Goal: Task Accomplishment & Management: Manage account settings

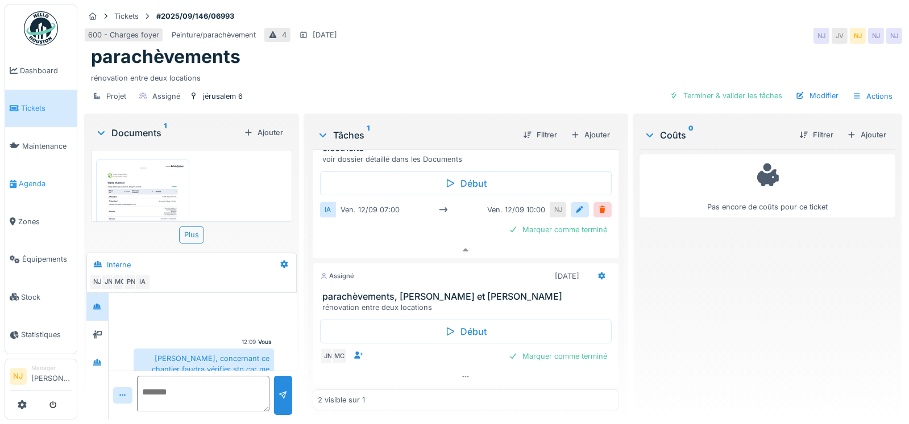
click at [23, 178] on span "Agenda" at bounding box center [45, 183] width 53 height 11
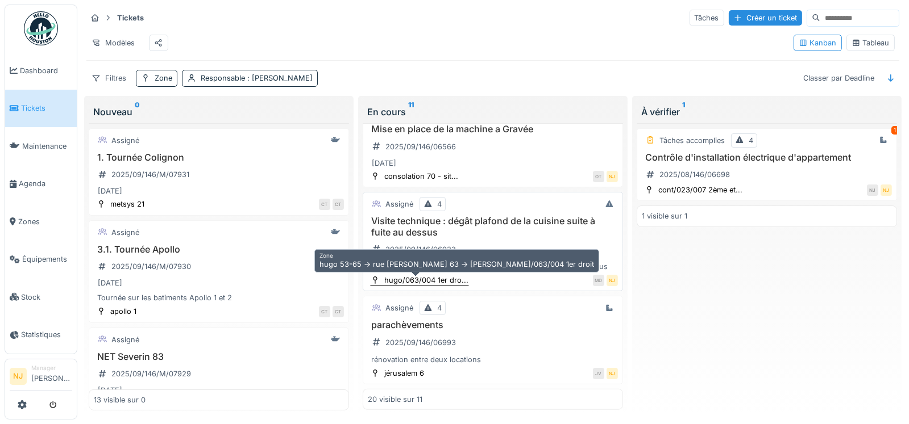
scroll to position [1842, 0]
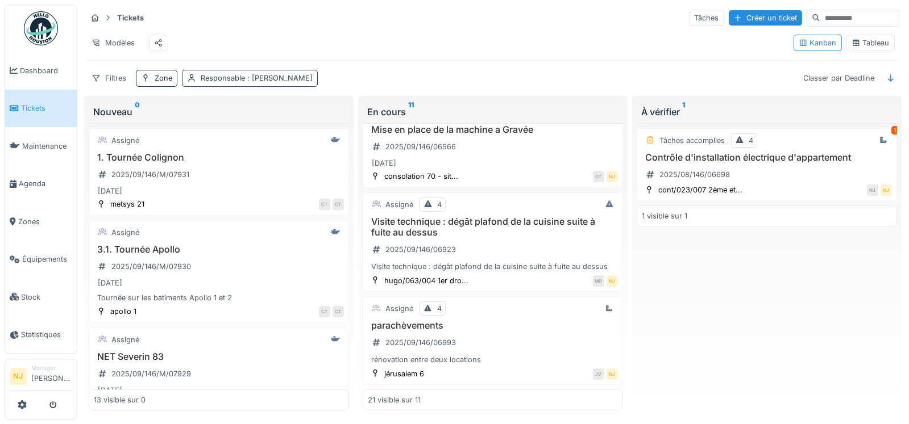
click at [219, 73] on div "Responsable : Nicolae Jitcu" at bounding box center [257, 78] width 112 height 11
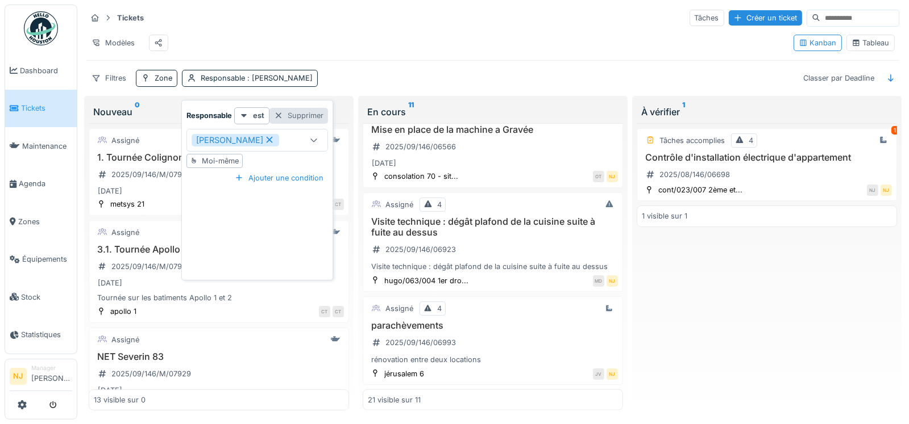
click at [290, 108] on div "Supprimer" at bounding box center [298, 115] width 59 height 15
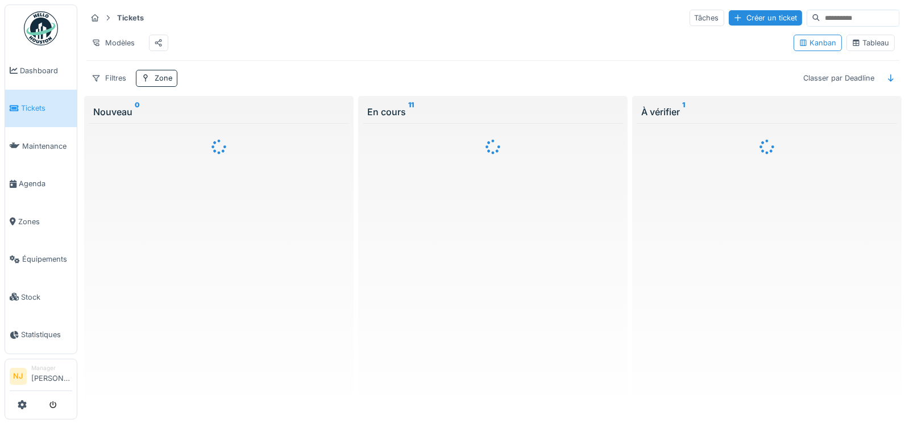
scroll to position [0, 0]
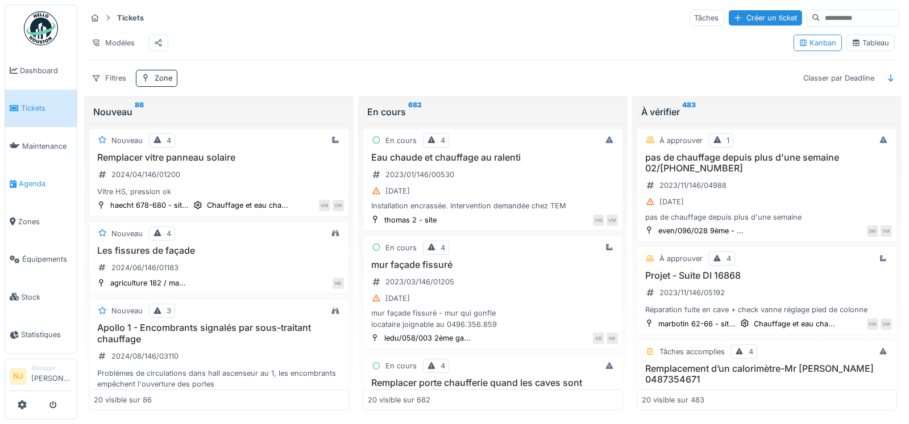
click at [34, 180] on span "Agenda" at bounding box center [45, 183] width 53 height 11
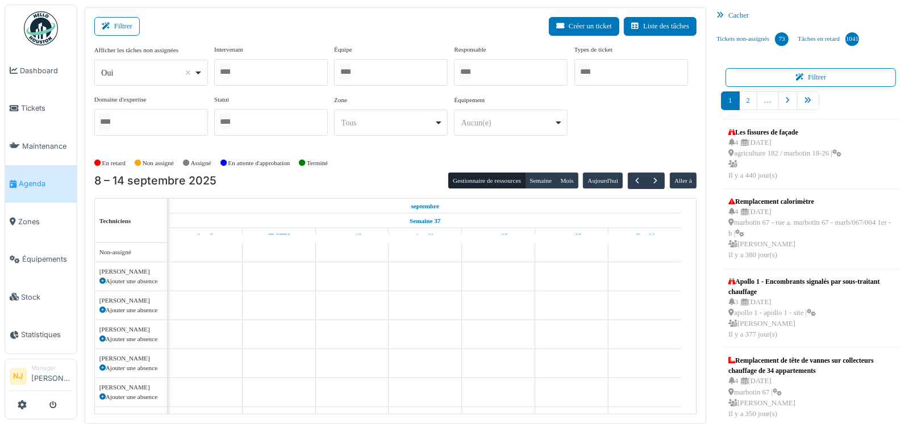
click at [386, 73] on div at bounding box center [391, 72] width 114 height 27
click at [403, 23] on div "Filtrer Créer un ticket Liste des tâches" at bounding box center [395, 31] width 602 height 28
click at [249, 18] on div "Filtrer Créer un ticket Liste des tâches" at bounding box center [395, 31] width 602 height 28
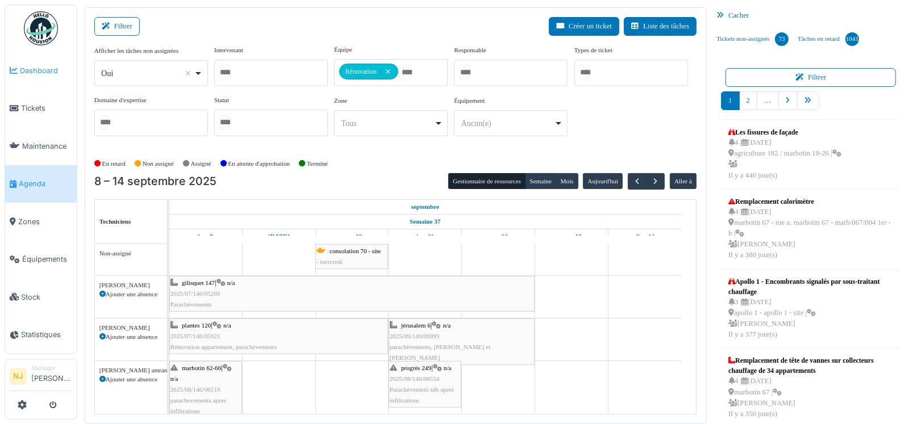
click at [30, 71] on span "Dashboard" at bounding box center [46, 70] width 52 height 11
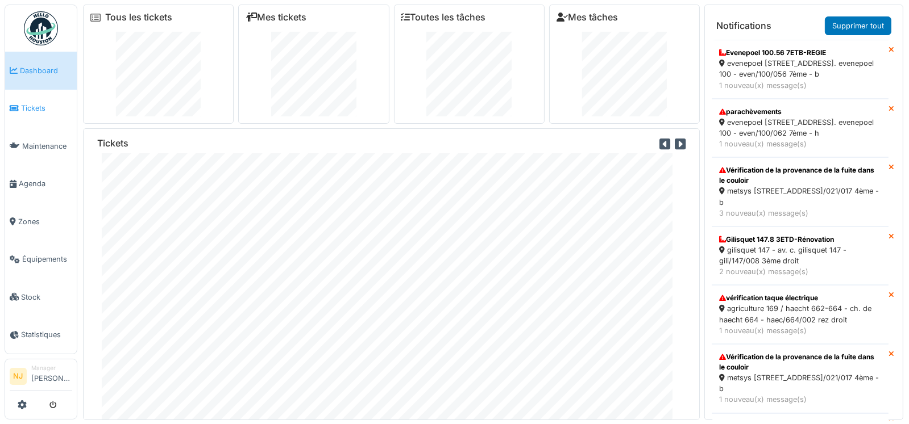
click at [28, 104] on span "Tickets" at bounding box center [46, 108] width 51 height 11
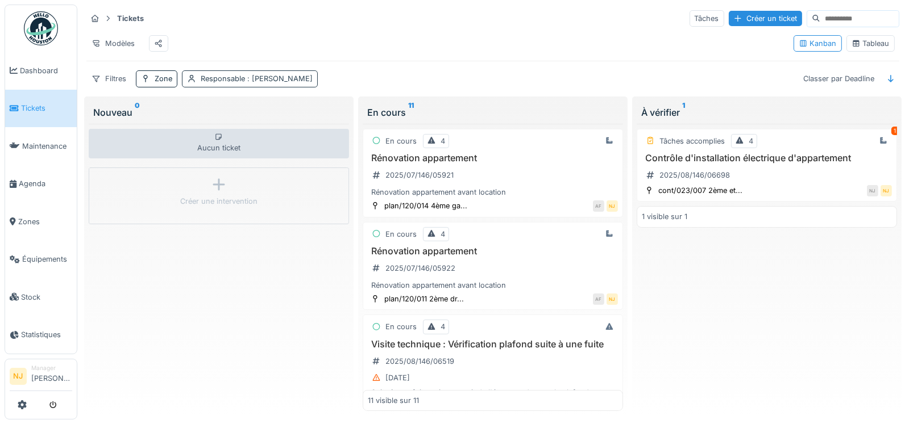
click at [248, 83] on span ": Nicolae Jitcu" at bounding box center [279, 78] width 68 height 9
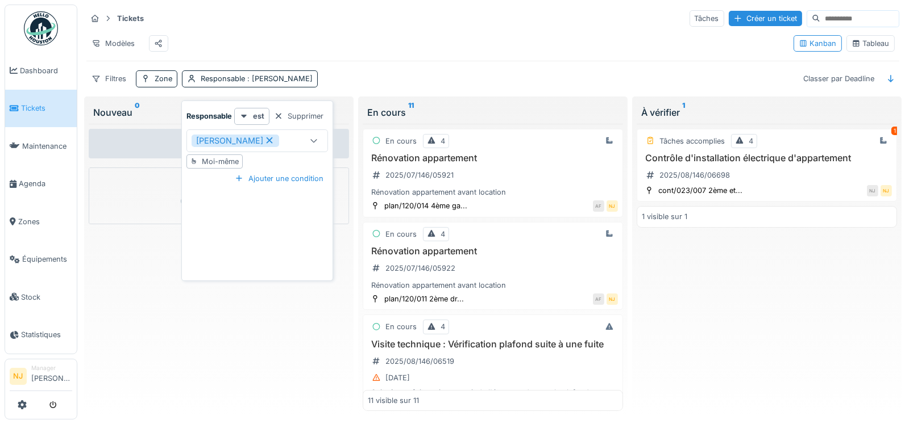
click at [267, 139] on icon at bounding box center [270, 141] width 6 height 6
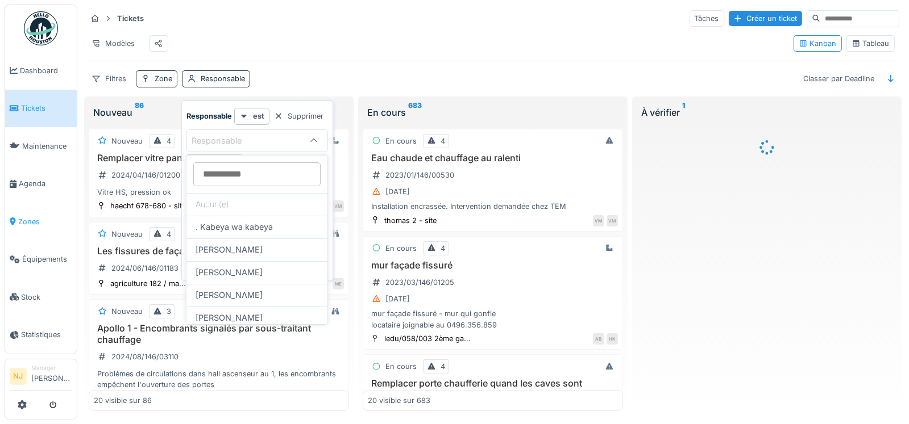
click at [26, 216] on span "Zones" at bounding box center [45, 221] width 54 height 11
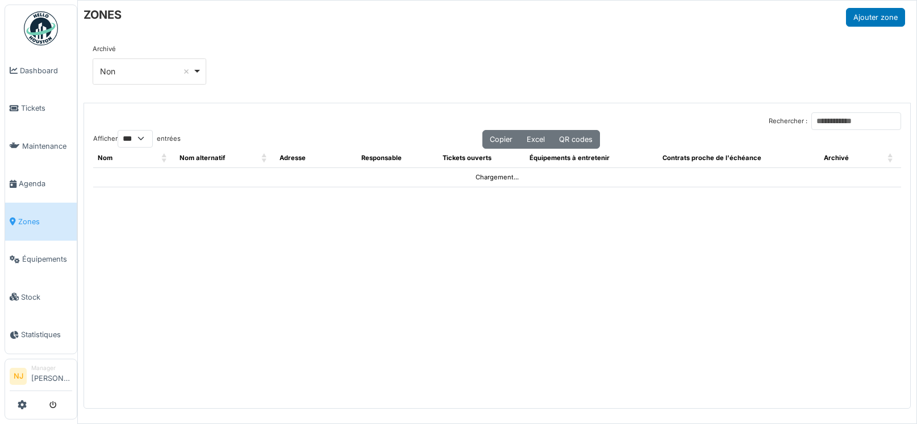
select select "***"
click at [811, 119] on input "Rechercher :" at bounding box center [856, 122] width 90 height 18
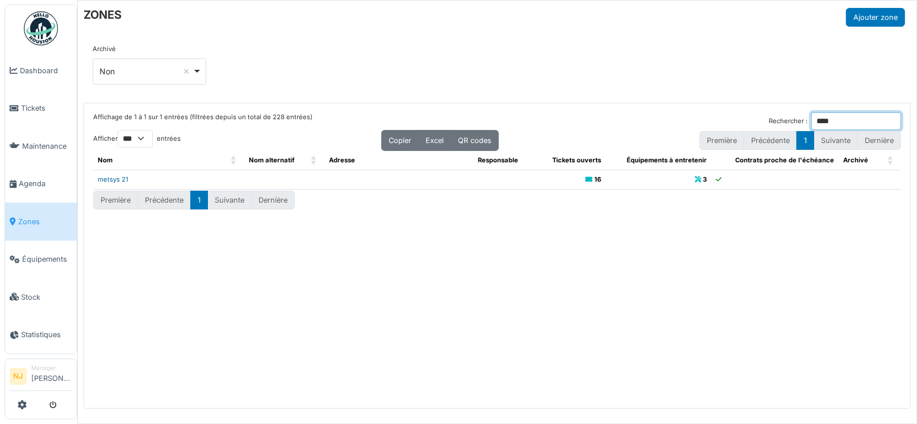
type input "****"
click at [117, 181] on link "metsys 21" at bounding box center [113, 180] width 31 height 8
click at [23, 178] on span "Agenda" at bounding box center [45, 183] width 53 height 11
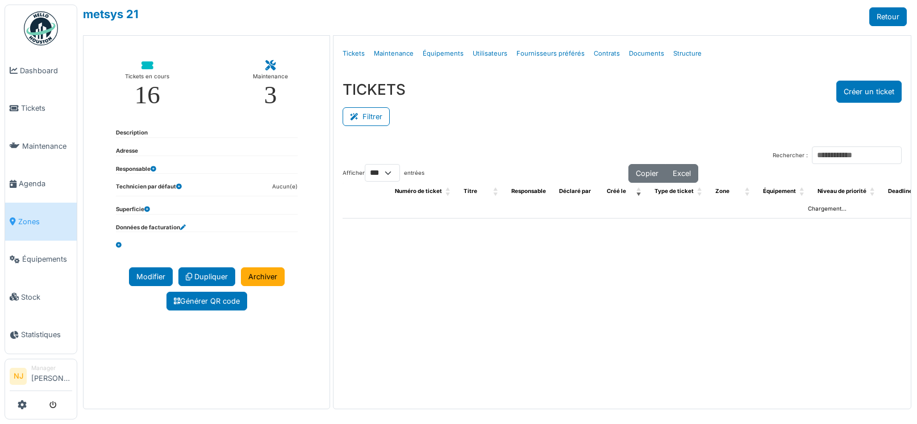
select select "***"
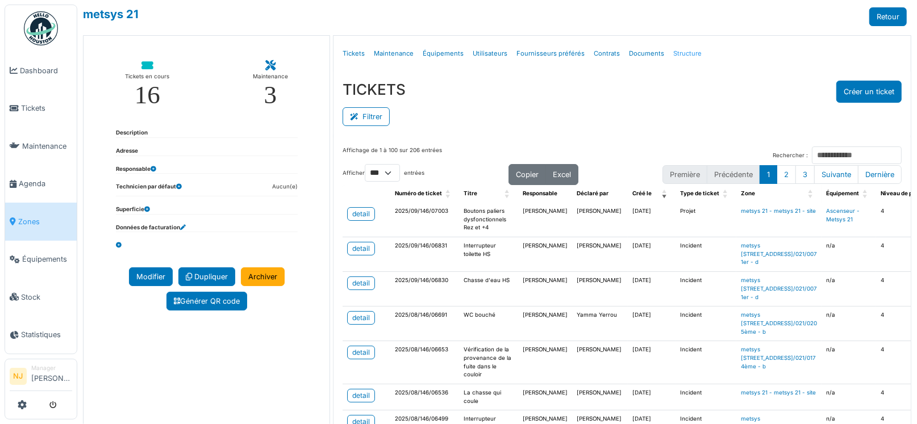
click at [683, 53] on link "Structure" at bounding box center [688, 53] width 38 height 27
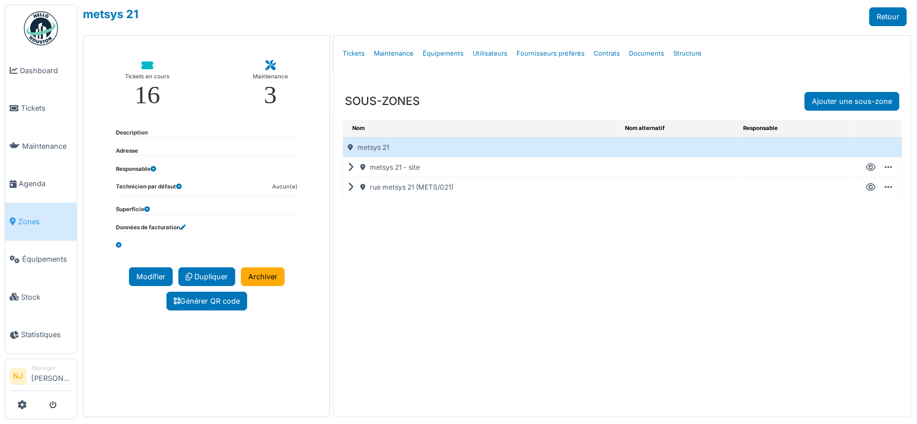
click at [344, 188] on div "rue metsys 21 (METS/021)" at bounding box center [481, 187] width 277 height 19
click at [351, 188] on icon at bounding box center [353, 188] width 11 height 1
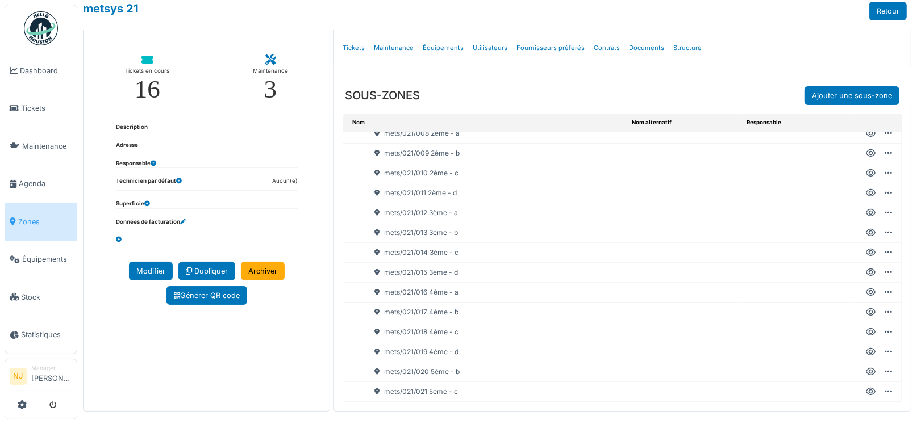
scroll to position [7, 0]
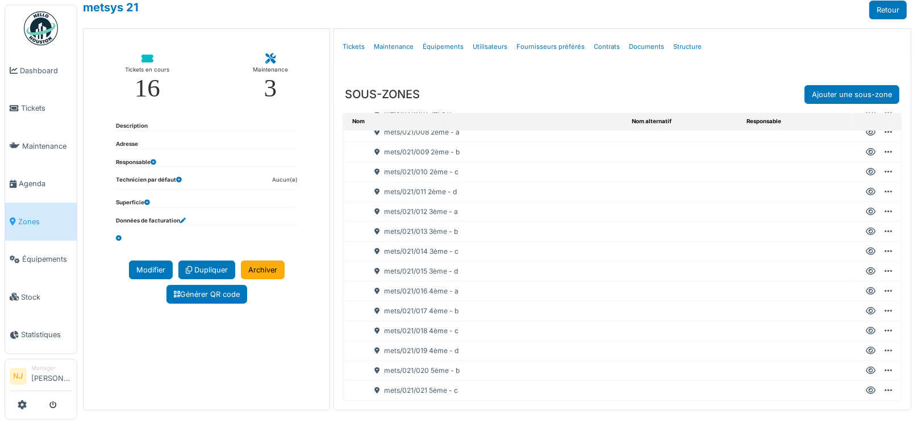
click at [866, 311] on icon at bounding box center [871, 311] width 10 height 1
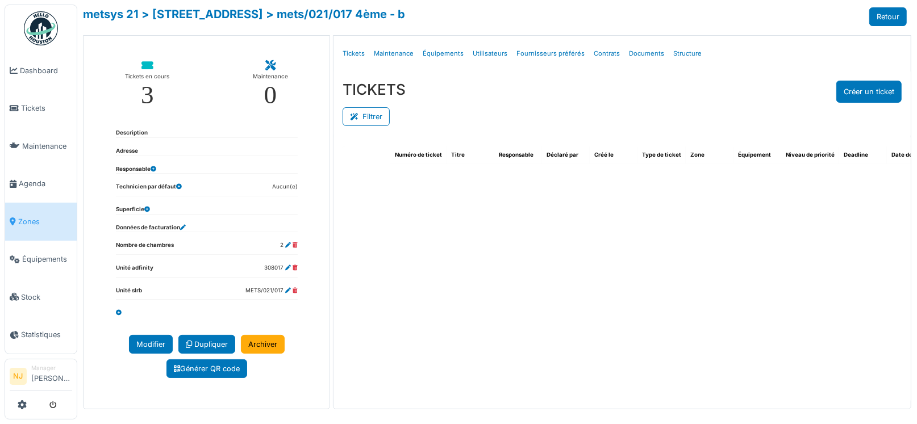
select select "***"
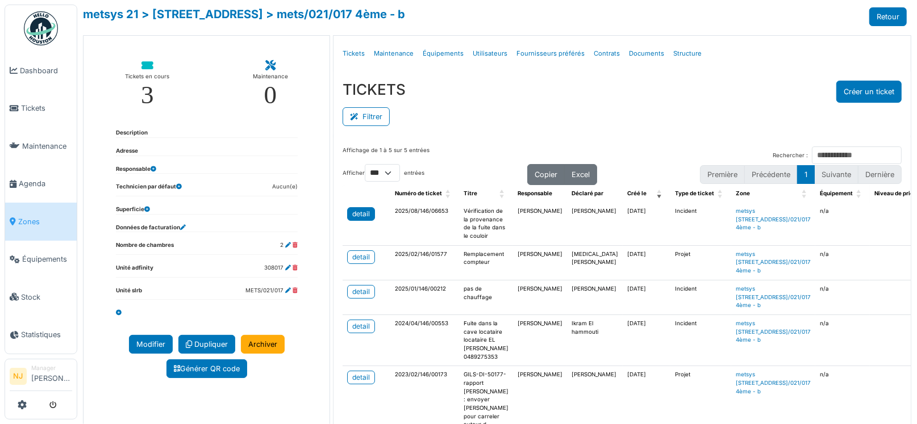
click at [355, 211] on div "detail" at bounding box center [361, 214] width 18 height 10
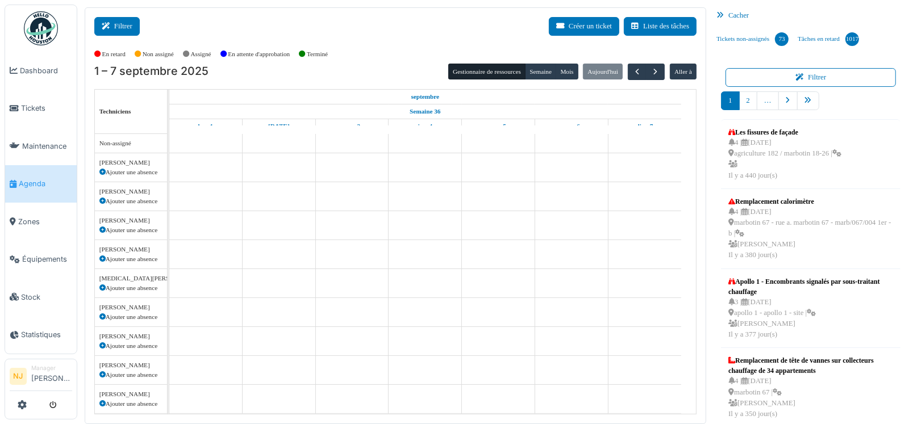
click at [116, 26] on button "Filtrer" at bounding box center [116, 26] width 45 height 19
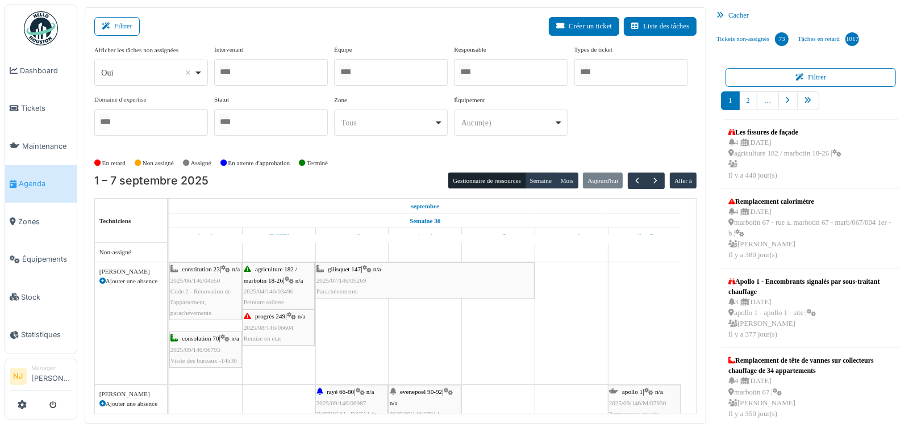
click at [363, 76] on div at bounding box center [391, 72] width 114 height 27
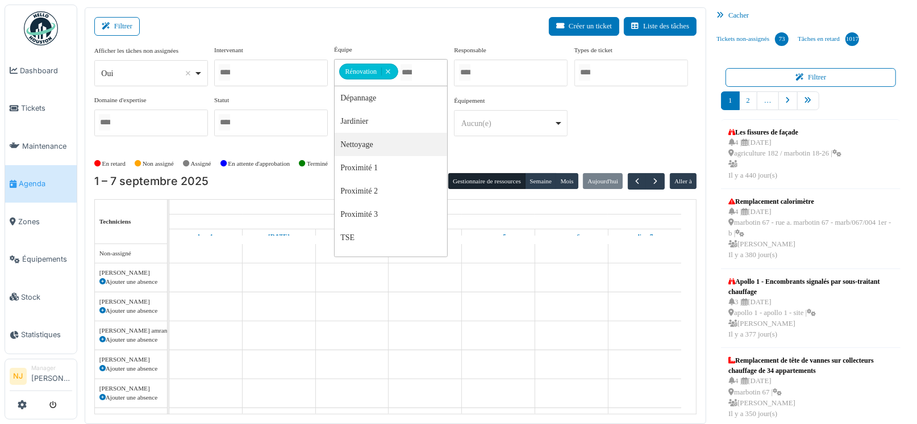
click at [419, 24] on div "Filtrer Créer un ticket Liste des tâches" at bounding box center [395, 31] width 602 height 28
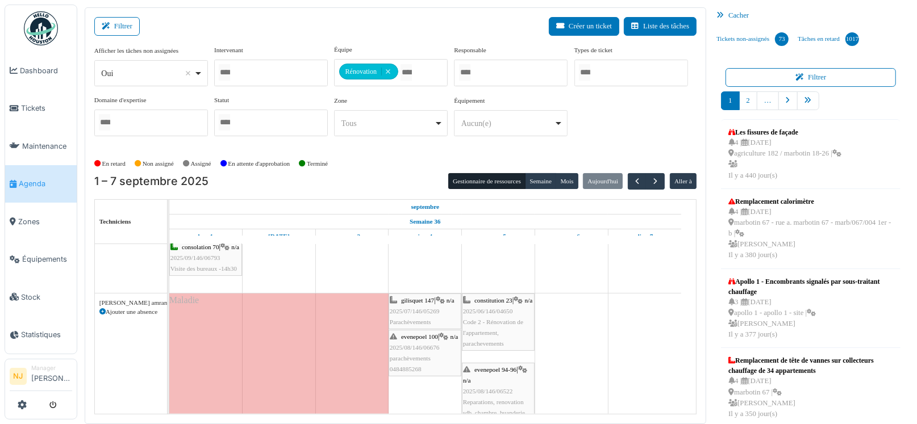
scroll to position [227, 0]
click at [432, 354] on span "2025/08/146/06676" at bounding box center [415, 350] width 50 height 7
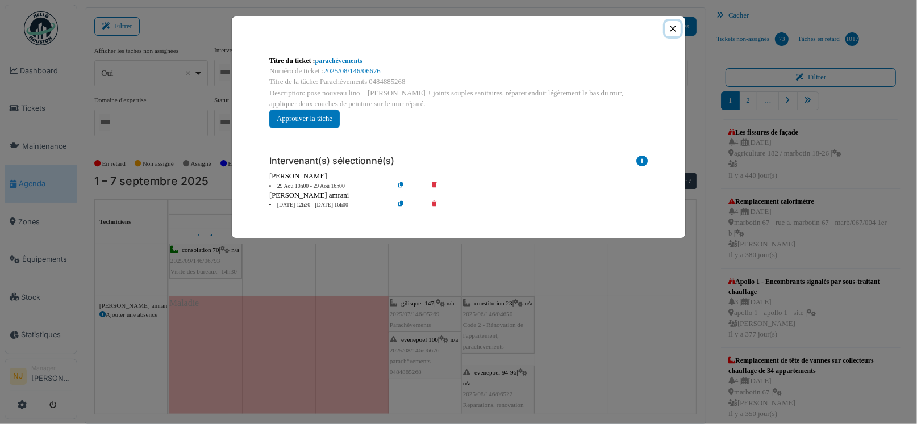
click at [673, 28] on button "Close" at bounding box center [672, 28] width 15 height 15
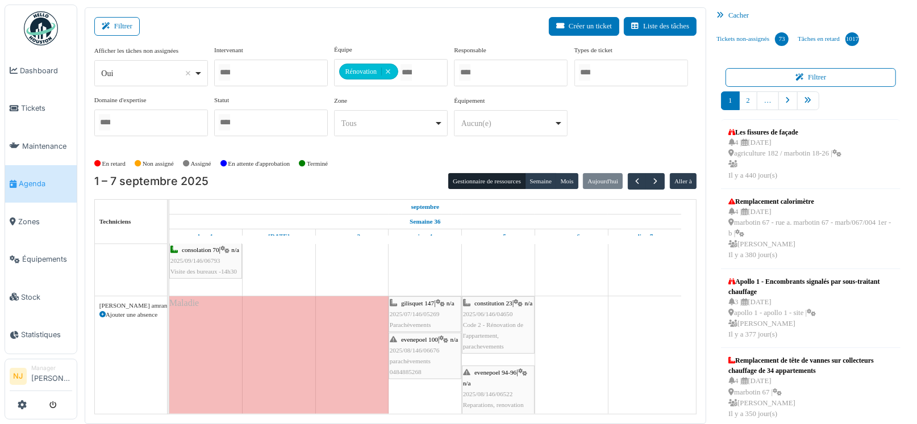
click at [414, 354] on span "2025/08/146/06676" at bounding box center [415, 350] width 50 height 7
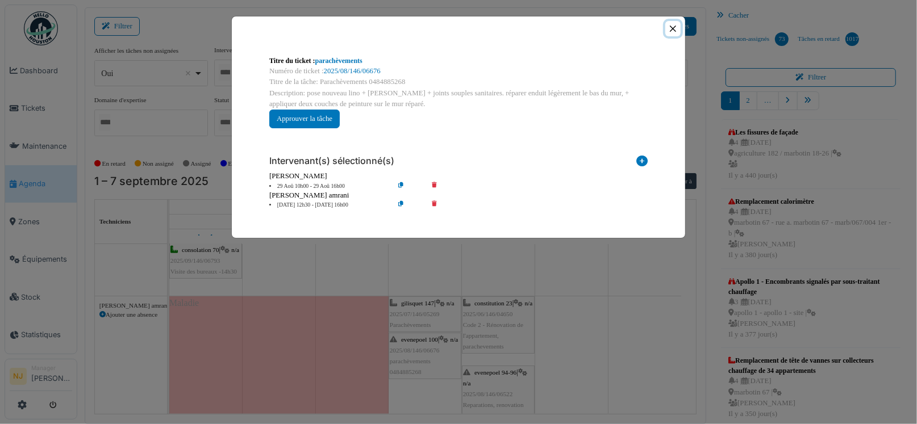
click at [673, 27] on button "Close" at bounding box center [672, 28] width 15 height 15
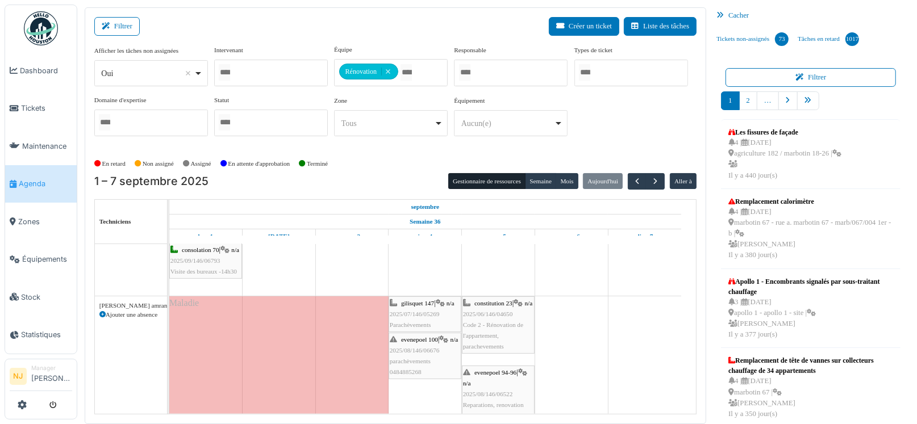
click at [417, 311] on span "2025/07/146/05269" at bounding box center [415, 314] width 50 height 7
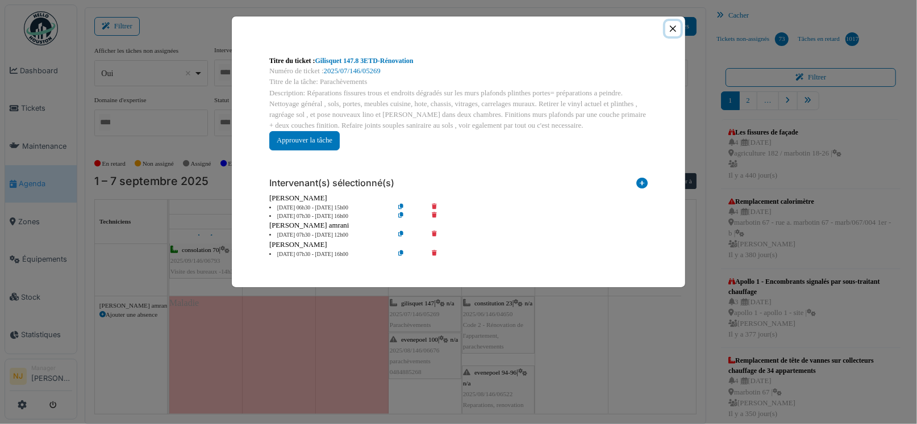
click at [672, 28] on button "Close" at bounding box center [672, 28] width 15 height 15
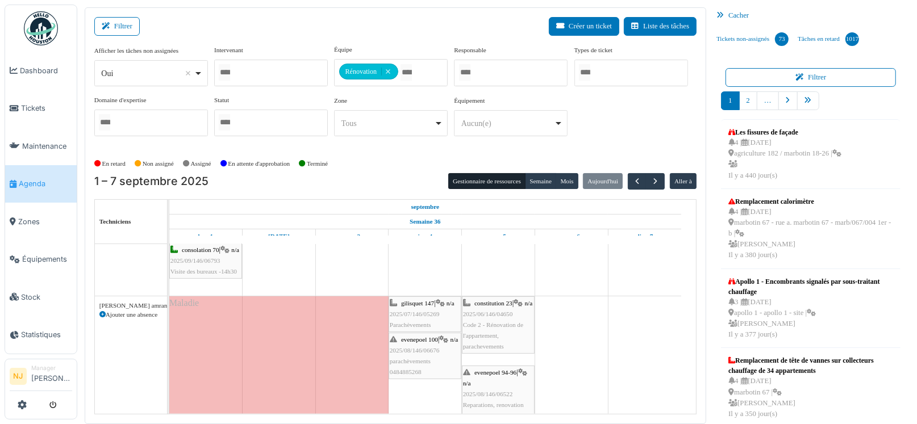
click at [497, 318] on span "2025/06/146/04650" at bounding box center [488, 314] width 50 height 7
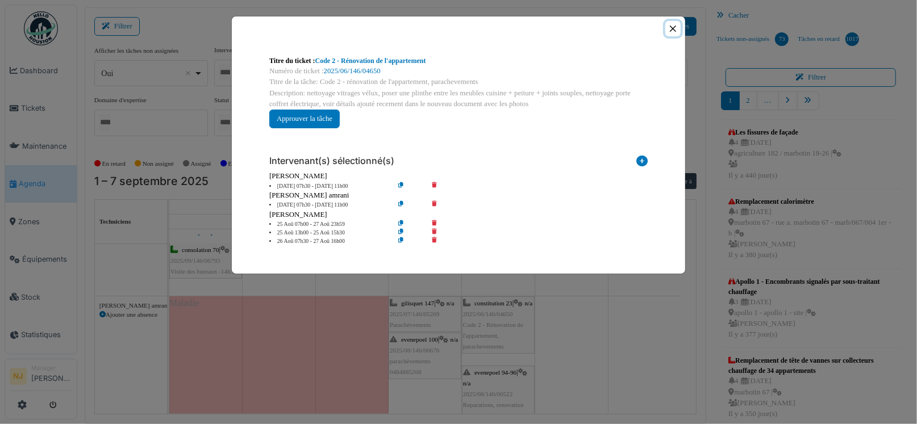
click at [673, 27] on button "Close" at bounding box center [672, 28] width 15 height 15
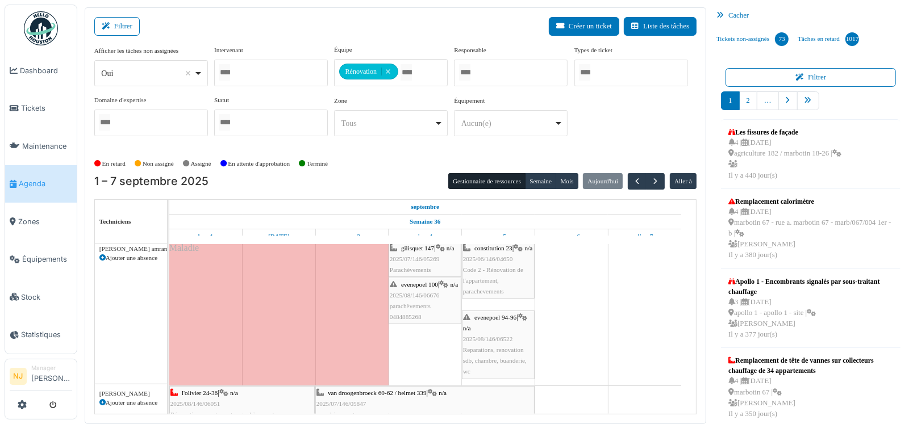
scroll to position [284, 0]
click at [487, 337] on span "2025/08/146/06522" at bounding box center [488, 337] width 50 height 7
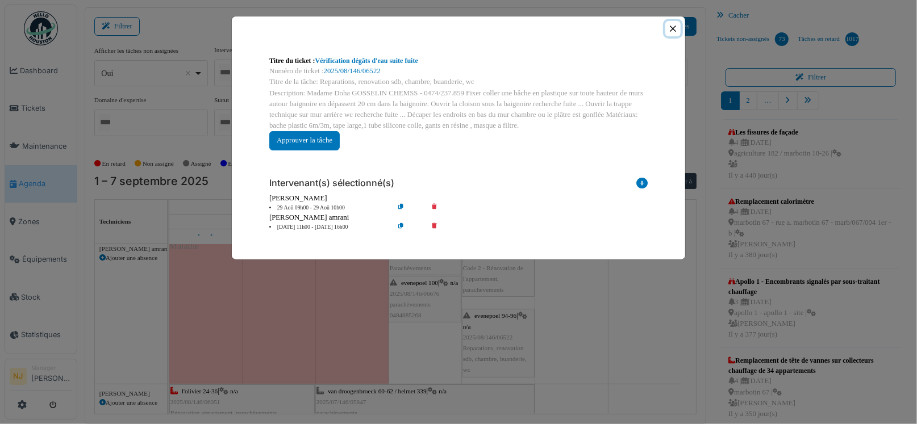
click at [676, 30] on button "Close" at bounding box center [672, 28] width 15 height 15
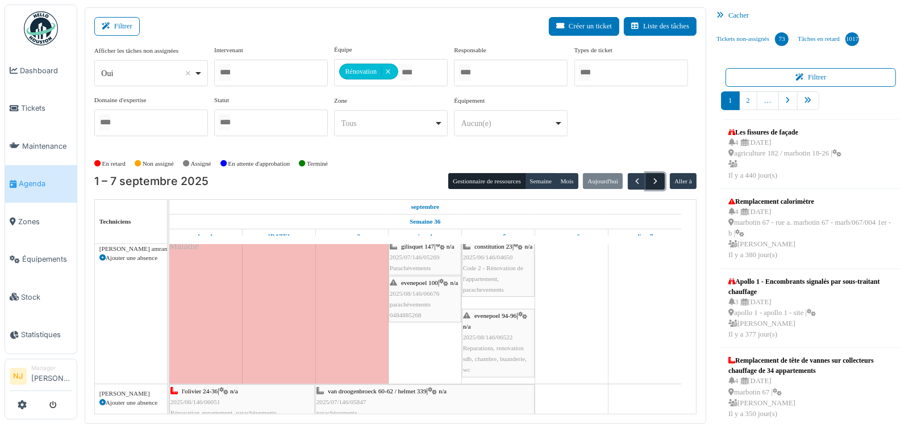
click at [651, 178] on span "button" at bounding box center [656, 182] width 10 height 10
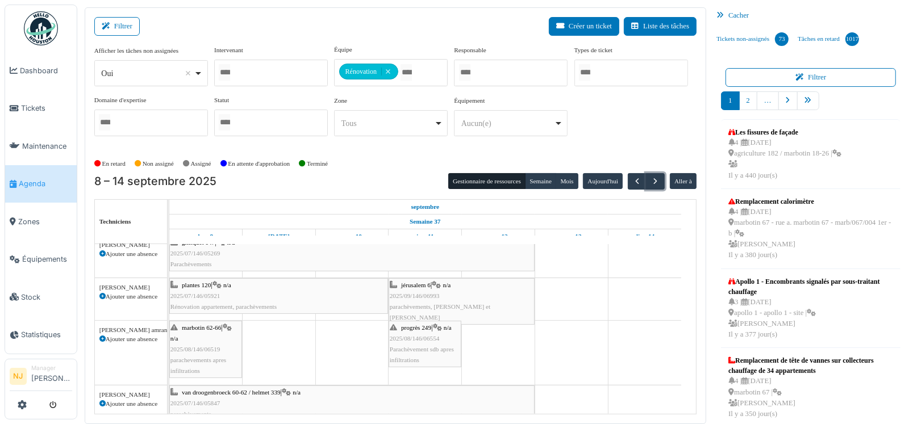
scroll to position [56, 0]
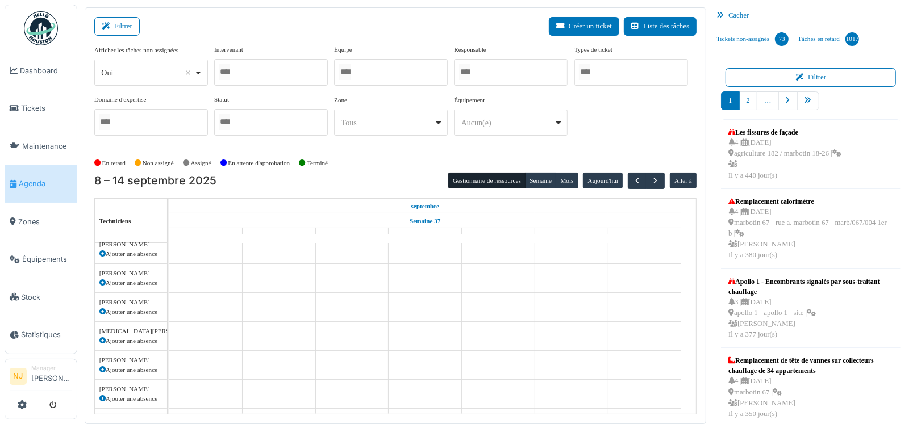
click input "Tous"
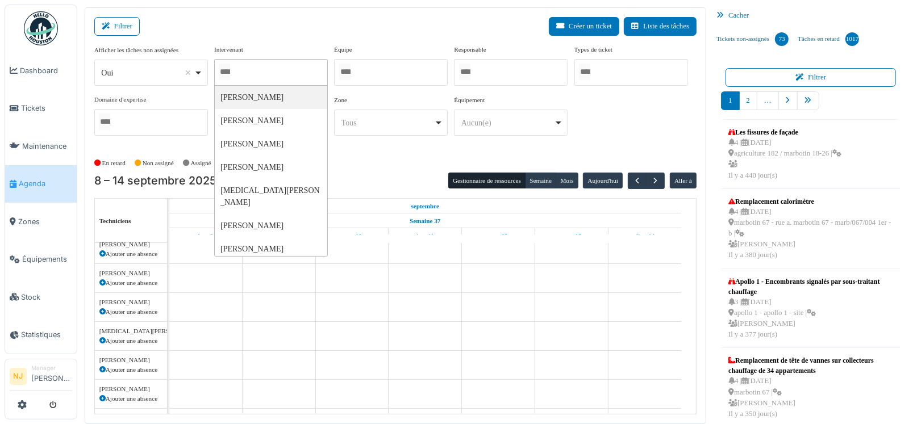
click input "Tous"
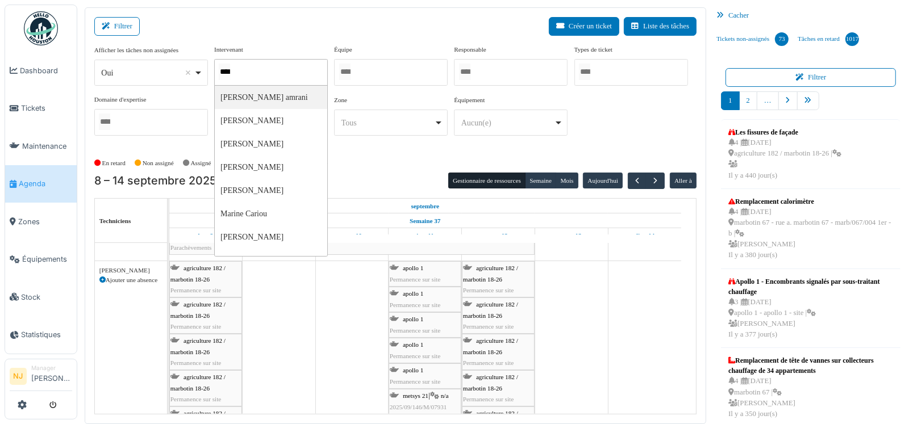
type input "*****"
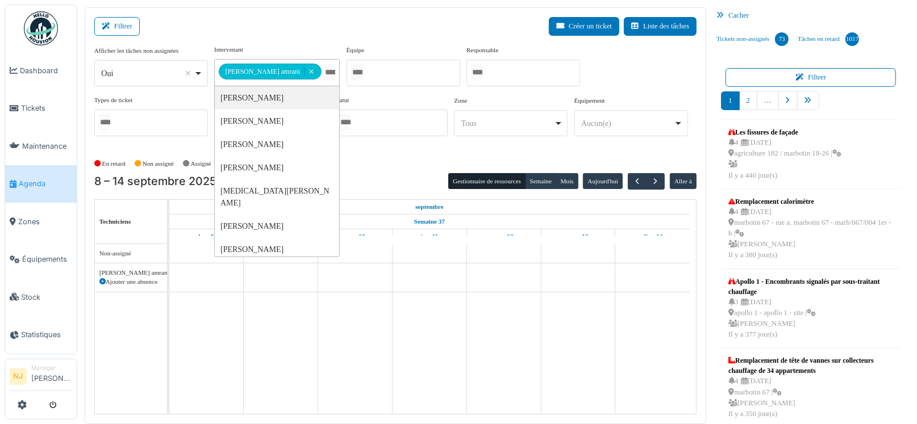
scroll to position [0, 0]
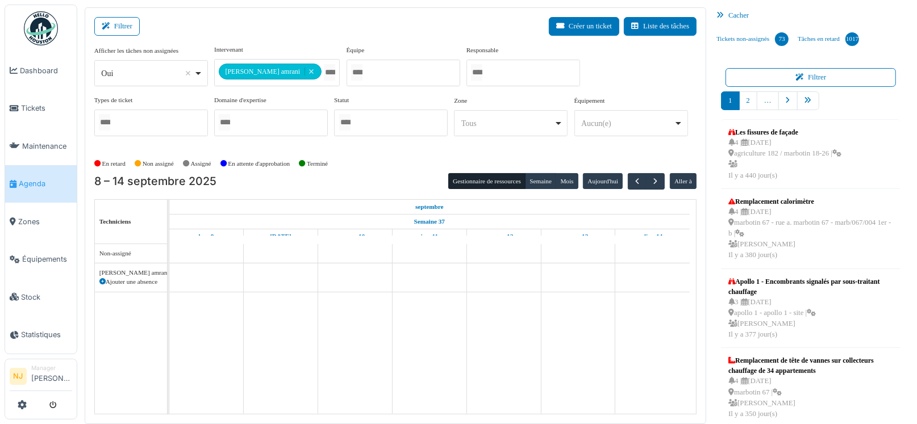
click div "Filtrer Créer un ticket Liste des tâches"
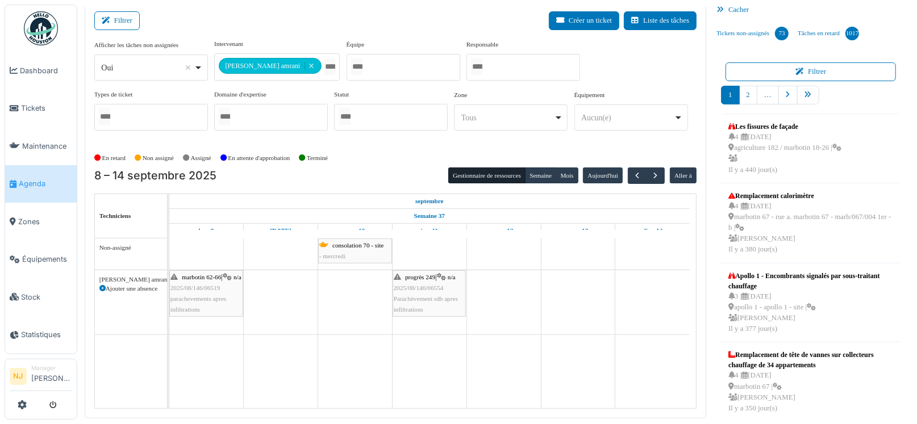
scroll to position [12, 0]
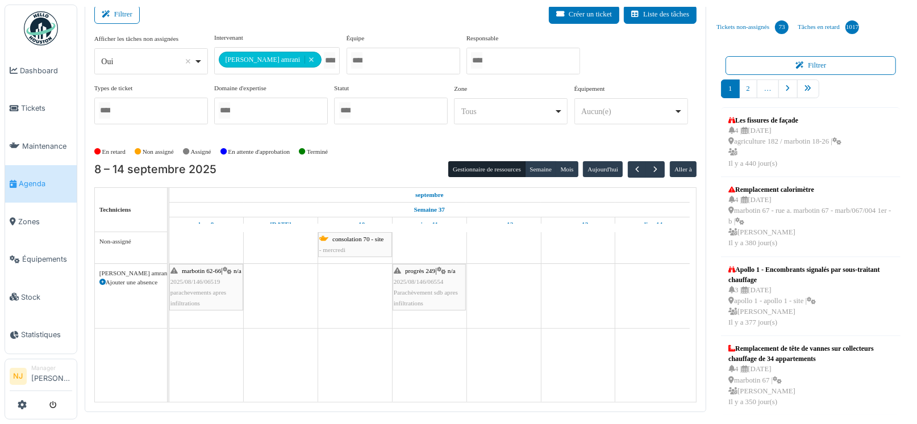
click div "progrès 249 | n/a 2025/08/146/06554 Parachèvement sdb apres infiltrations"
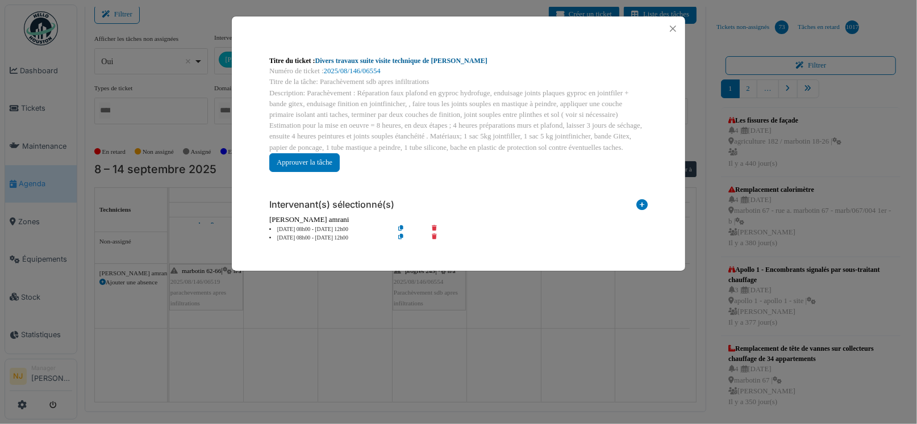
click link "Divers travaux suite visite technique de Nicolae"
click button "Close"
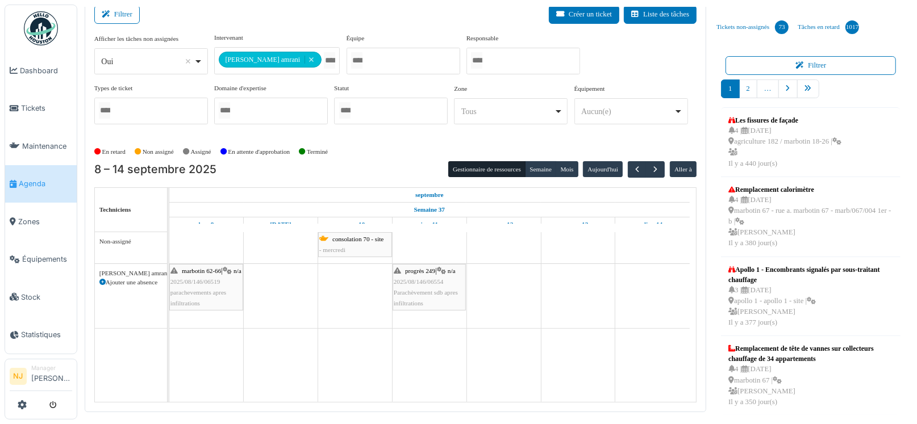
click span "Parachèvement sdb apres infiltrations"
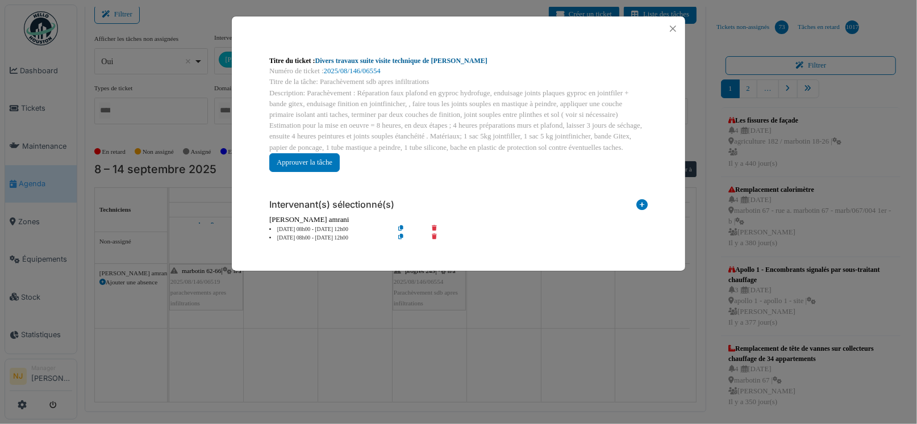
click link "Divers travaux suite visite technique de Nicolae"
click button "Close"
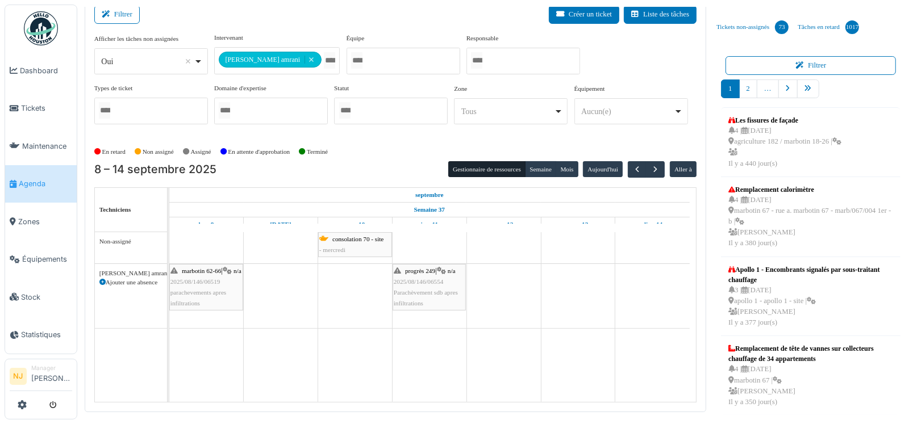
click span "2025/08/146/06554"
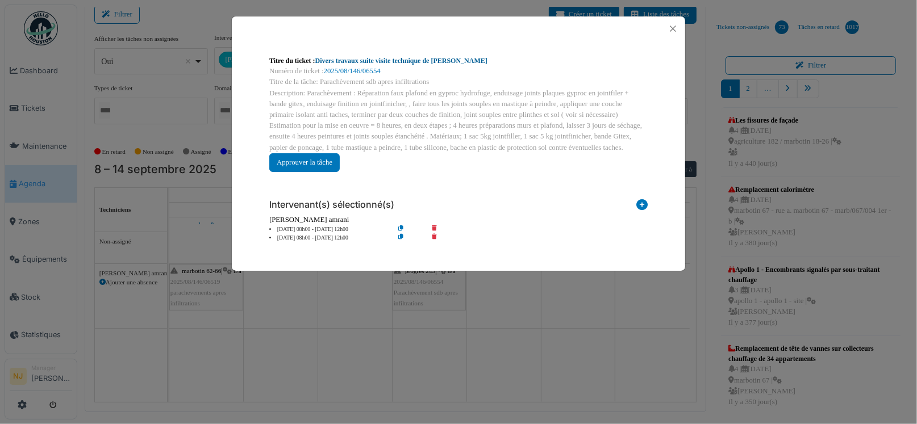
click link "Divers travaux suite visite technique de Nicolae"
click button "Close"
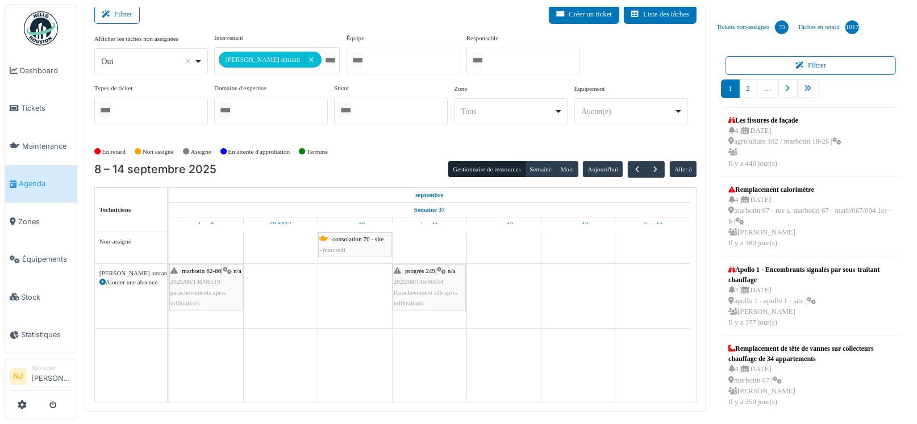
click icon
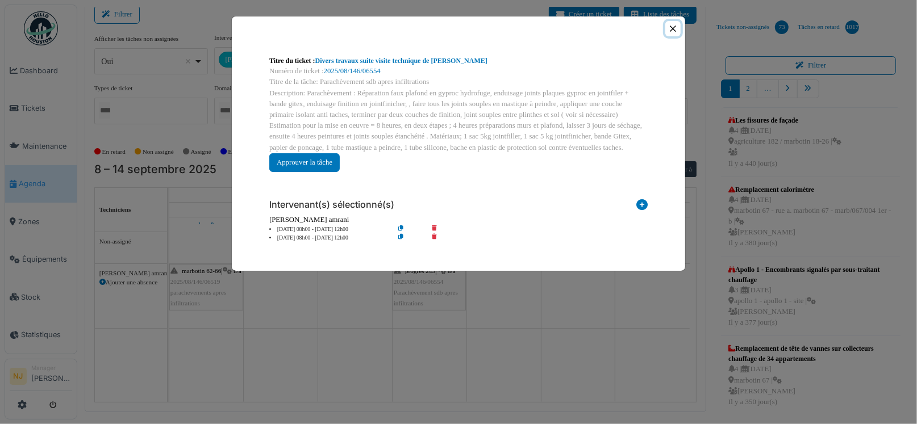
click button "Close"
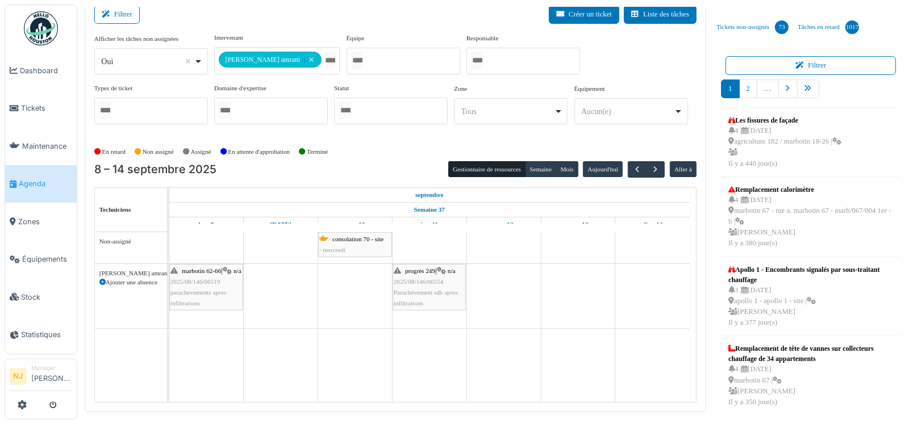
click div "marbotin 62-66 | n/a 2025/08/146/06519 parachevements apres infiltrations"
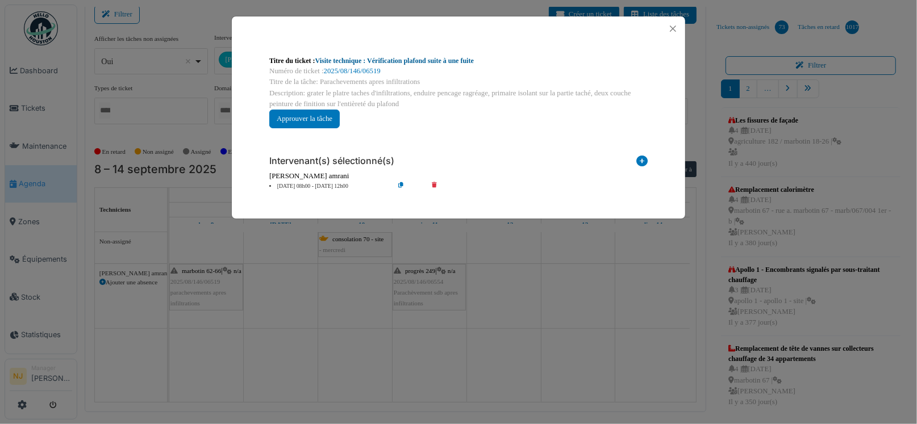
click link "Visite technique : Vérification plafond suite à une fuite"
click button "Close"
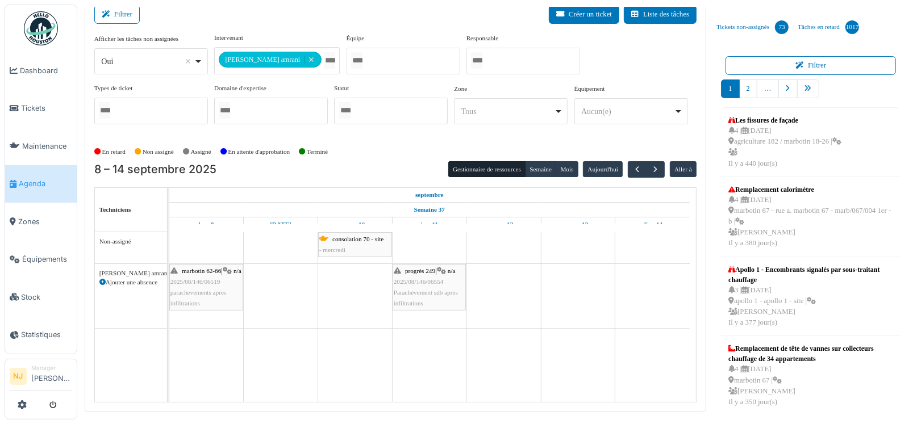
click span "2025/08/146/06554"
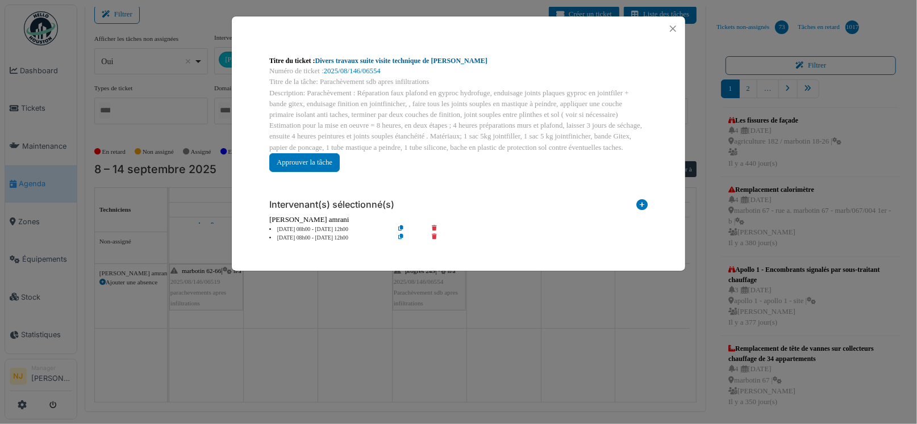
click link "Divers travaux suite visite technique de Nicolae"
click button "Close"
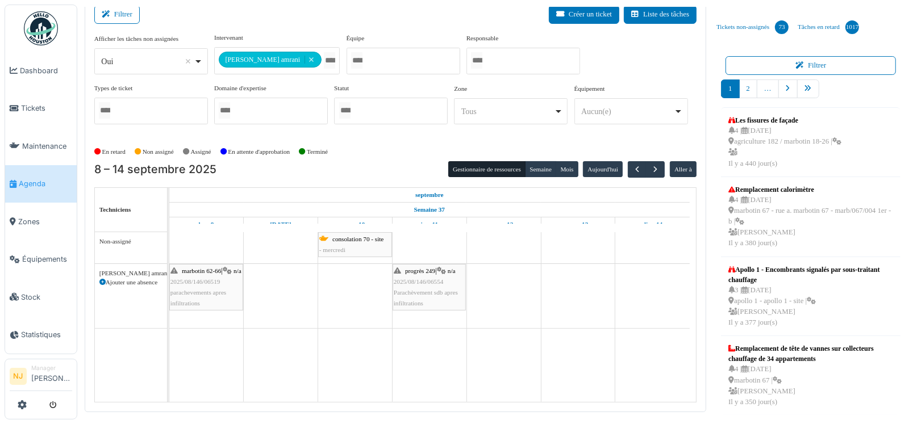
click span "2025/08/146/06519"
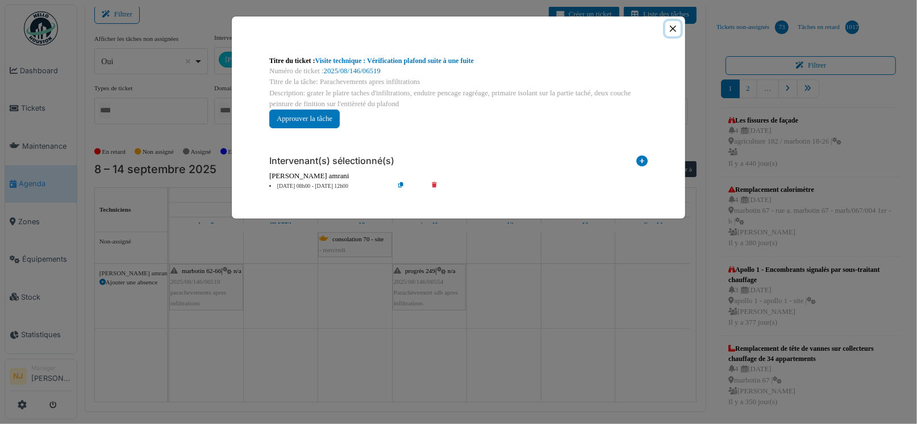
click button "Close"
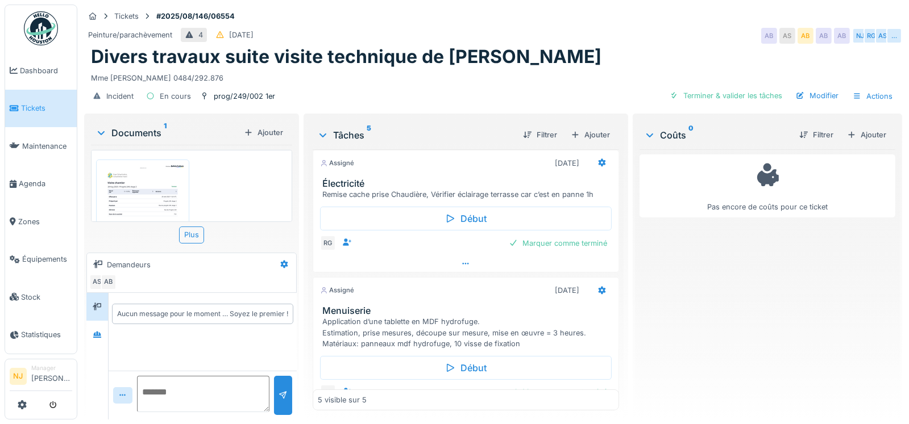
scroll to position [284, 0]
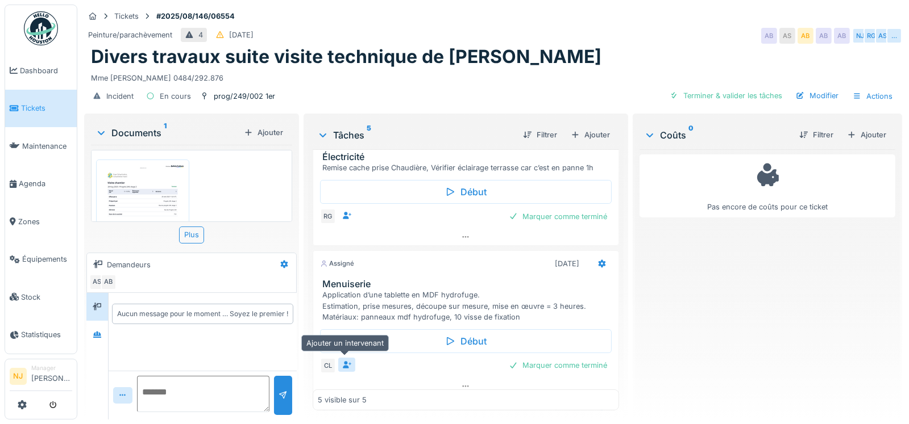
click at [344, 361] on icon at bounding box center [347, 364] width 9 height 7
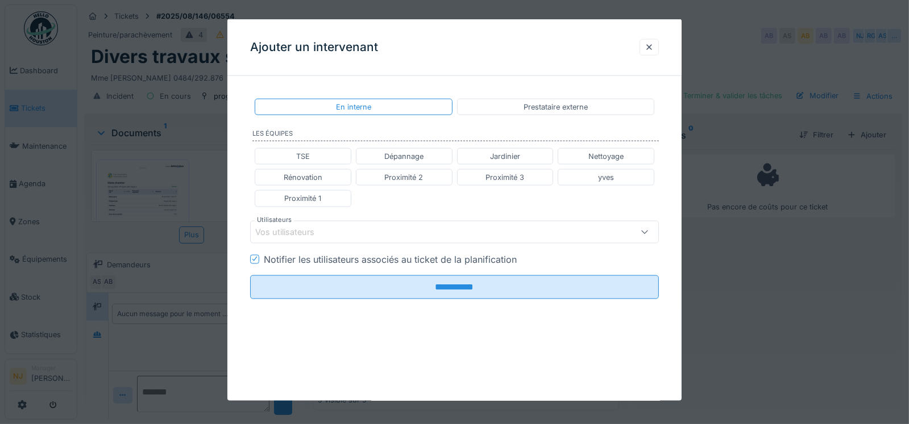
click at [296, 228] on div "Vos utilisateurs" at bounding box center [292, 232] width 75 height 13
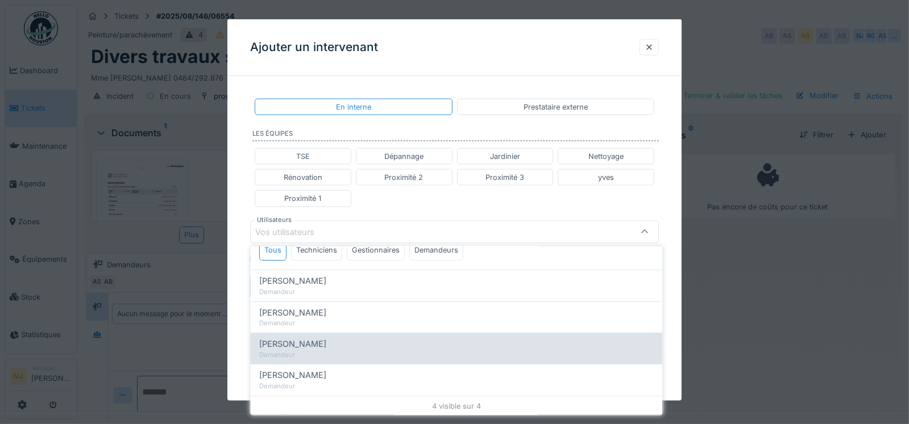
scroll to position [0, 0]
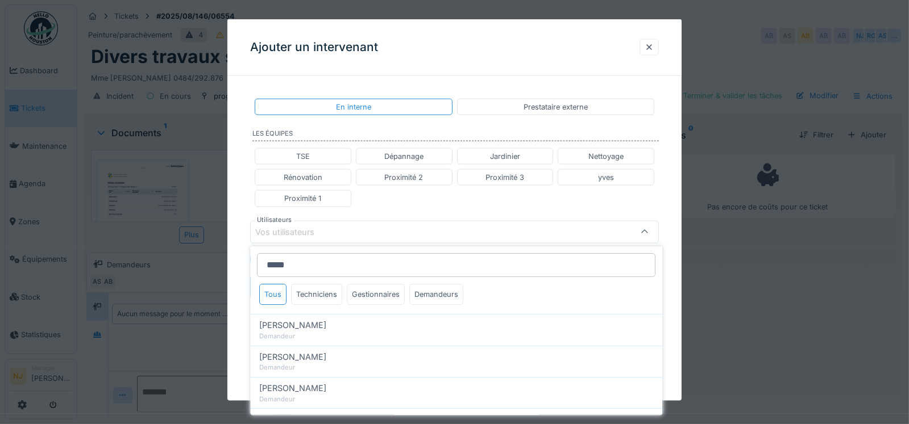
click at [294, 263] on input "*****" at bounding box center [456, 265] width 398 height 24
type input "*"
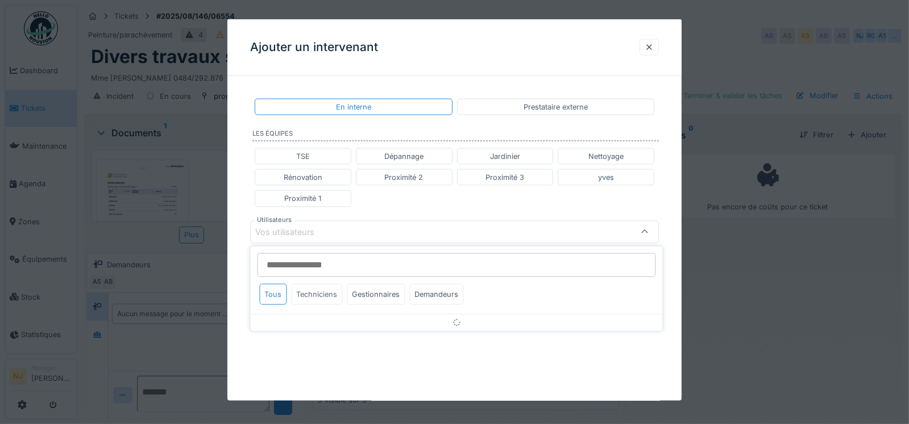
click at [317, 296] on div "Techniciens" at bounding box center [316, 294] width 51 height 21
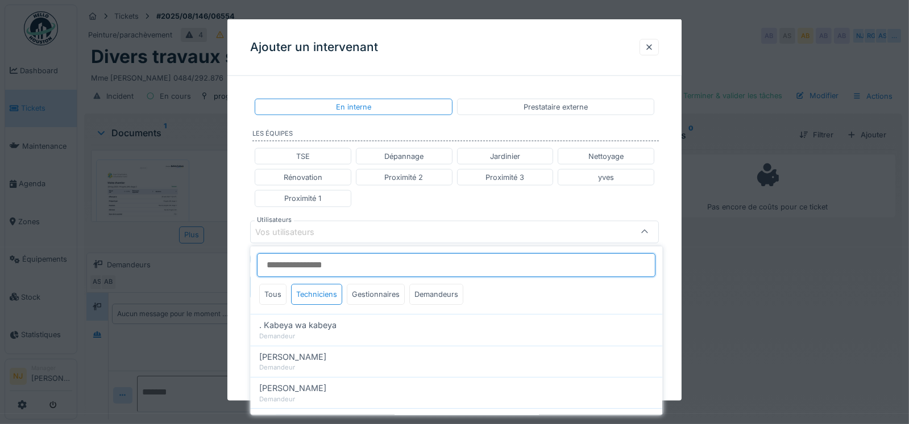
click at [267, 264] on input "Utilisateurs" at bounding box center [456, 265] width 398 height 24
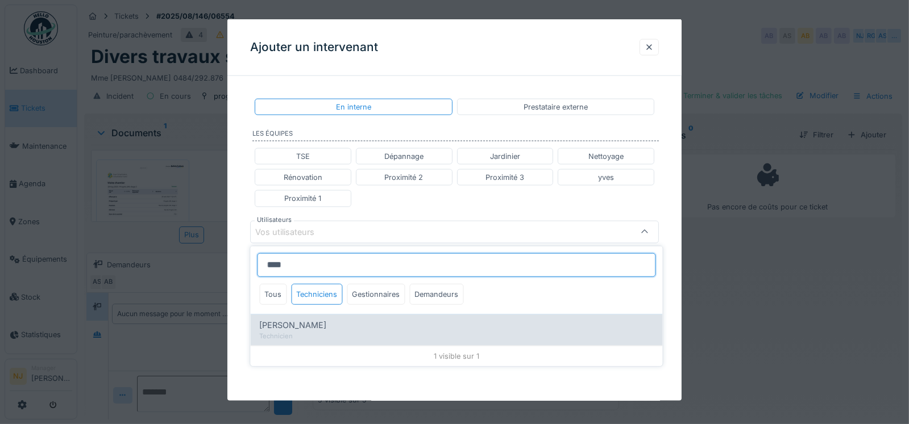
type input "****"
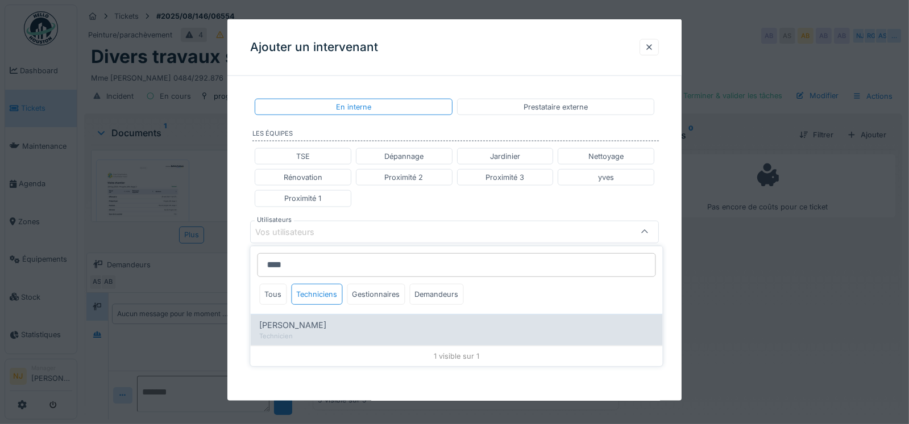
click at [280, 324] on span "Paul Baton" at bounding box center [292, 325] width 67 height 13
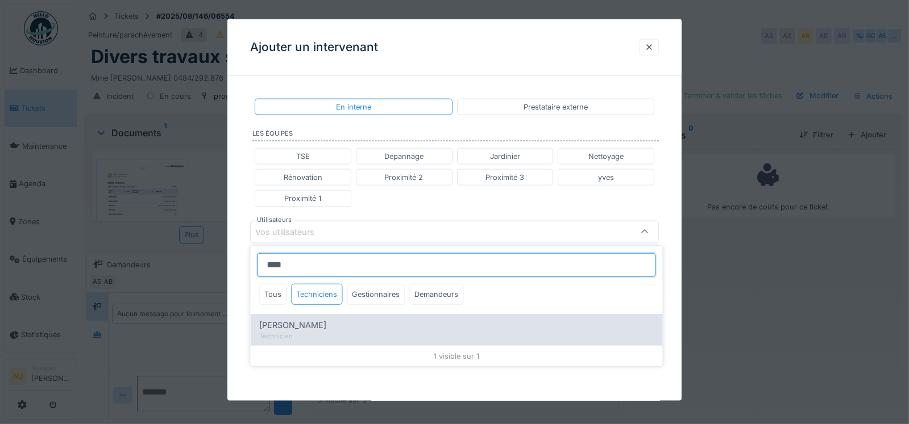
type input "****"
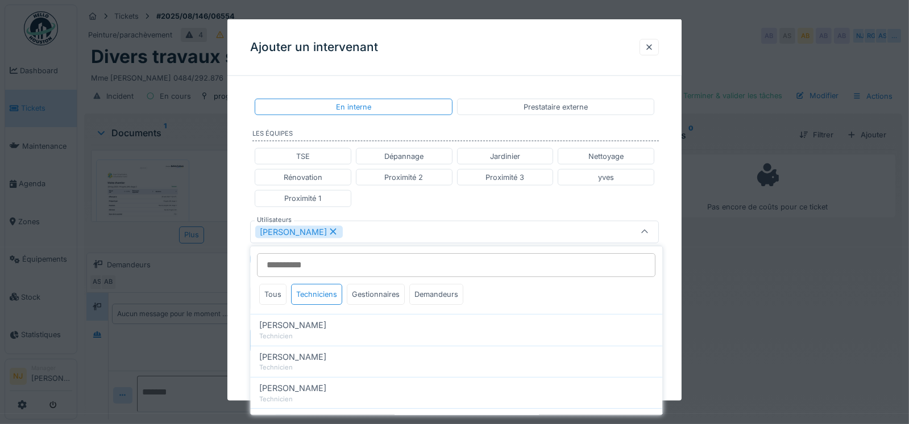
click at [244, 266] on div "**********" at bounding box center [454, 234] width 455 height 299
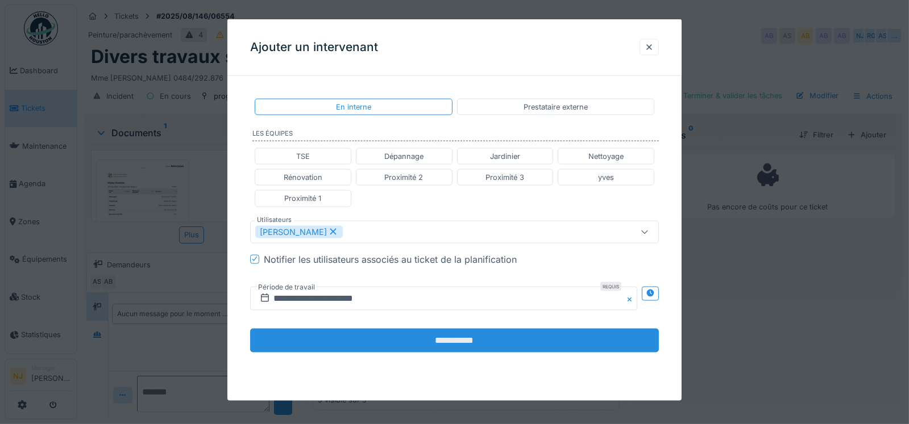
click at [463, 337] on input "**********" at bounding box center [454, 340] width 409 height 24
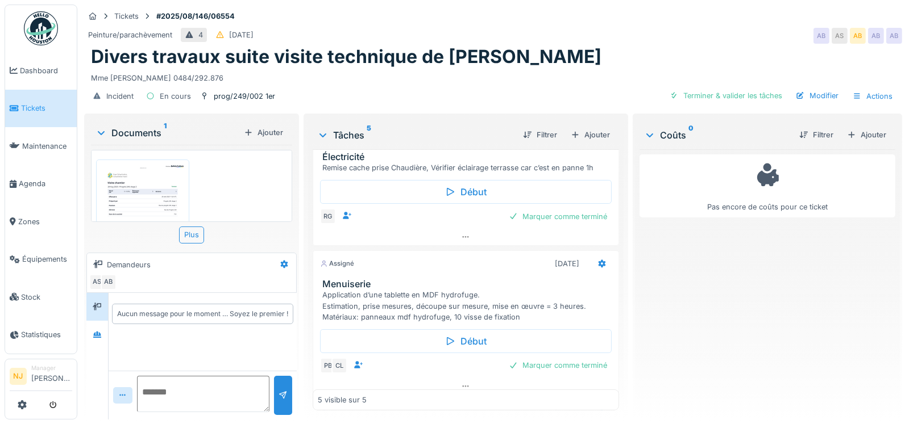
scroll to position [341, 0]
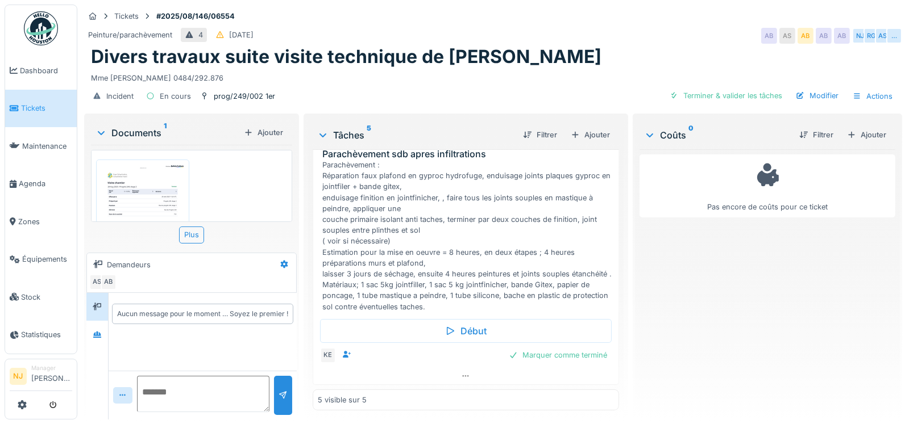
scroll to position [514, 0]
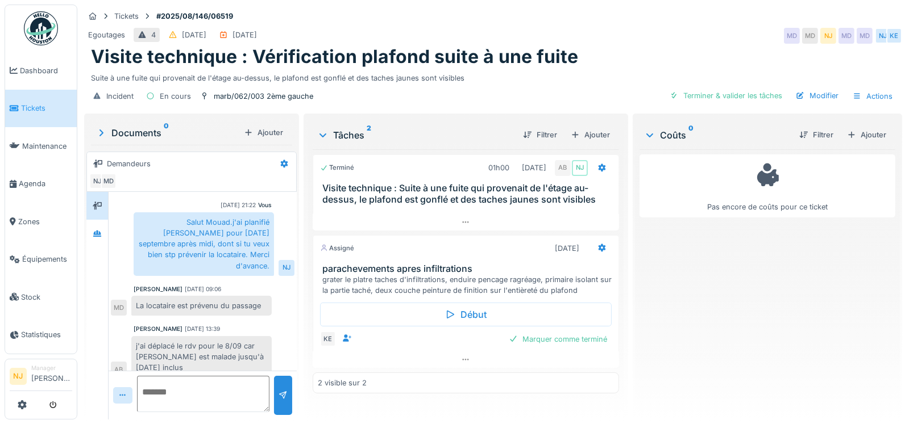
click at [138, 132] on div "Documents 0" at bounding box center [167, 133] width 144 height 14
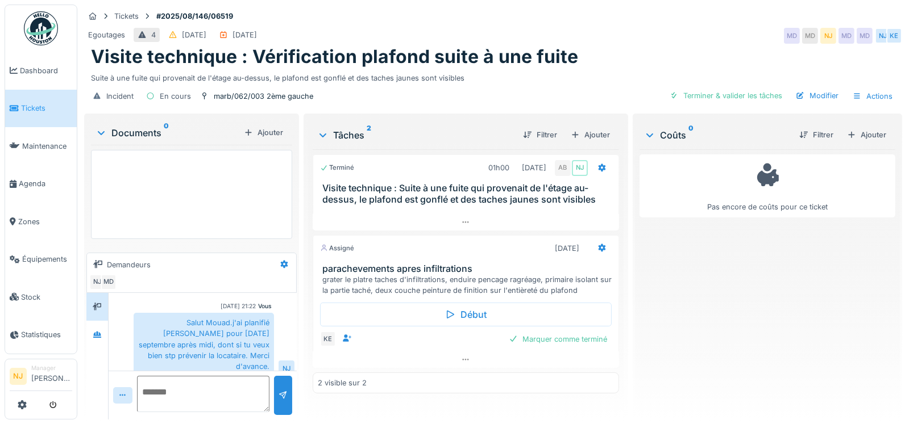
scroll to position [9, 0]
click at [134, 126] on div "Documents 0" at bounding box center [167, 133] width 144 height 14
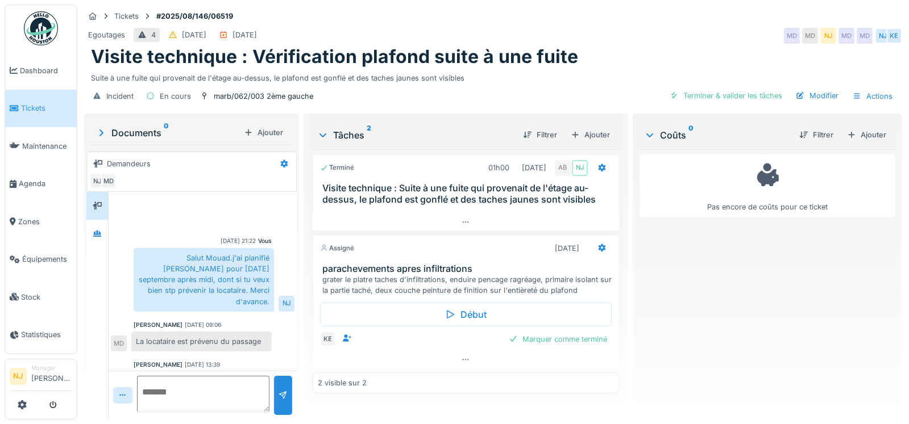
scroll to position [36, 0]
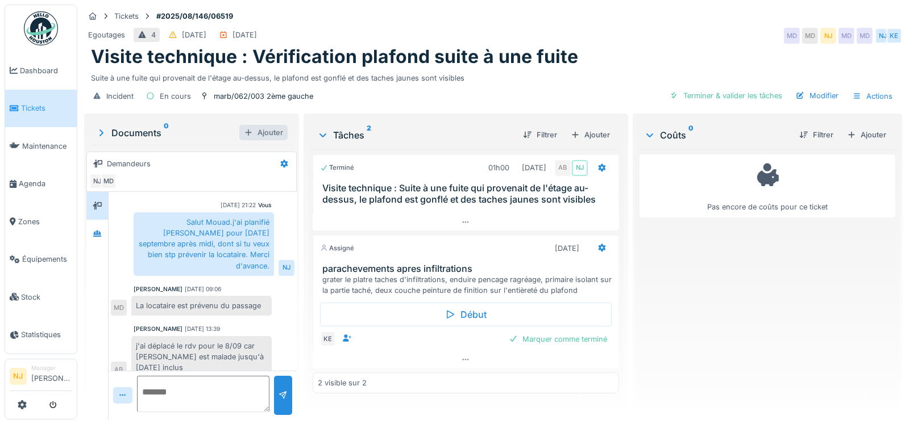
click at [265, 125] on div "Ajouter" at bounding box center [263, 132] width 48 height 15
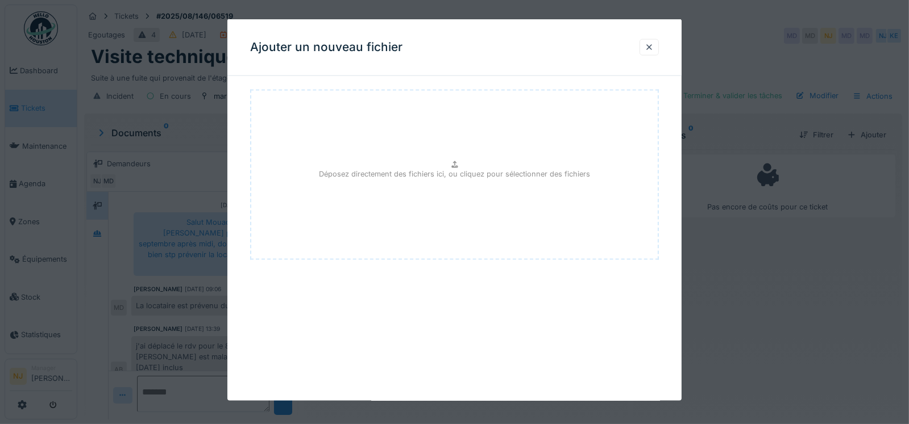
click at [382, 154] on div "Déposez directement des fichiers ici, ou cliquez pour sélectionner des fichiers" at bounding box center [454, 175] width 409 height 170
type input "**********"
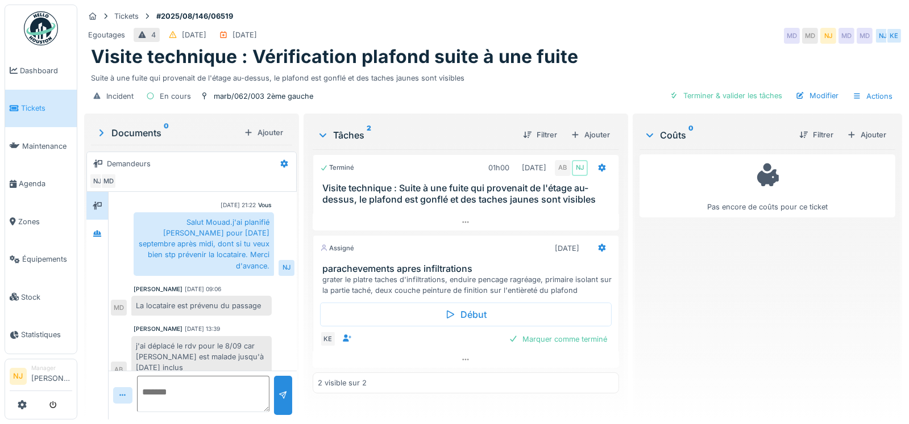
scroll to position [0, 0]
click at [139, 134] on div "Documents 0" at bounding box center [167, 133] width 144 height 14
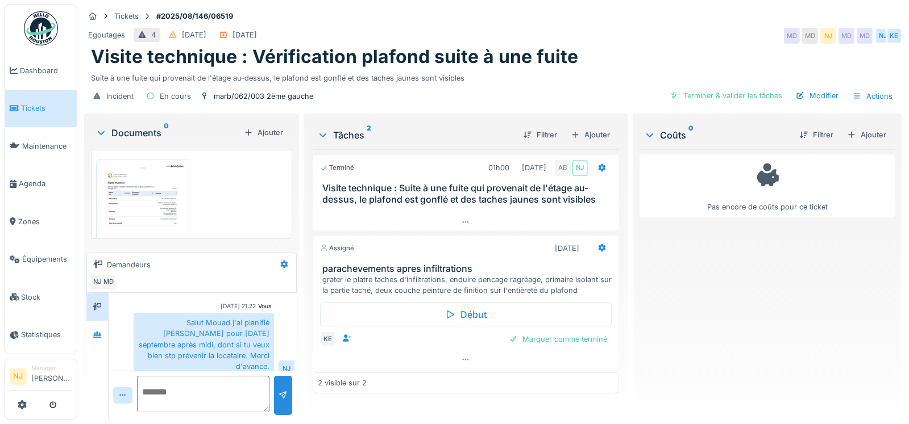
click at [133, 198] on img at bounding box center [143, 224] width 88 height 123
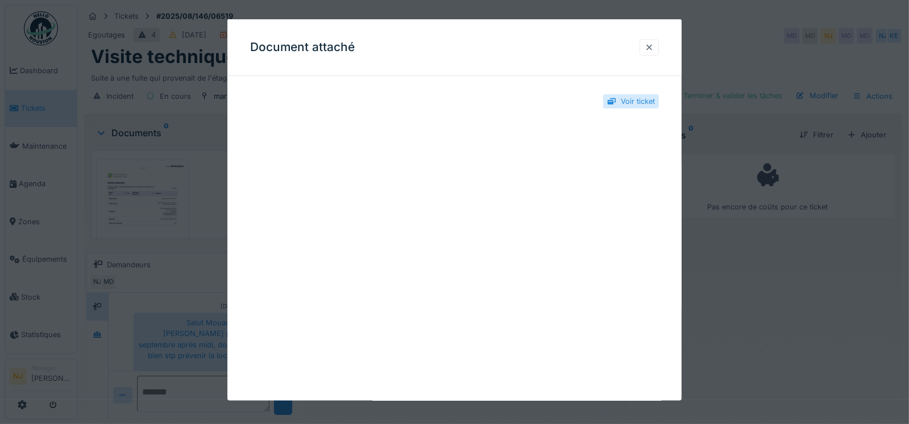
click at [652, 45] on div at bounding box center [648, 47] width 9 height 11
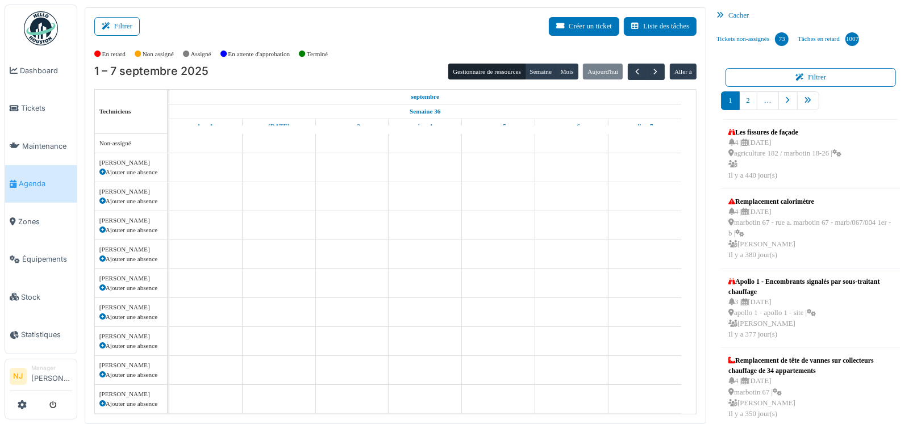
click at [116, 22] on button "Filtrer" at bounding box center [116, 26] width 45 height 19
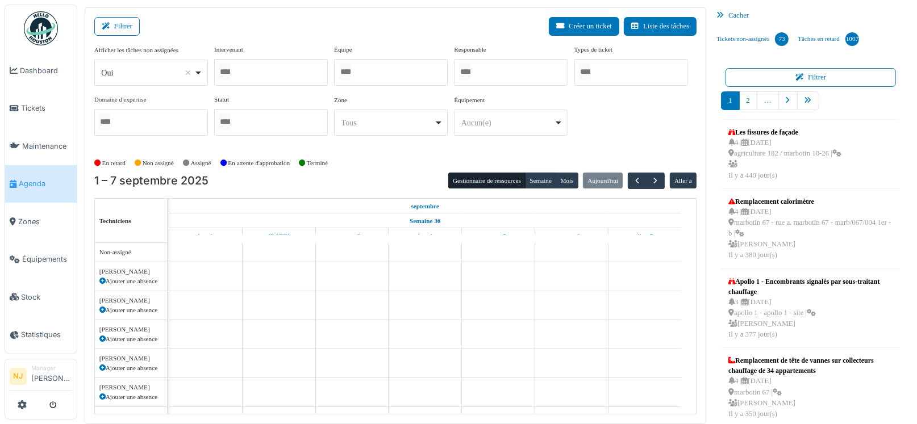
click at [244, 72] on div at bounding box center [271, 72] width 114 height 27
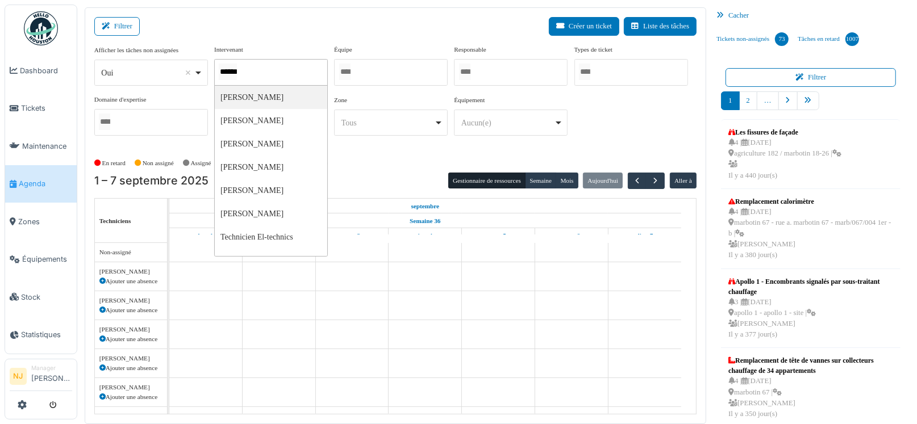
type input "*******"
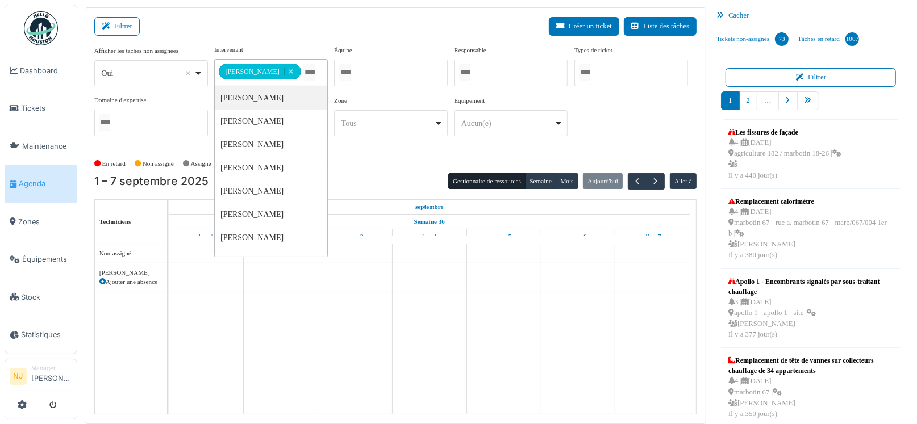
click at [276, 26] on div "Filtrer Créer un ticket Liste des tâches" at bounding box center [395, 31] width 602 height 28
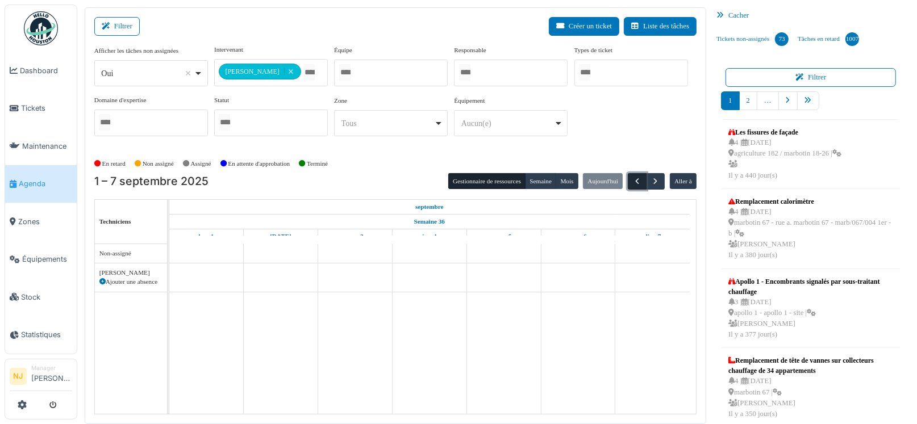
click at [632, 179] on span "button" at bounding box center [637, 182] width 10 height 10
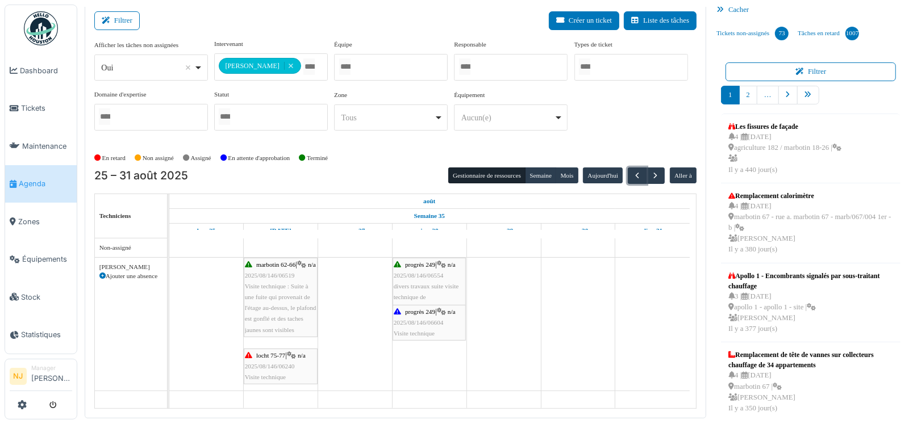
scroll to position [12, 0]
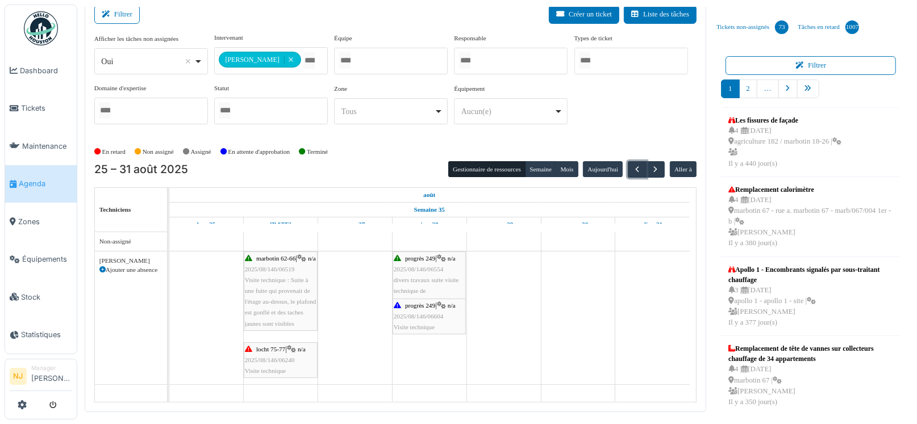
click at [430, 266] on span "2025/08/146/06554" at bounding box center [419, 269] width 50 height 7
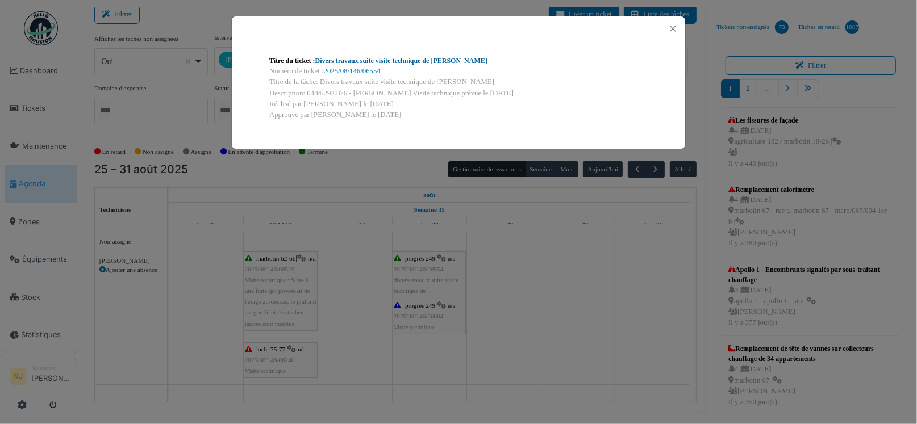
click at [378, 60] on link "Divers travaux suite visite technique de Nicolae" at bounding box center [401, 61] width 172 height 8
click at [674, 26] on button "Close" at bounding box center [672, 28] width 15 height 15
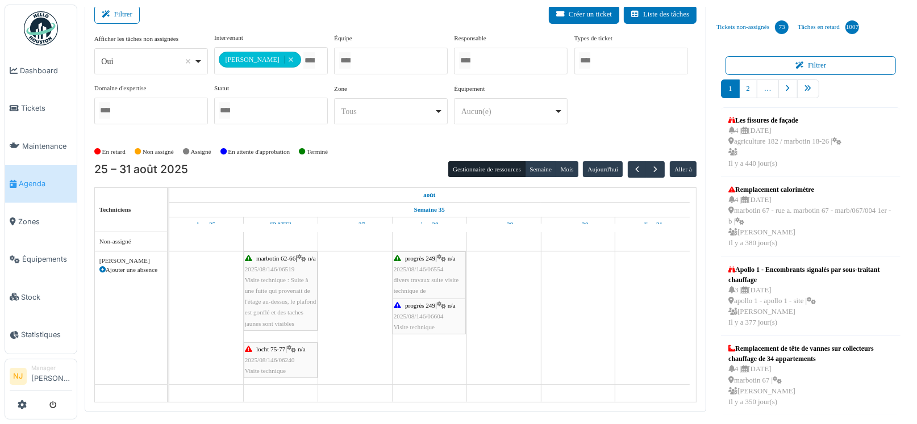
click at [421, 314] on span "2025/08/146/06604" at bounding box center [419, 316] width 50 height 7
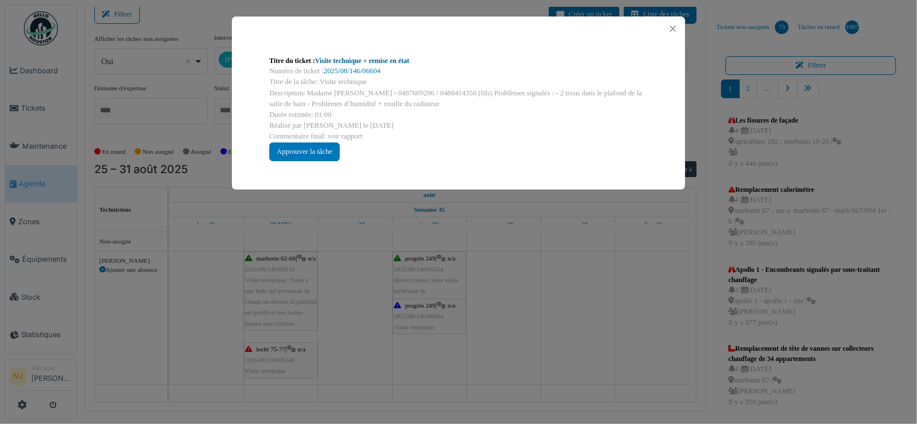
click at [349, 60] on link "Visite technique + remise en état" at bounding box center [362, 61] width 94 height 8
click at [673, 29] on button "Close" at bounding box center [672, 28] width 15 height 15
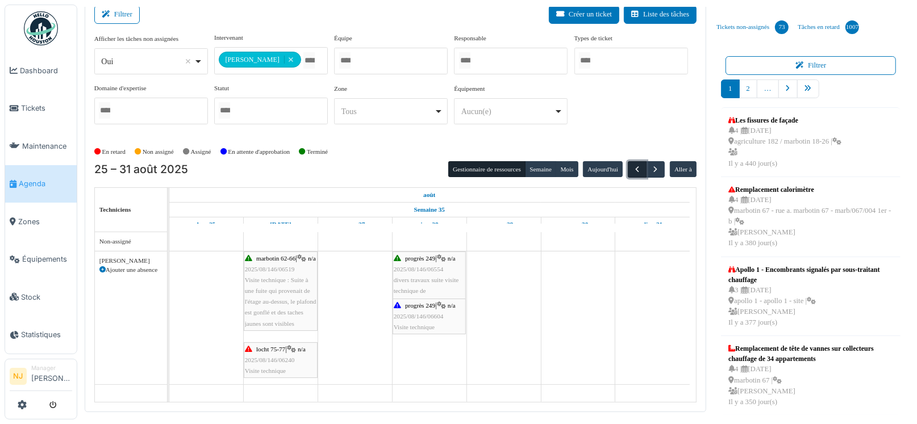
click at [632, 165] on span "button" at bounding box center [637, 170] width 10 height 10
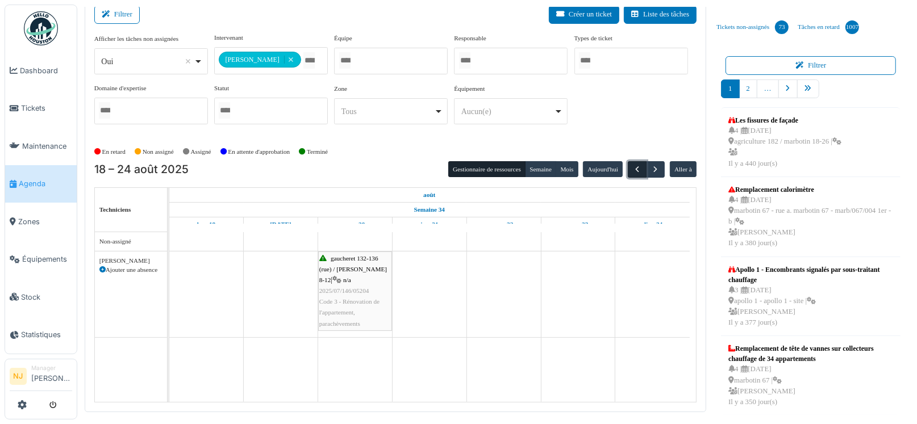
click at [632, 168] on span "button" at bounding box center [637, 170] width 10 height 10
click at [651, 167] on span "button" at bounding box center [656, 170] width 10 height 10
click at [651, 169] on span "button" at bounding box center [656, 170] width 10 height 10
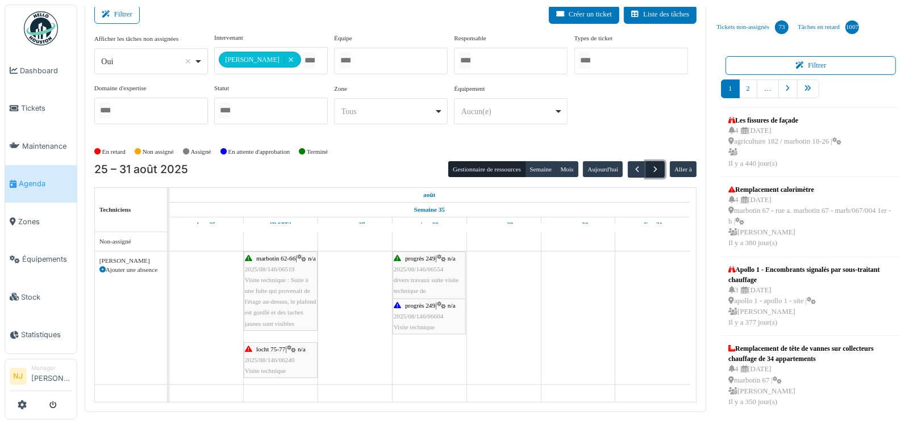
click at [651, 169] on span "button" at bounding box center [656, 170] width 10 height 10
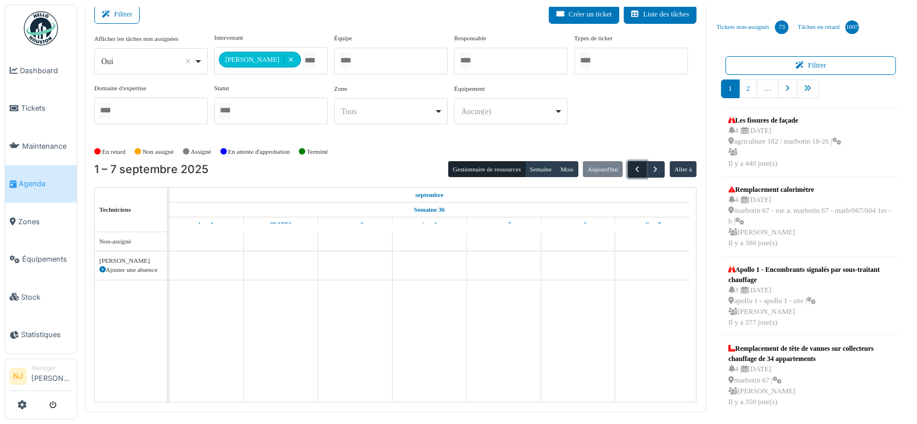
click at [632, 169] on span "button" at bounding box center [637, 170] width 10 height 10
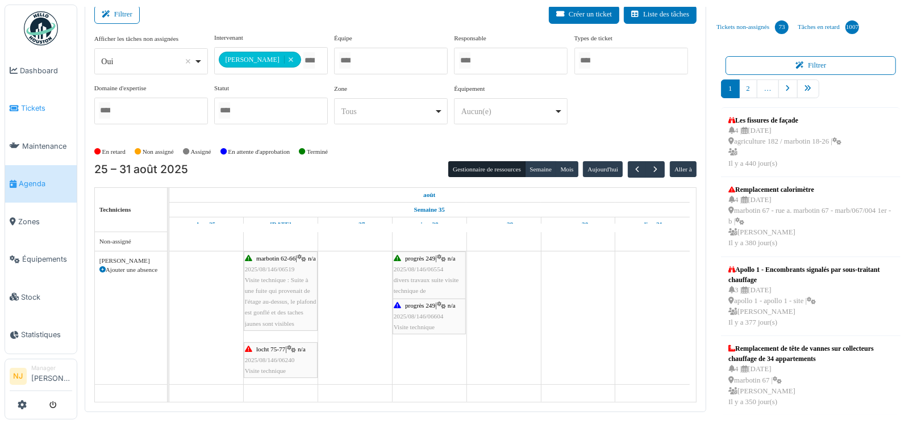
click at [32, 106] on span "Tickets" at bounding box center [46, 108] width 51 height 11
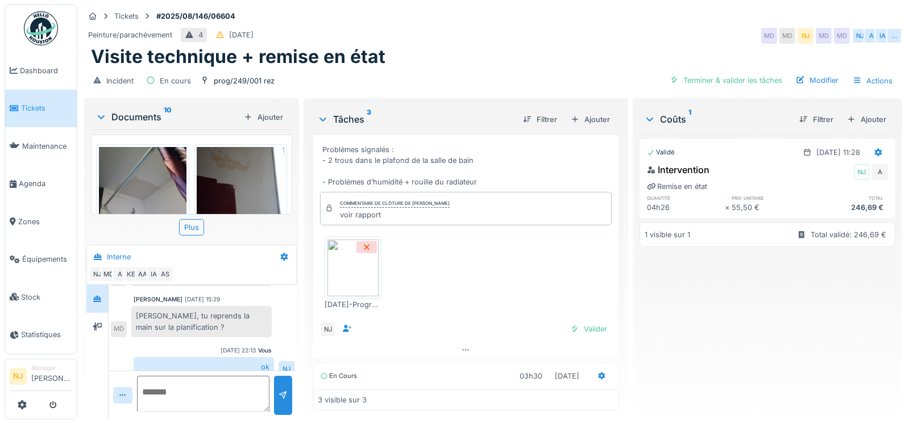
click at [149, 155] on img at bounding box center [143, 205] width 88 height 116
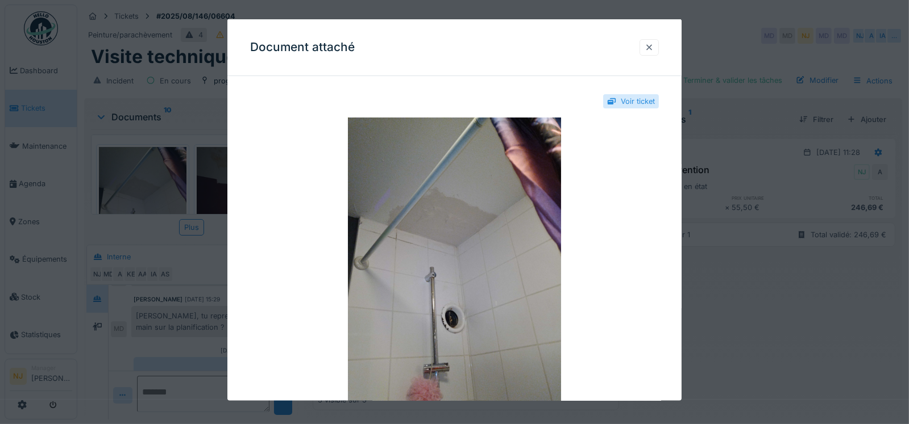
click at [653, 46] on div at bounding box center [648, 47] width 9 height 11
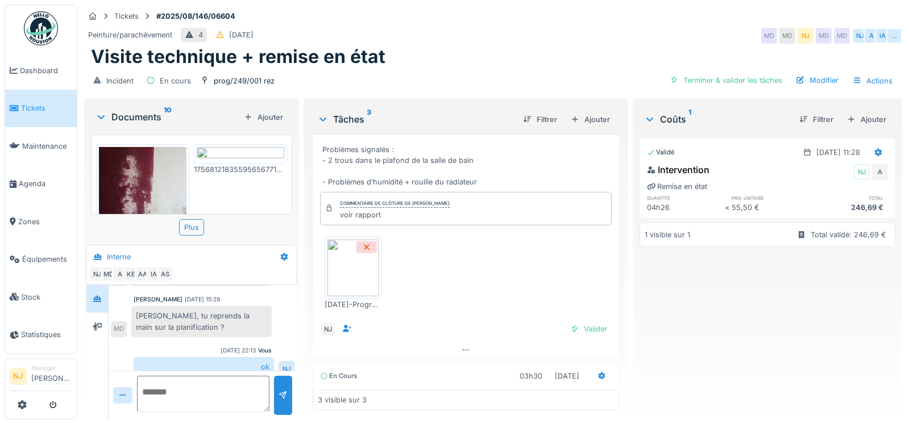
scroll to position [170, 0]
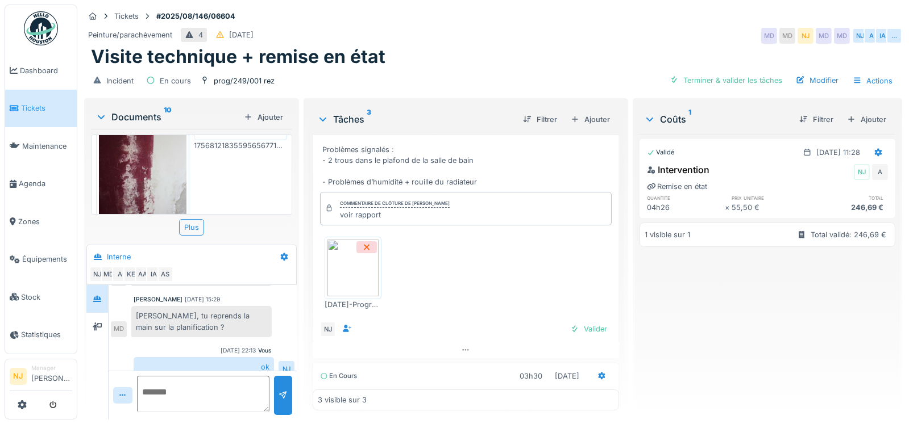
click at [218, 138] on img at bounding box center [241, 130] width 88 height 14
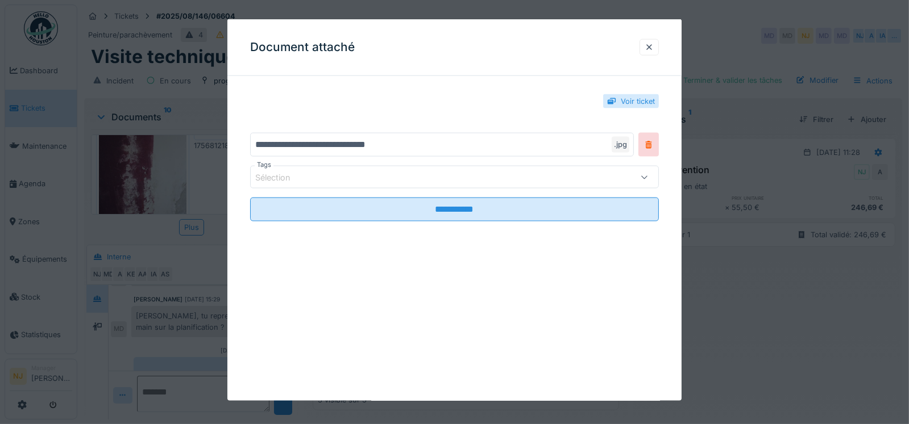
scroll to position [125, 0]
click at [652, 148] on icon at bounding box center [649, 144] width 6 height 7
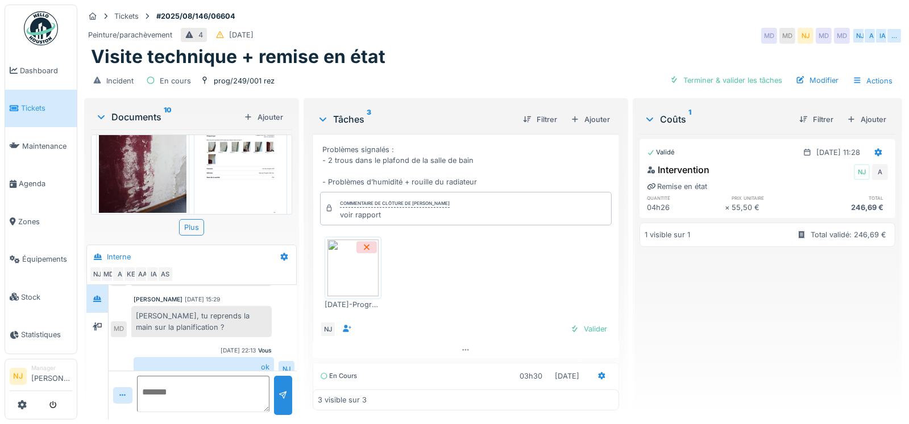
scroll to position [170, 0]
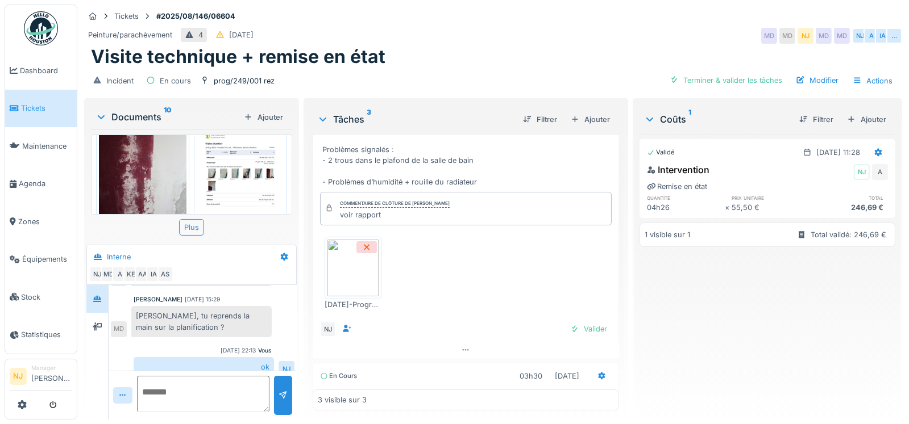
click at [235, 166] on img at bounding box center [241, 184] width 88 height 123
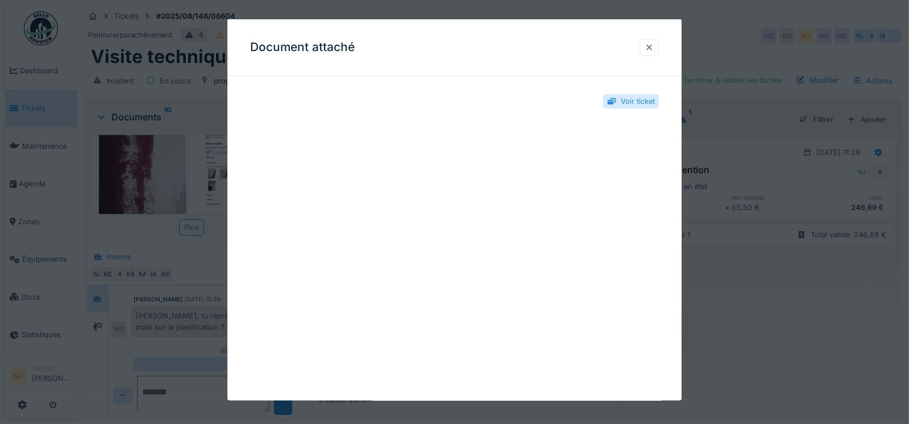
click at [653, 47] on div at bounding box center [648, 47] width 9 height 11
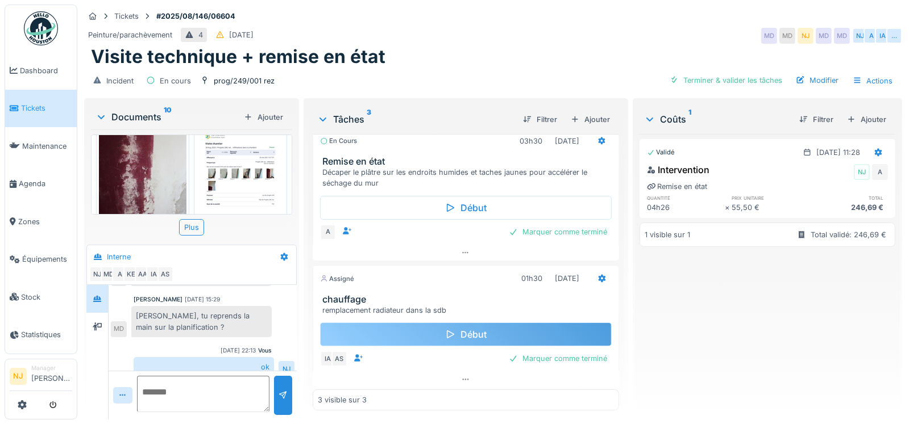
scroll to position [293, 0]
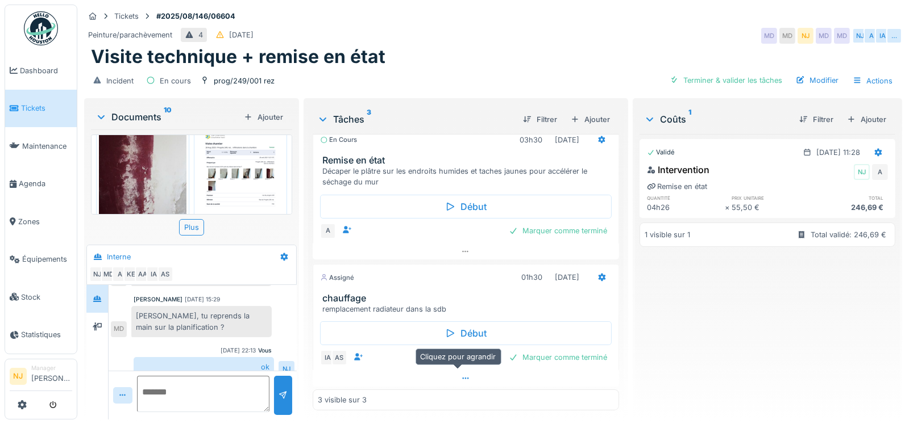
click at [461, 375] on icon at bounding box center [465, 378] width 9 height 7
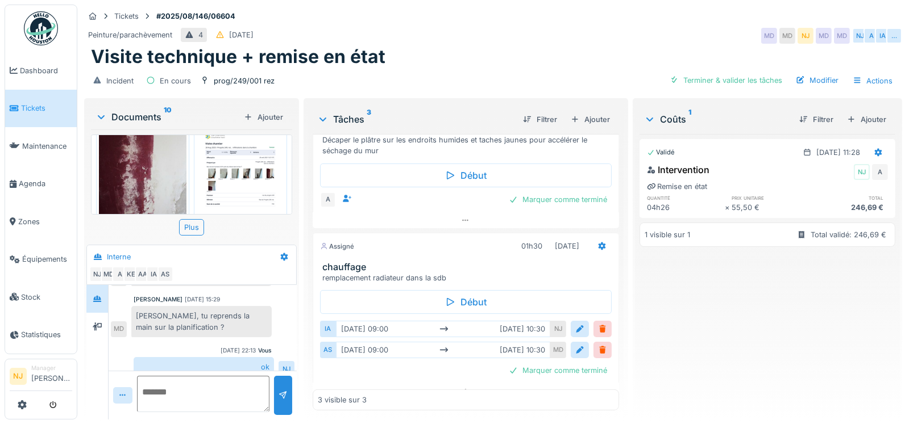
scroll to position [336, 0]
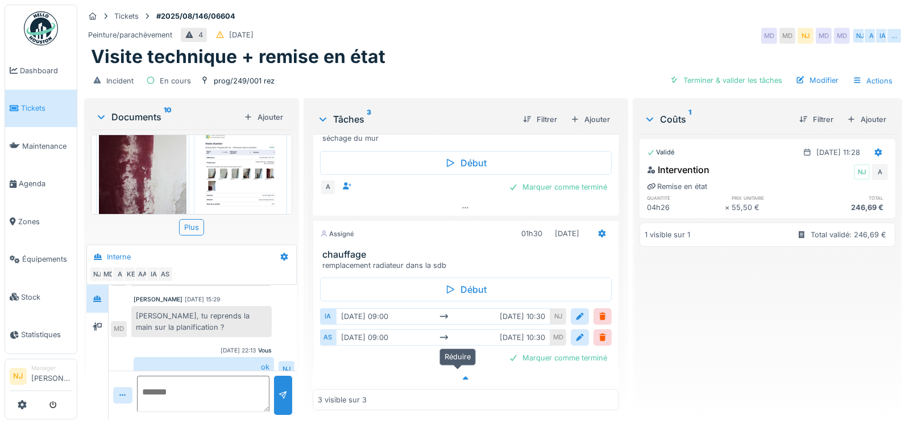
click at [461, 375] on icon at bounding box center [465, 378] width 9 height 7
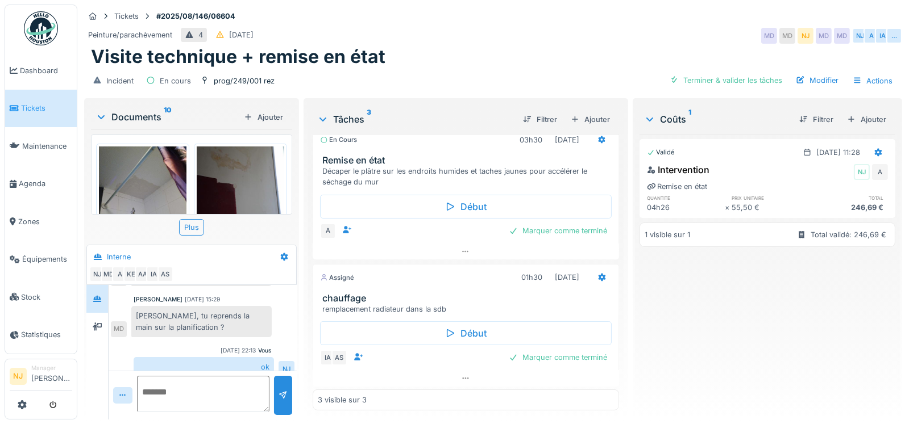
scroll to position [0, 0]
click at [266, 116] on div "Ajouter" at bounding box center [263, 117] width 48 height 15
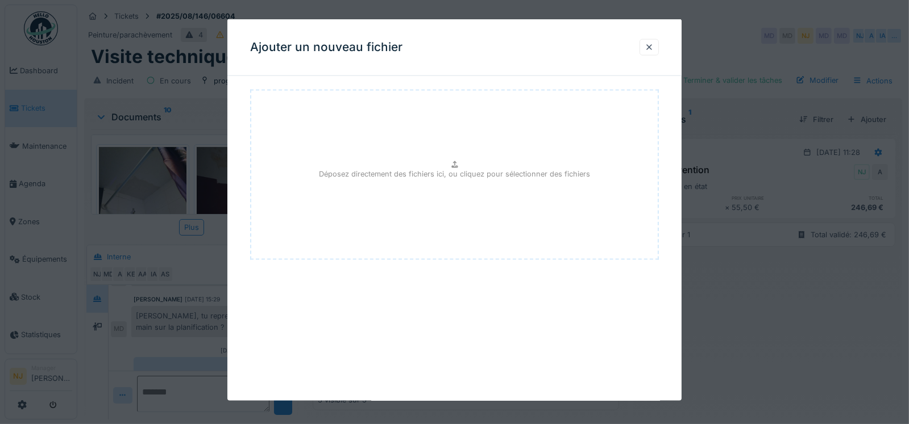
click at [451, 170] on p "Déposez directement des fichiers ici, ou cliquez pour sélectionner des fichiers" at bounding box center [454, 173] width 271 height 11
type input "**********"
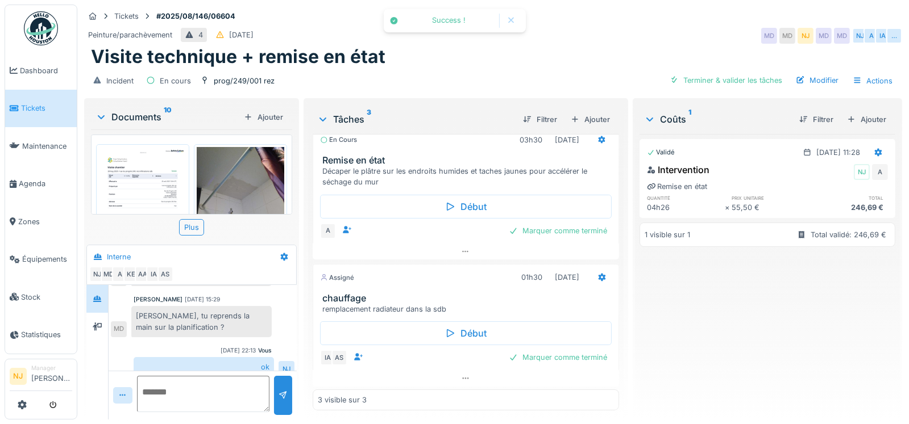
click at [133, 184] on img at bounding box center [143, 208] width 88 height 123
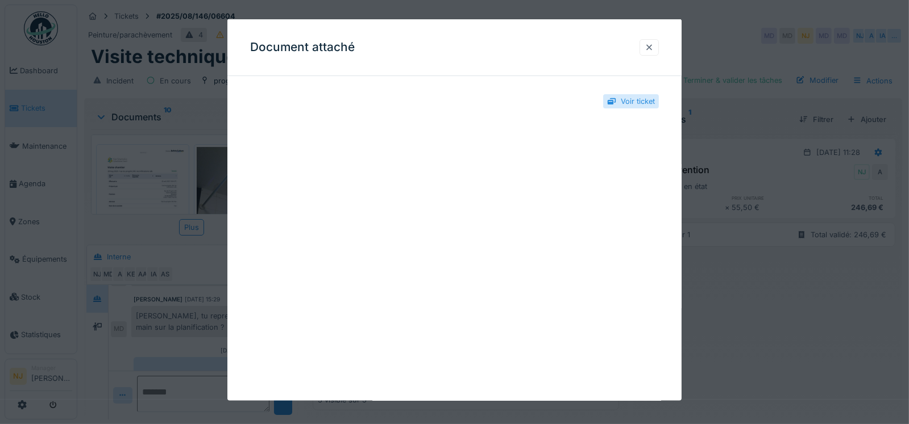
click at [652, 44] on div at bounding box center [648, 47] width 9 height 11
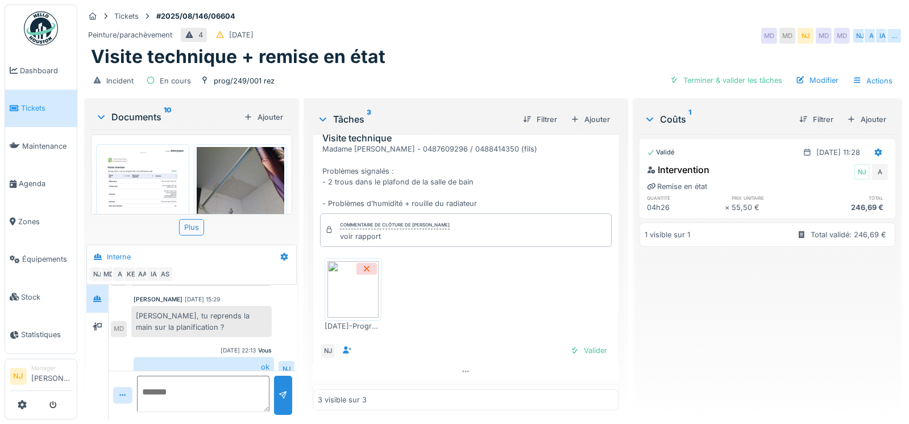
scroll to position [9, 0]
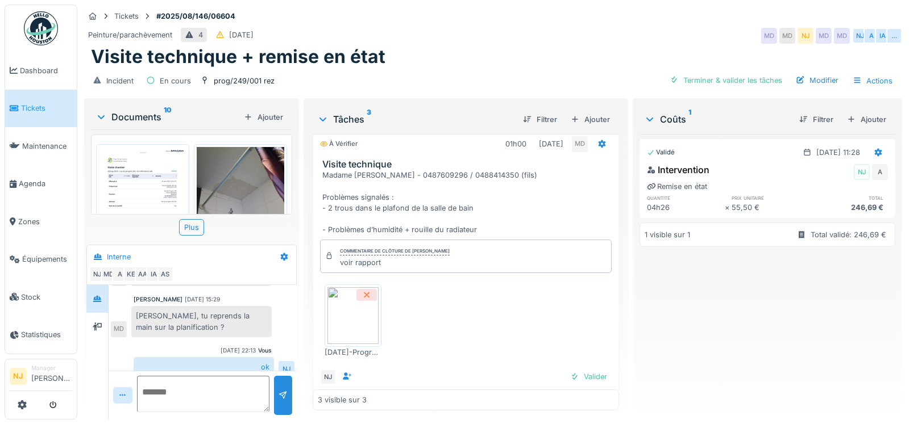
click at [365, 293] on icon at bounding box center [367, 295] width 6 height 6
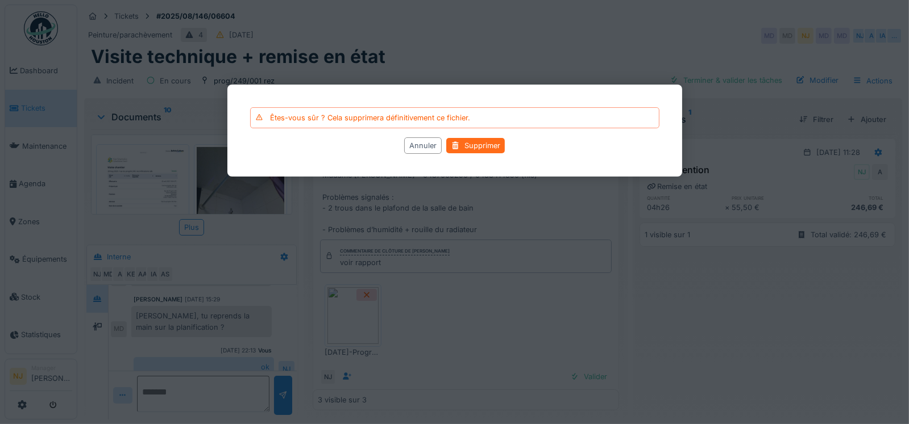
click at [471, 147] on div "Supprimer" at bounding box center [475, 146] width 59 height 15
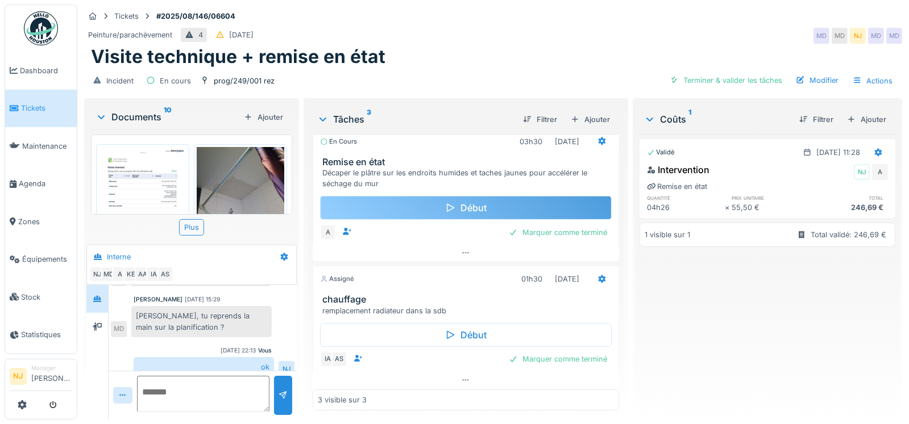
scroll to position [199, 0]
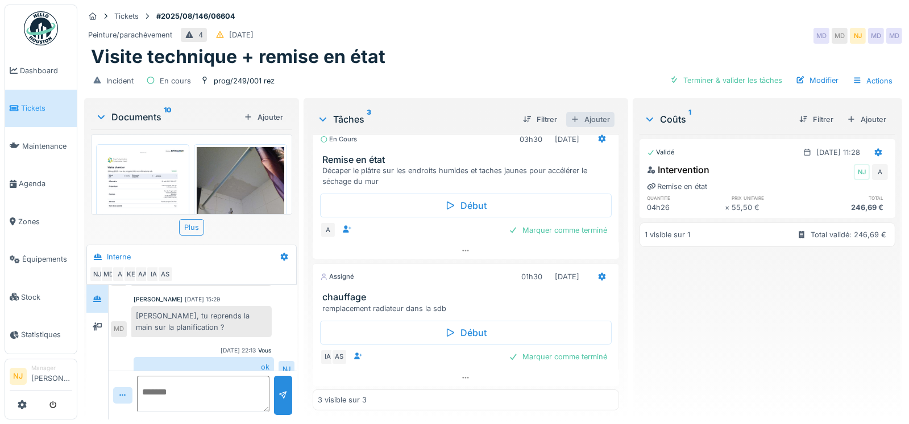
click at [586, 112] on div "Ajouter" at bounding box center [590, 119] width 48 height 15
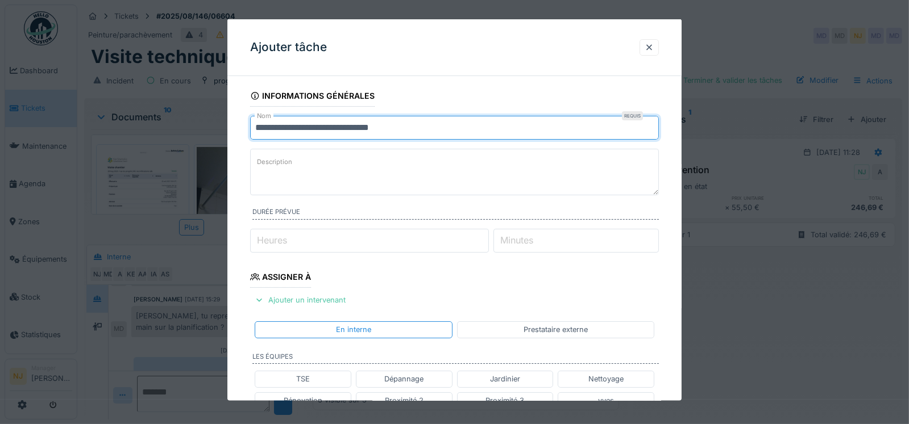
click at [402, 126] on input "**********" at bounding box center [454, 128] width 409 height 24
type input "*"
click at [328, 128] on input "**********" at bounding box center [454, 128] width 409 height 24
type input "**********"
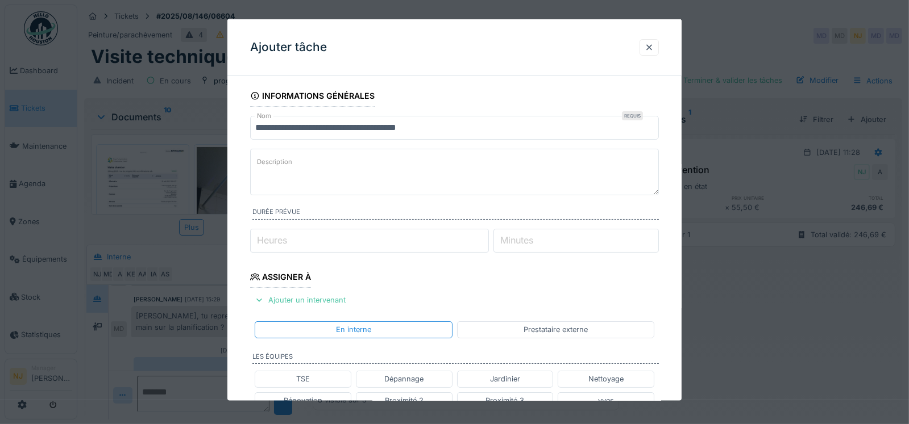
click at [124, 128] on div at bounding box center [454, 212] width 909 height 424
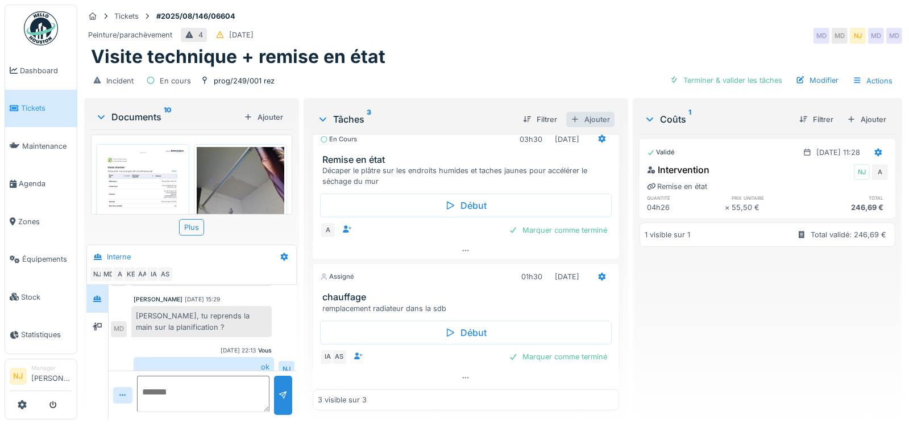
click at [592, 115] on div "Ajouter" at bounding box center [590, 119] width 48 height 15
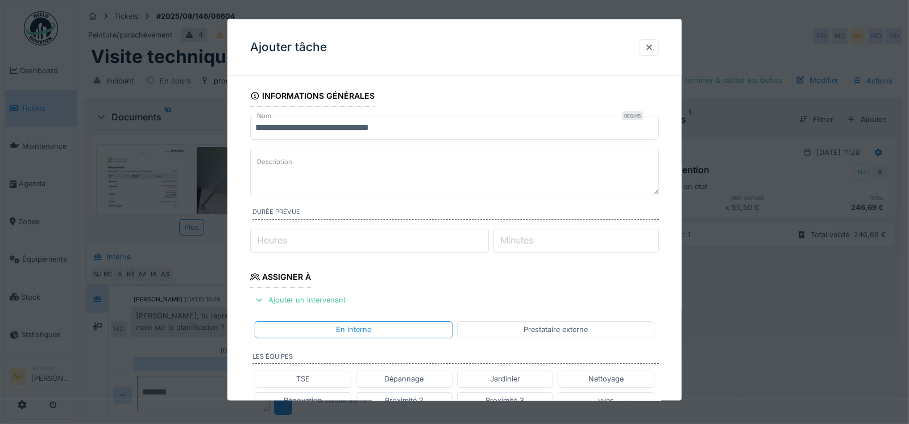
click at [396, 127] on input "**********" at bounding box center [454, 128] width 409 height 24
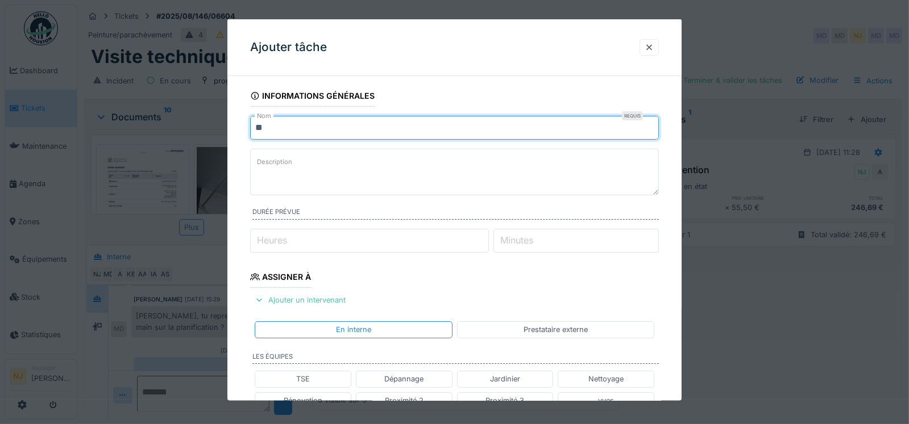
type input "*"
click at [406, 130] on input "**********" at bounding box center [454, 128] width 409 height 24
type input "**********"
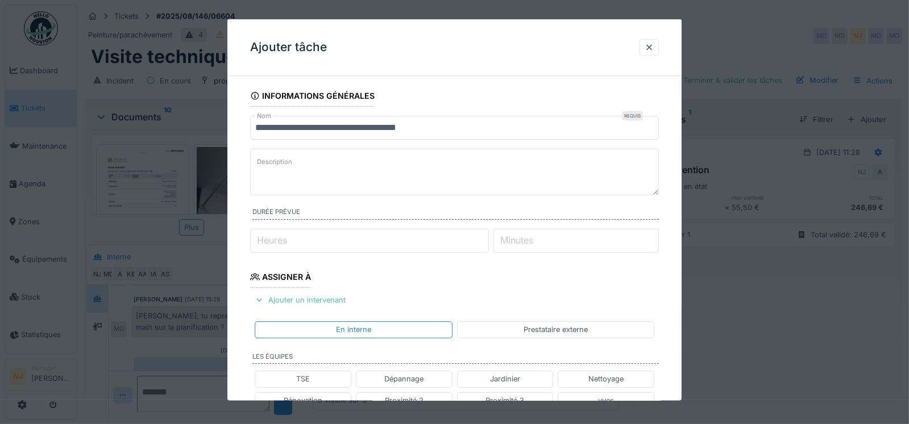
click at [285, 158] on label "Description" at bounding box center [275, 162] width 40 height 14
click at [285, 158] on textarea "Description" at bounding box center [454, 172] width 409 height 47
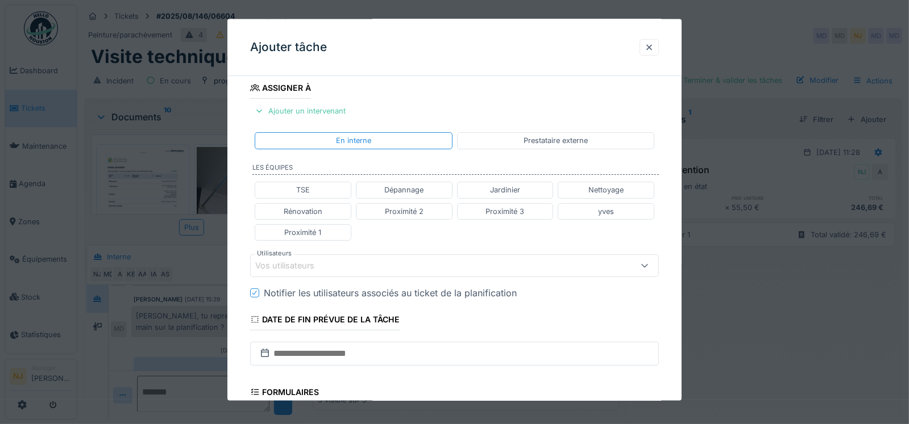
scroll to position [170, 0]
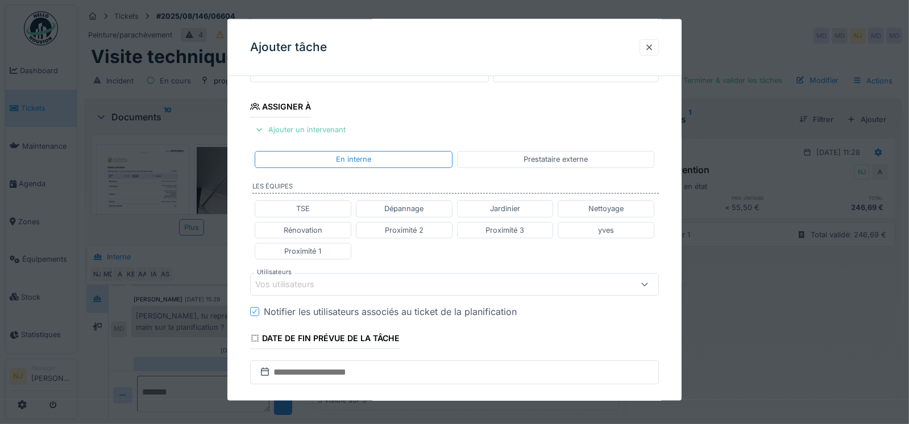
type textarea "**********"
click at [298, 130] on div "Ajouter un intervenant" at bounding box center [300, 129] width 100 height 15
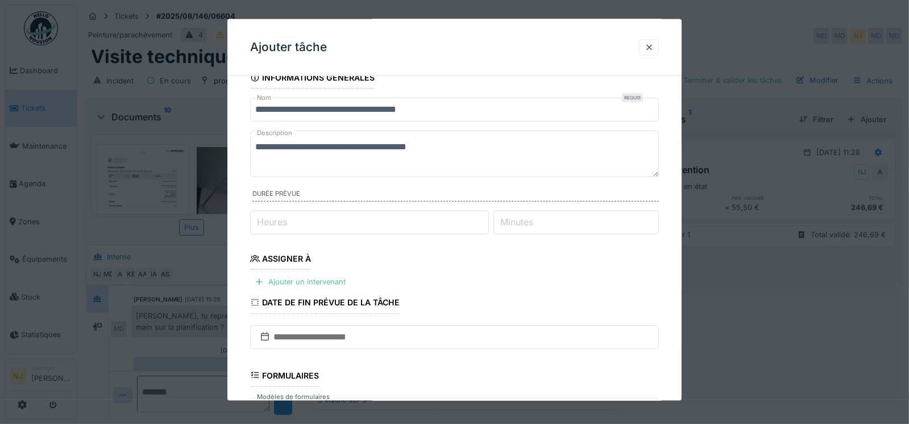
scroll to position [9, 0]
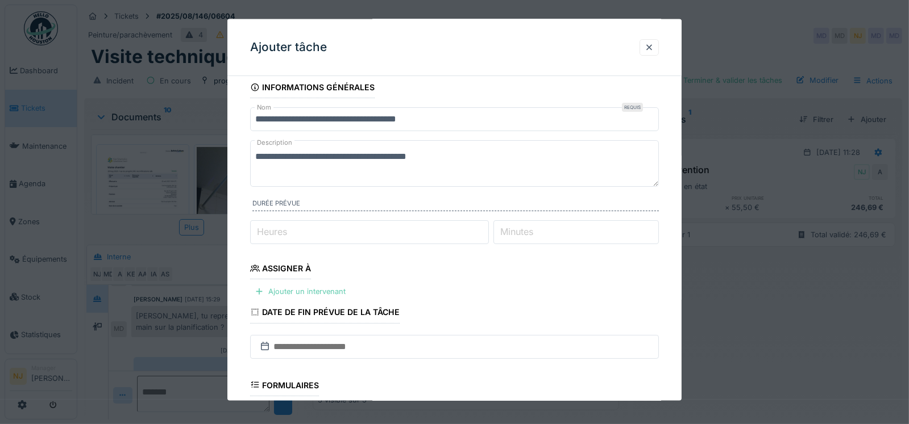
click at [297, 289] on div "Ajouter un intervenant" at bounding box center [300, 291] width 100 height 15
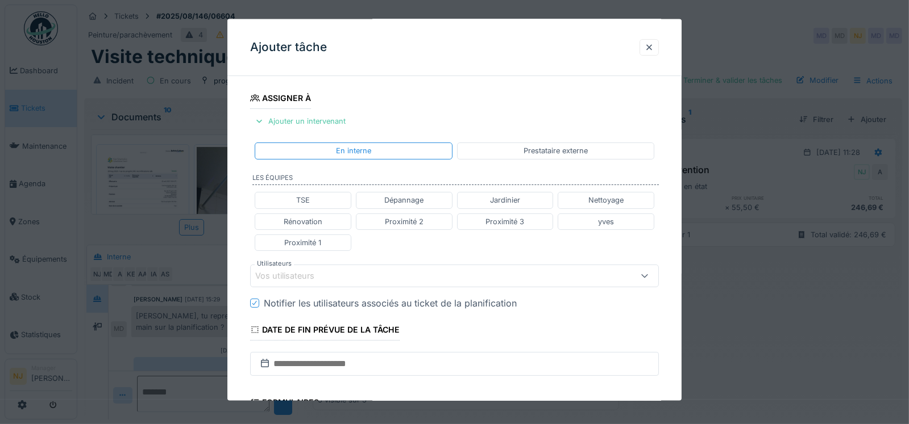
click at [278, 270] on div "Vos utilisateurs" at bounding box center [292, 276] width 75 height 13
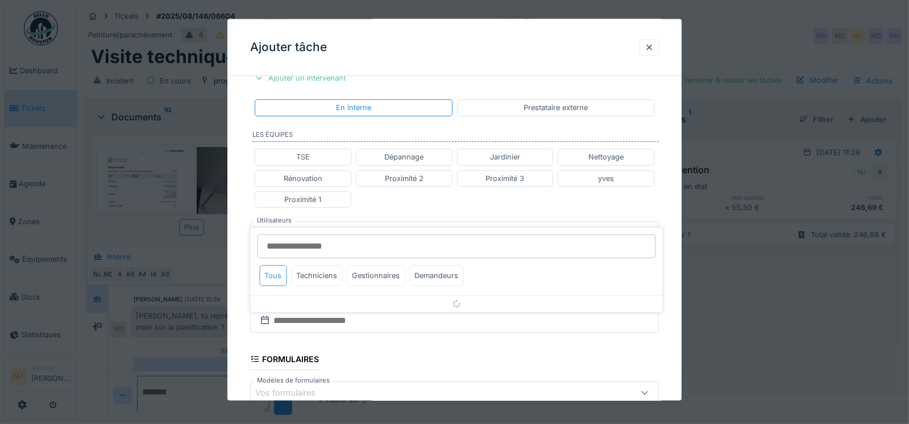
scroll to position [243, 0]
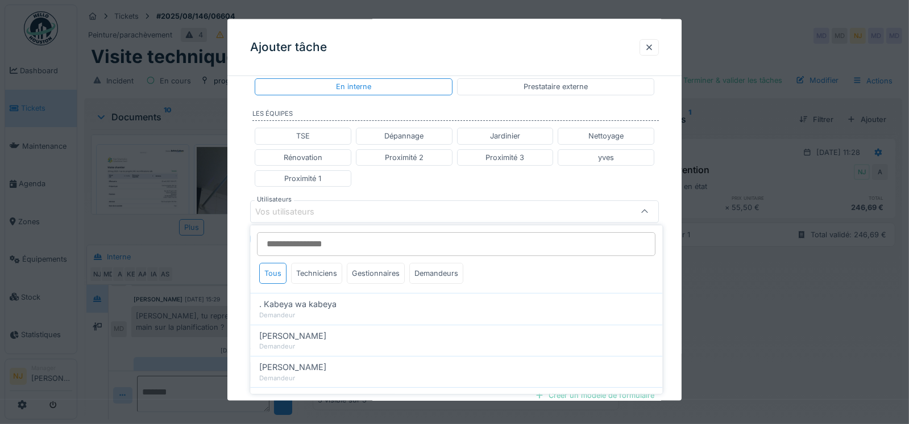
type input "*"
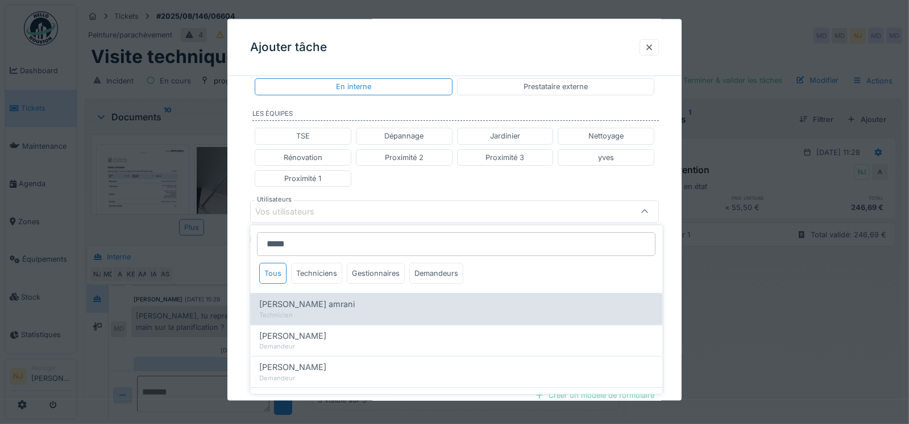
type input "*****"
click at [280, 303] on span "[PERSON_NAME] amrani" at bounding box center [306, 304] width 95 height 13
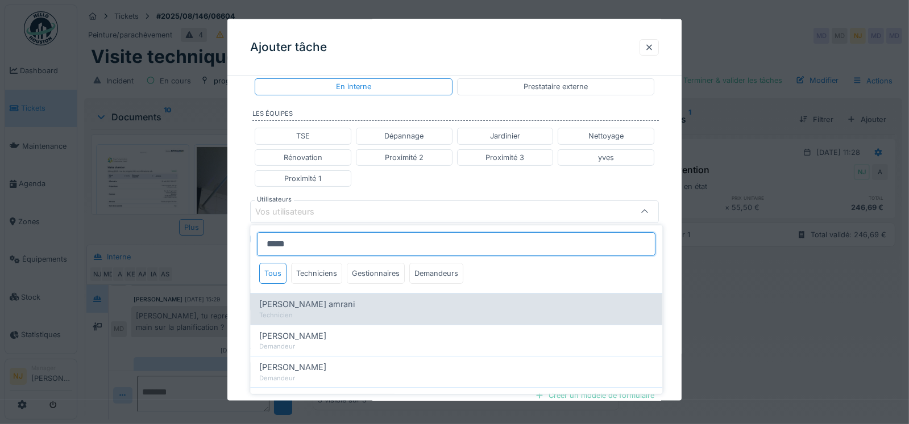
type input "****"
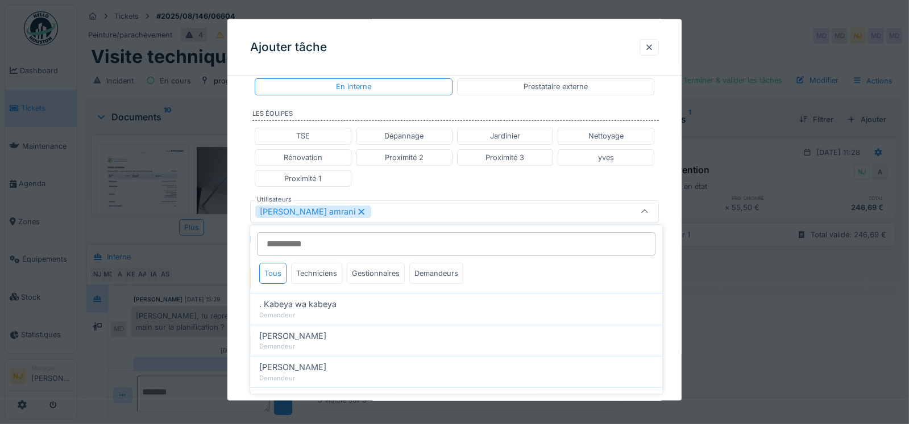
click at [237, 240] on div "**********" at bounding box center [454, 206] width 455 height 728
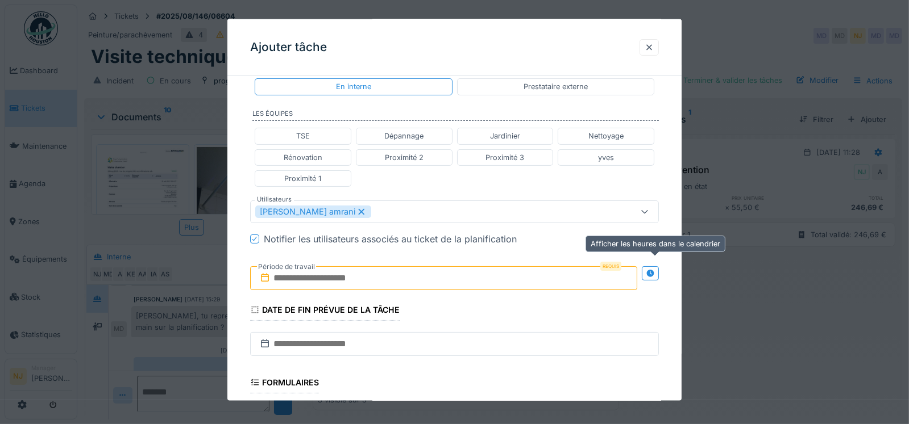
click at [653, 271] on icon at bounding box center [650, 272] width 7 height 7
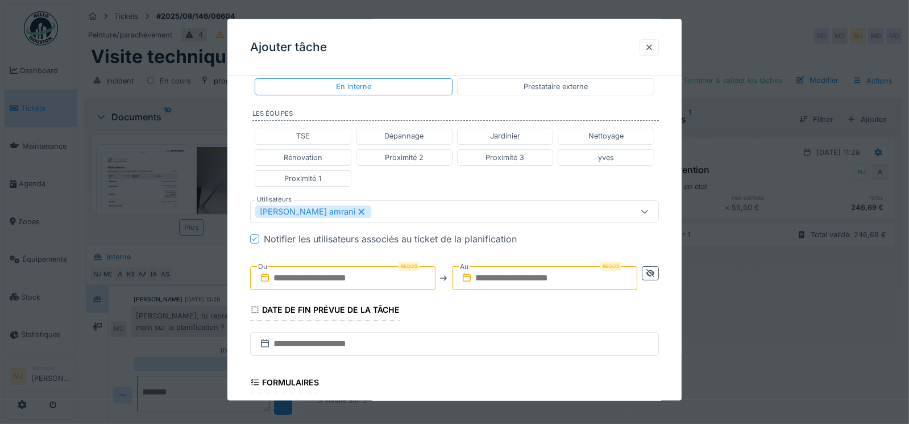
click at [280, 278] on input "text" at bounding box center [342, 279] width 185 height 24
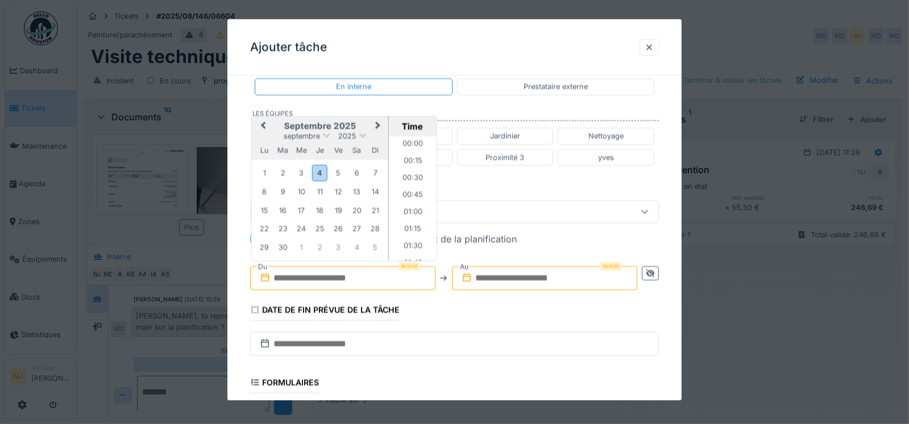
scroll to position [1071, 0]
click at [263, 189] on div "8" at bounding box center [263, 191] width 15 height 15
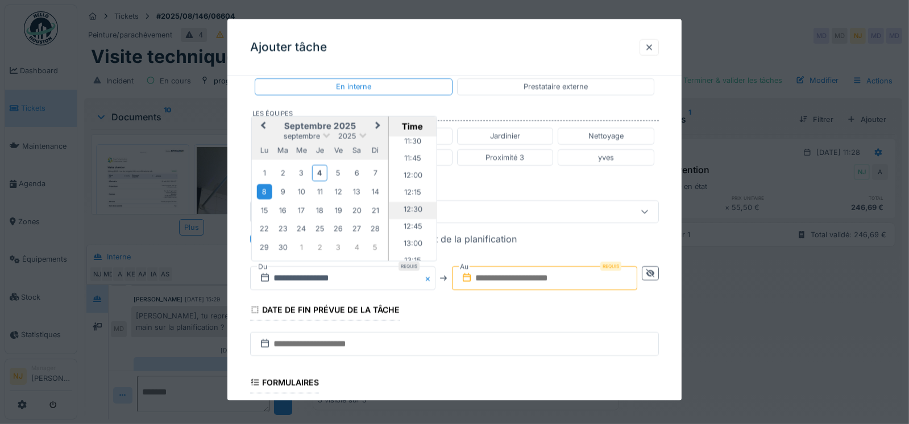
click at [406, 205] on li "12:30" at bounding box center [412, 210] width 48 height 17
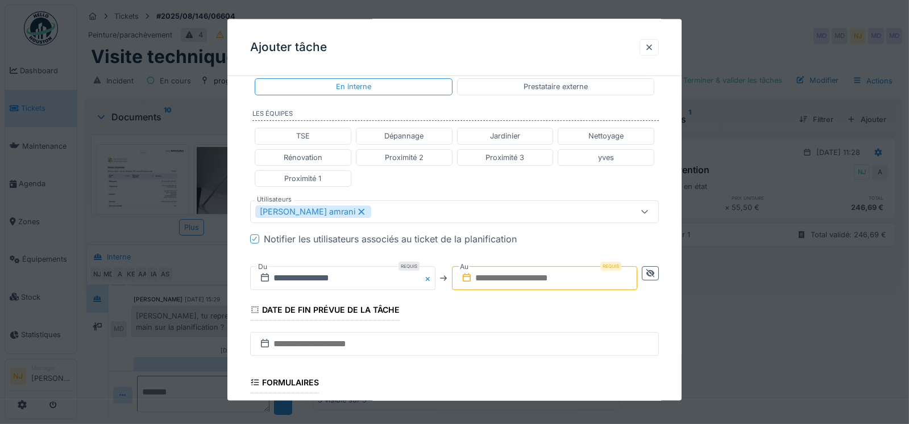
click at [511, 270] on input "text" at bounding box center [544, 279] width 185 height 24
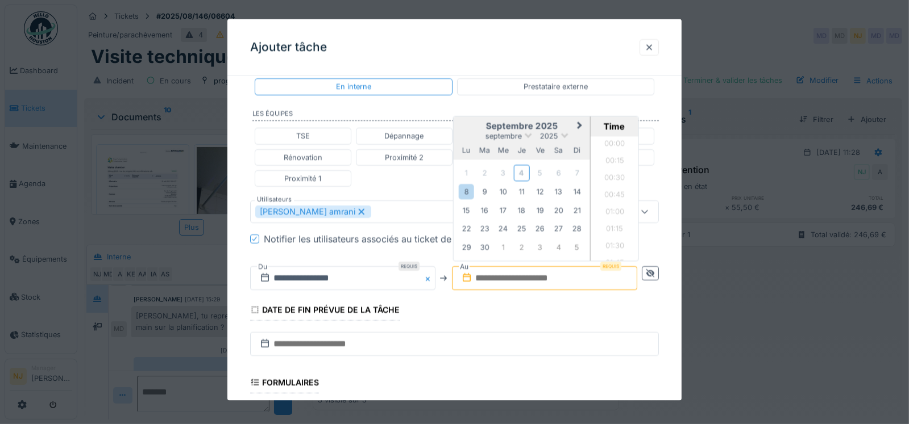
scroll to position [1088, 0]
click at [504, 189] on div "10" at bounding box center [503, 191] width 15 height 15
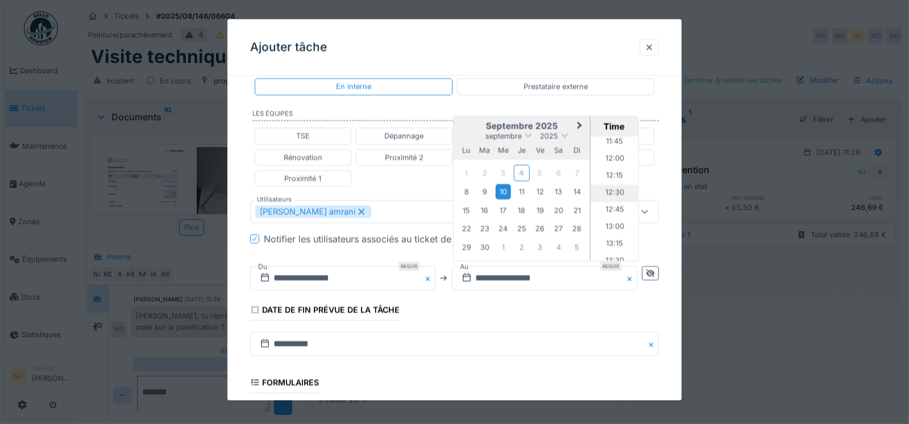
scroll to position [747, 0]
click at [611, 212] on li "12:00" at bounding box center [614, 216] width 48 height 17
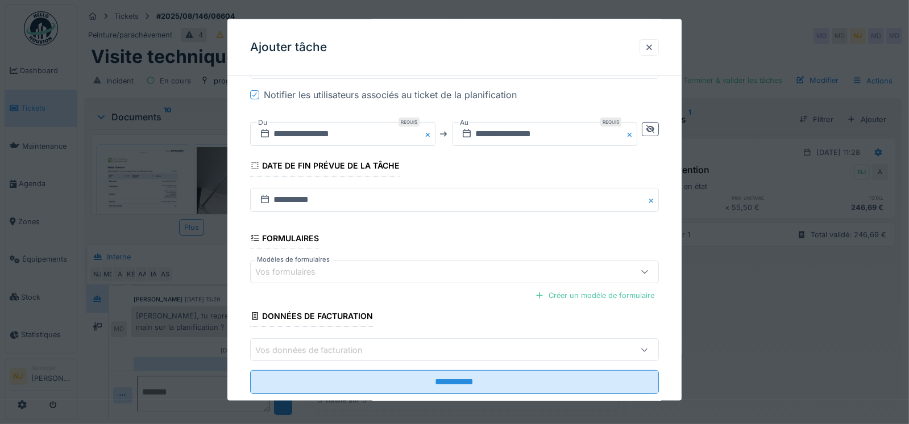
scroll to position [410, 0]
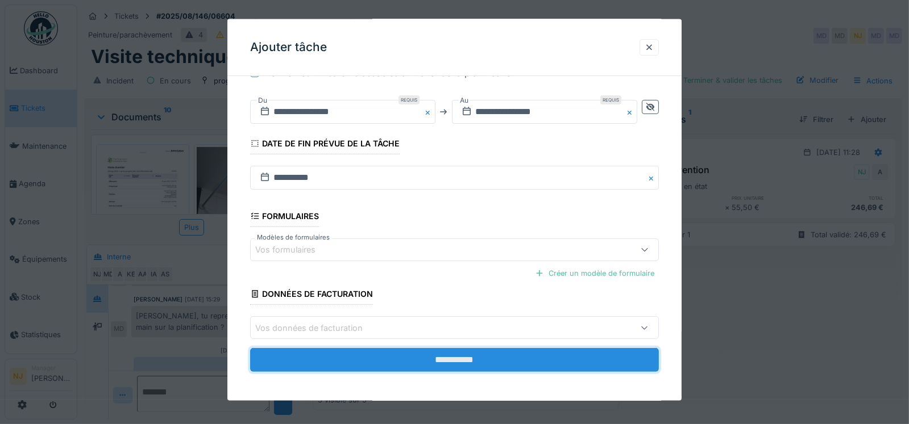
click at [460, 353] on input "**********" at bounding box center [454, 360] width 409 height 24
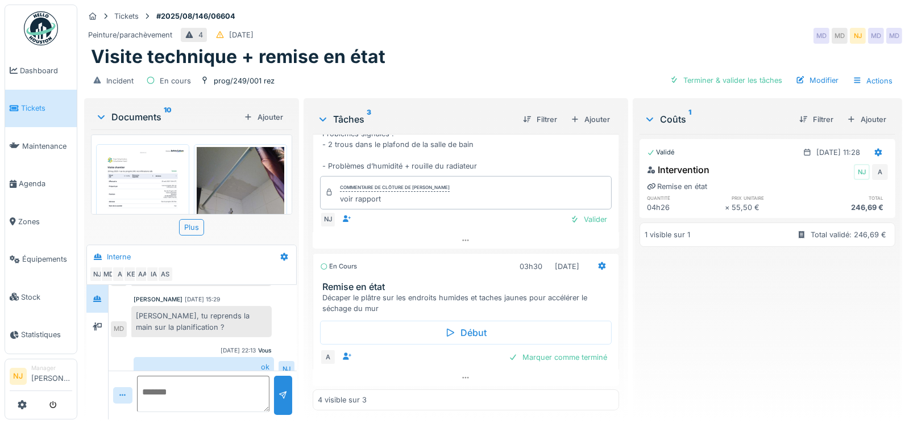
scroll to position [9, 0]
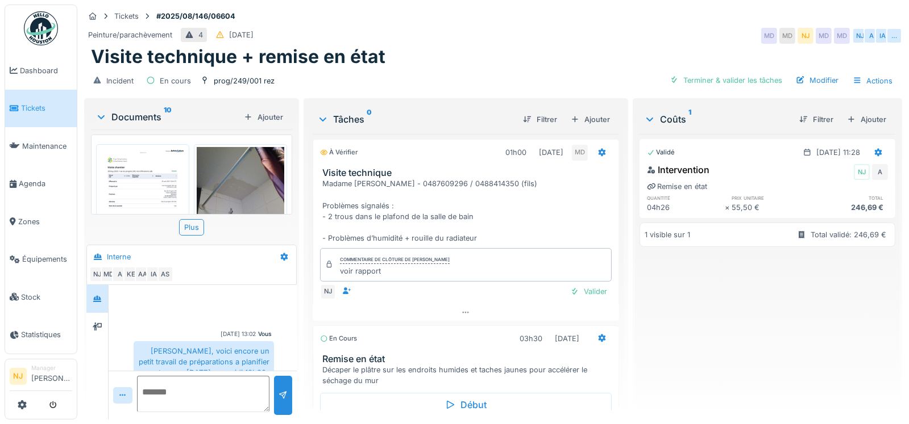
scroll to position [435, 0]
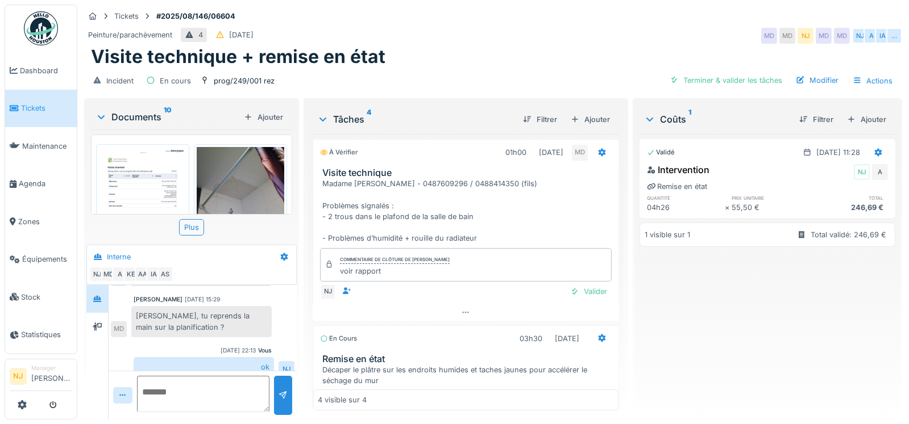
click at [167, 382] on textarea at bounding box center [203, 394] width 132 height 36
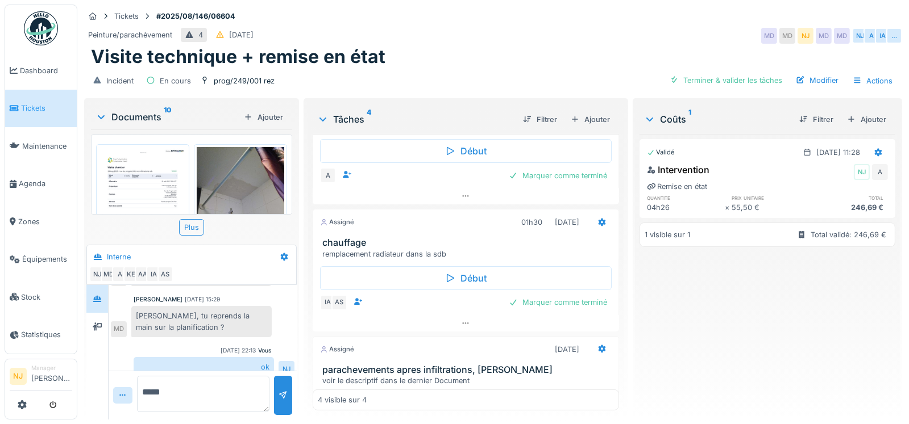
scroll to position [284, 0]
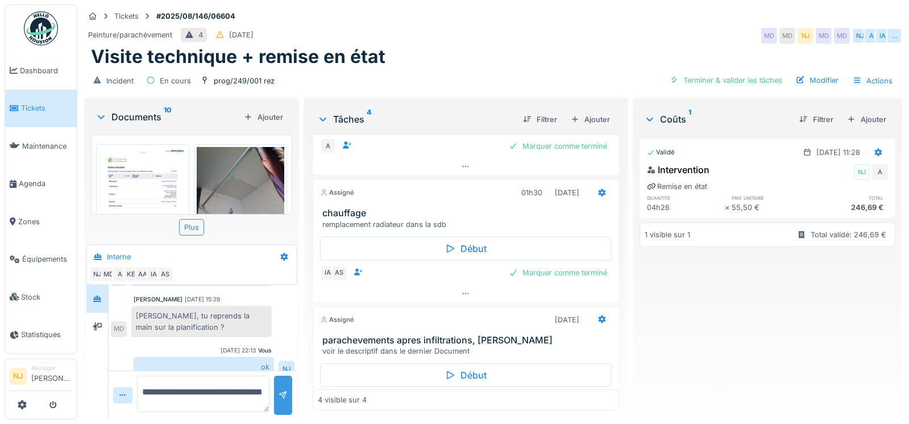
type textarea "**********"
click at [280, 392] on div at bounding box center [282, 395] width 9 height 11
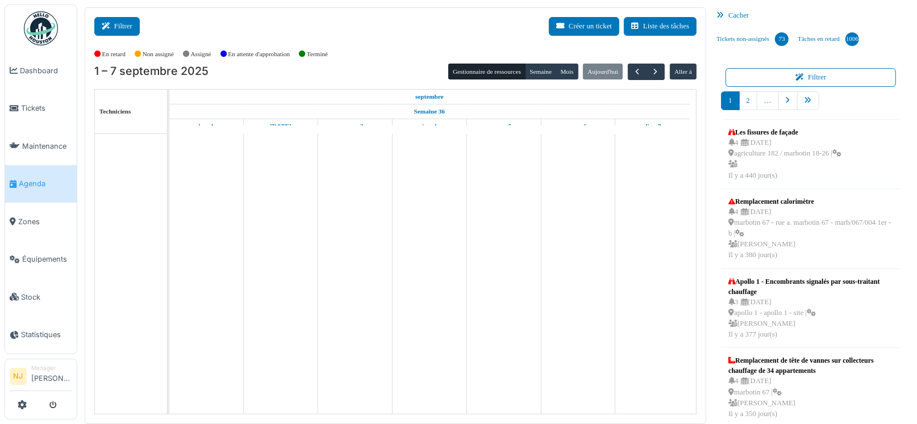
click at [119, 21] on button "Filtrer" at bounding box center [116, 26] width 45 height 19
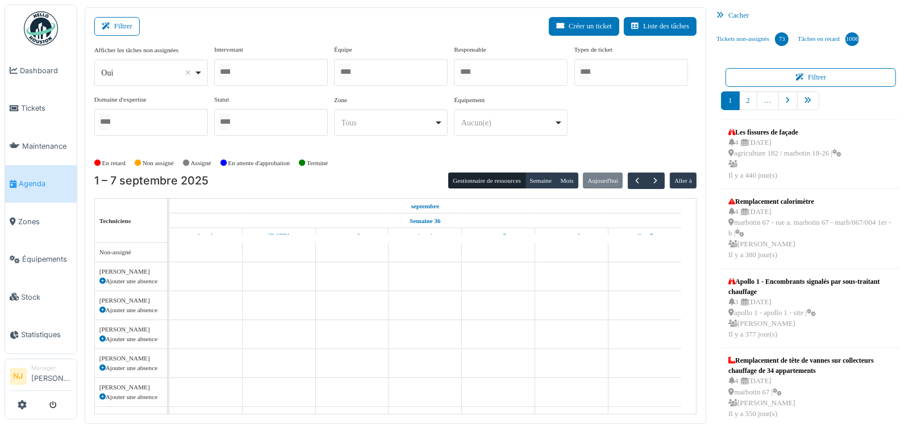
click at [253, 65] on div at bounding box center [271, 72] width 114 height 27
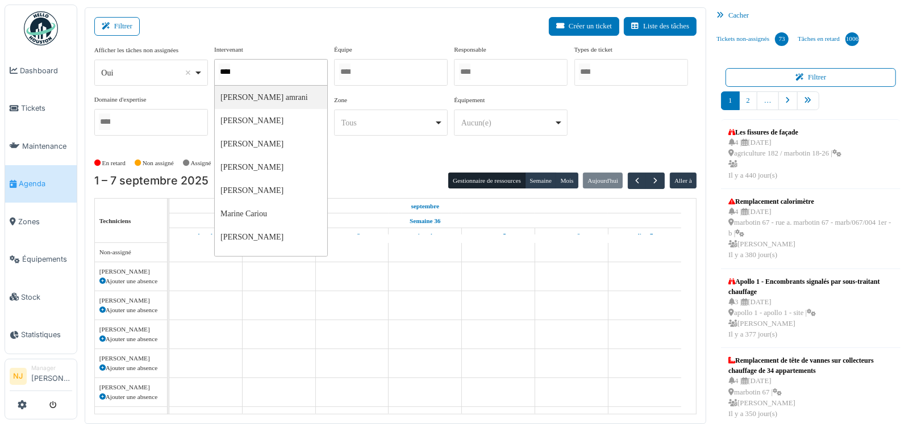
type input "*****"
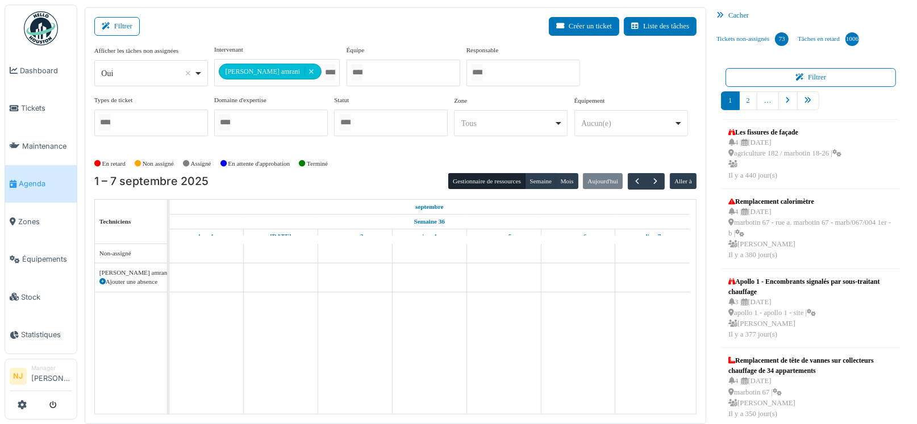
click at [281, 32] on div "Filtrer Créer un ticket Liste des tâches" at bounding box center [395, 31] width 602 height 28
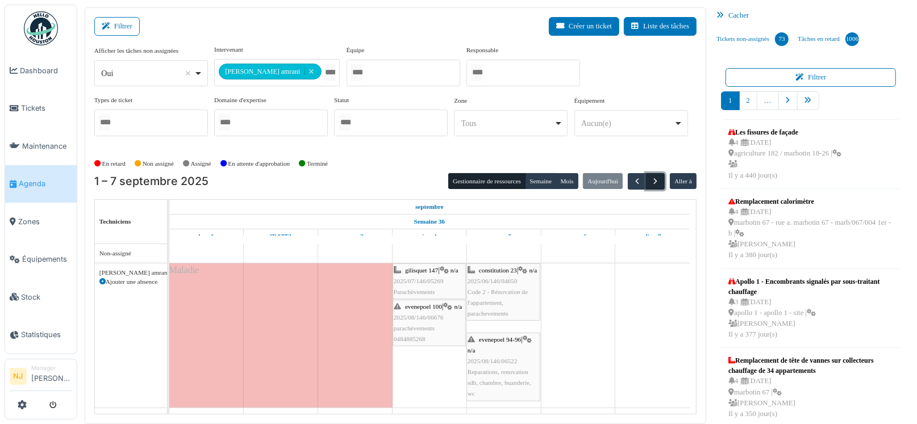
click at [651, 179] on span "button" at bounding box center [656, 182] width 10 height 10
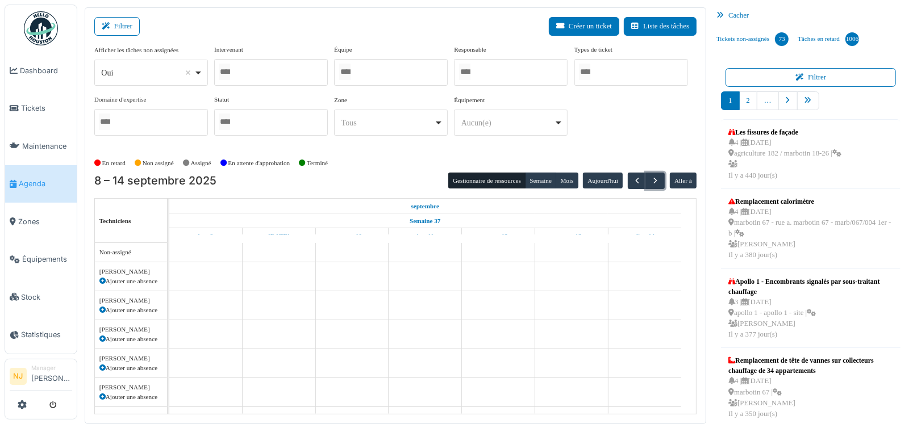
click at [360, 73] on div at bounding box center [391, 72] width 114 height 27
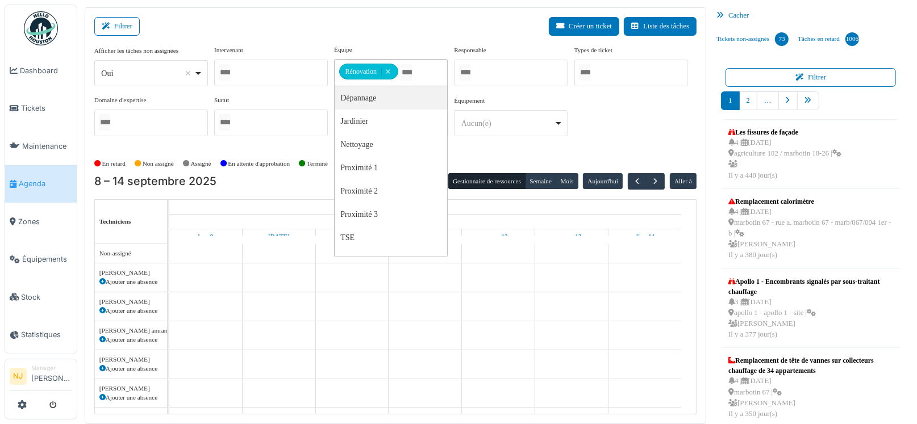
click at [351, 26] on div "Filtrer Créer un ticket Liste des tâches" at bounding box center [395, 31] width 602 height 28
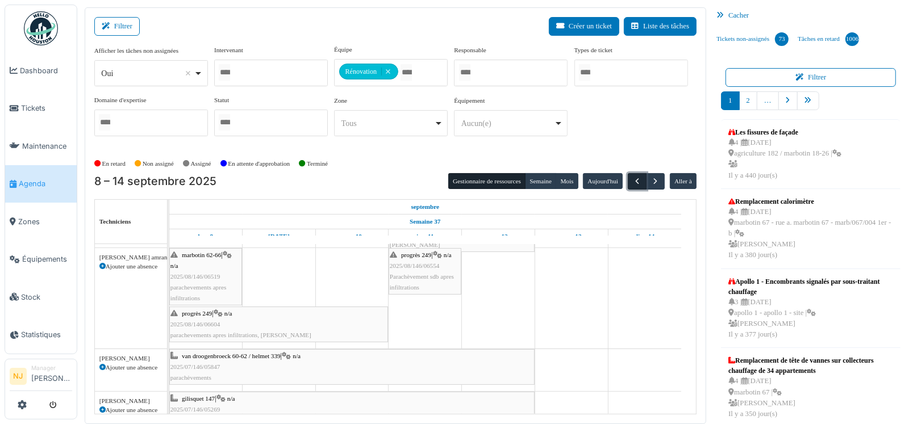
click at [633, 179] on span "button" at bounding box center [637, 182] width 10 height 10
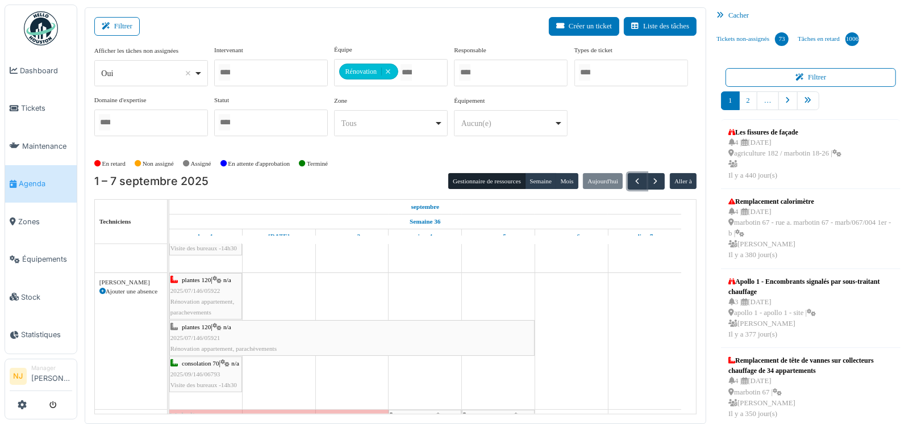
scroll to position [160, 0]
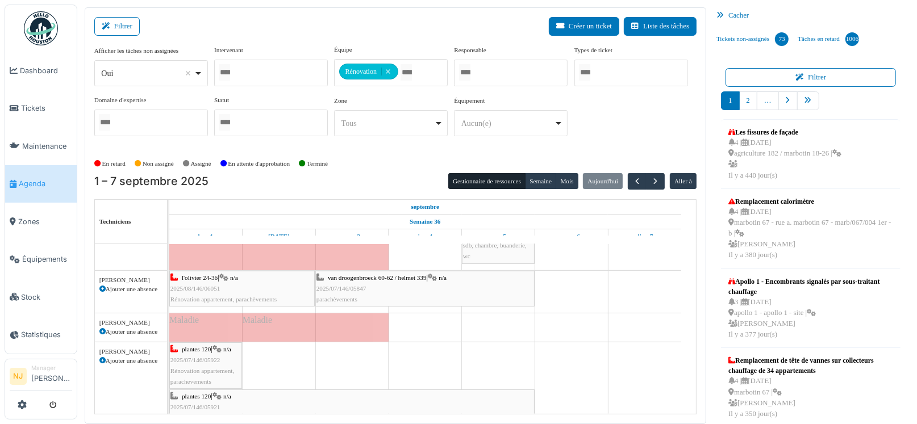
click at [101, 329] on icon at bounding box center [102, 332] width 6 height 6
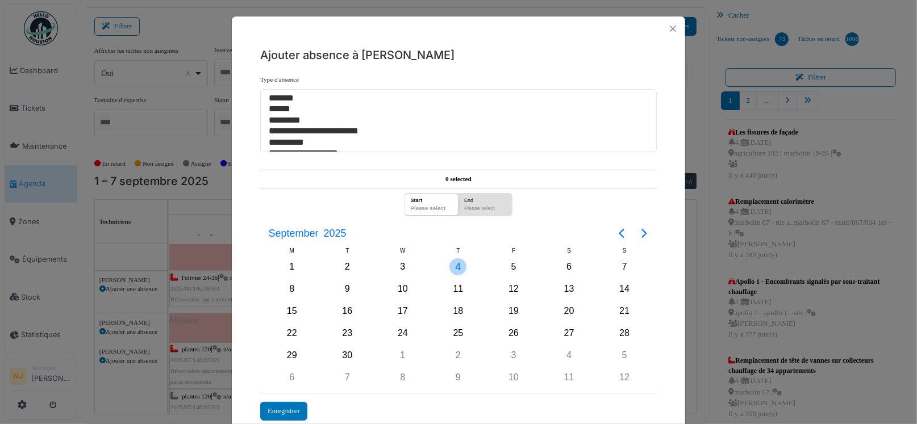
click at [453, 267] on div "4" at bounding box center [457, 267] width 17 height 17
click at [510, 263] on div "5" at bounding box center [513, 267] width 17 height 17
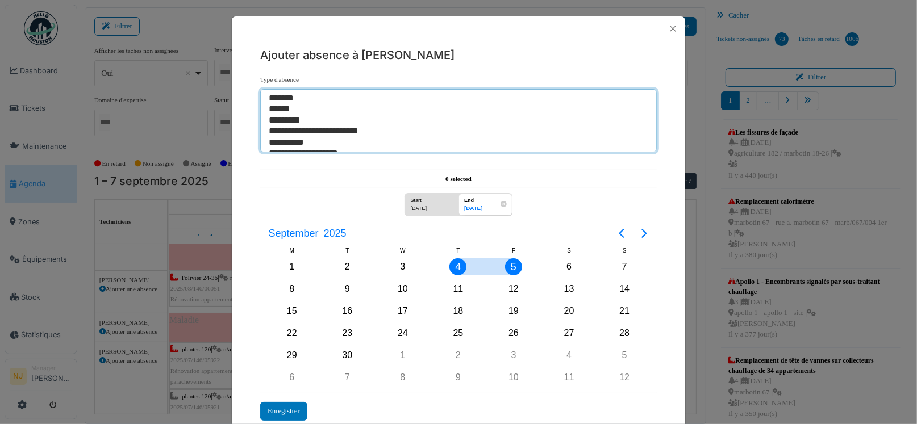
select select "**"
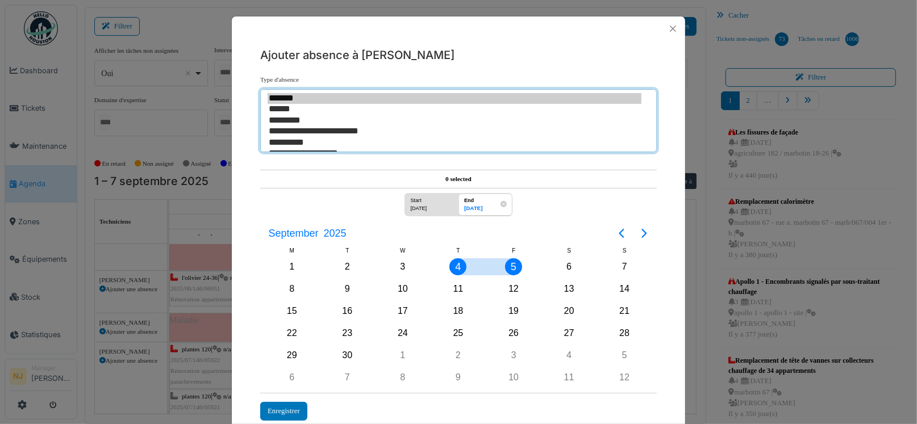
click at [276, 98] on option "*******" at bounding box center [455, 98] width 374 height 11
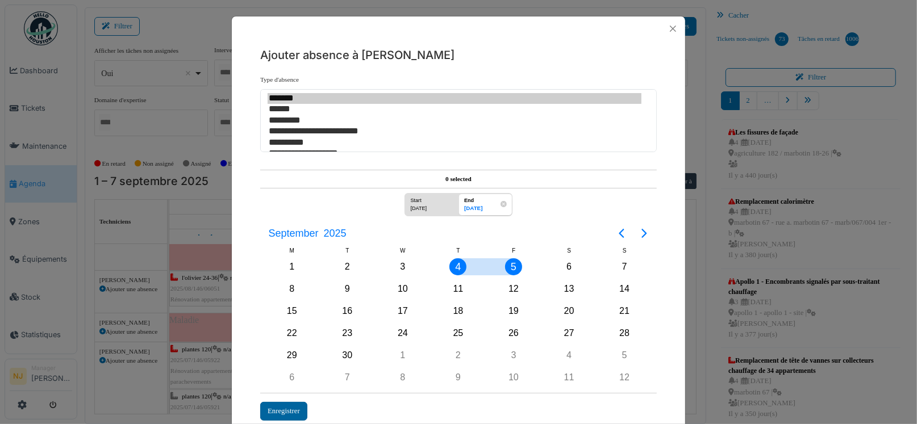
click at [276, 407] on div "Enregistrer" at bounding box center [283, 411] width 47 height 19
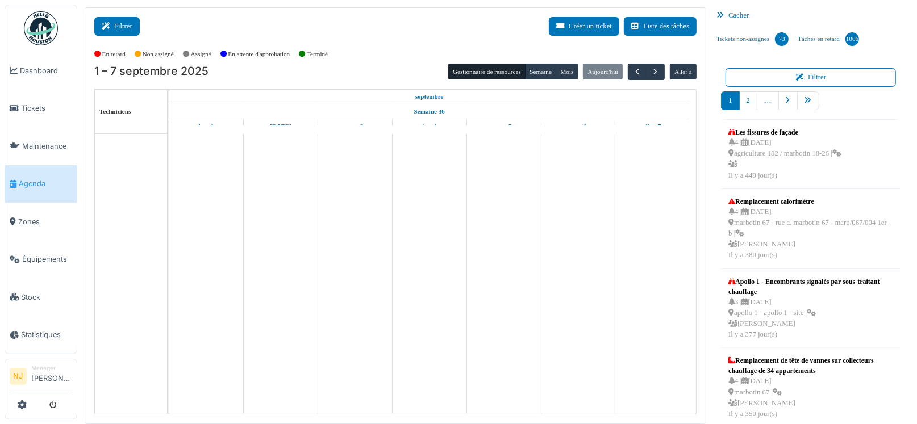
click at [123, 23] on button "Filtrer" at bounding box center [116, 26] width 45 height 19
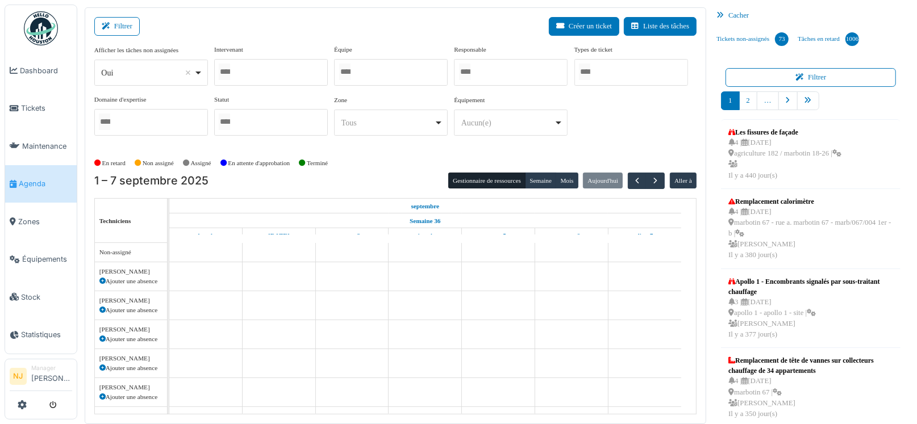
click at [385, 73] on div at bounding box center [391, 72] width 114 height 27
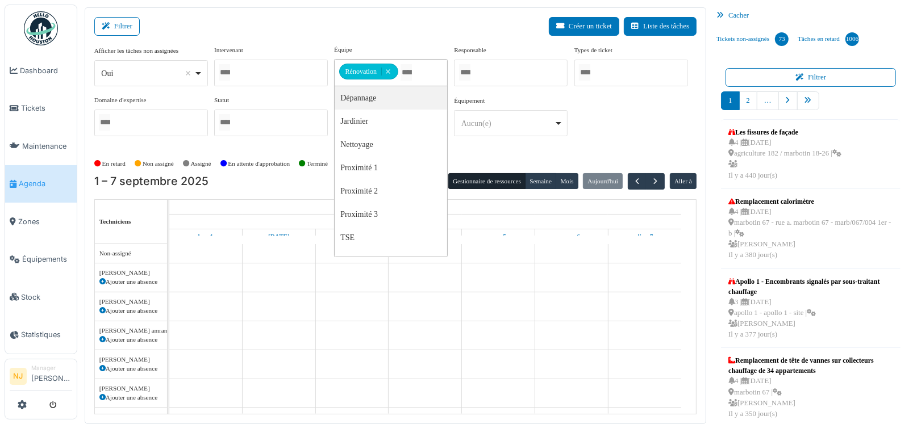
click at [311, 34] on div "Filtrer Créer un ticket Liste des tâches" at bounding box center [395, 31] width 602 height 28
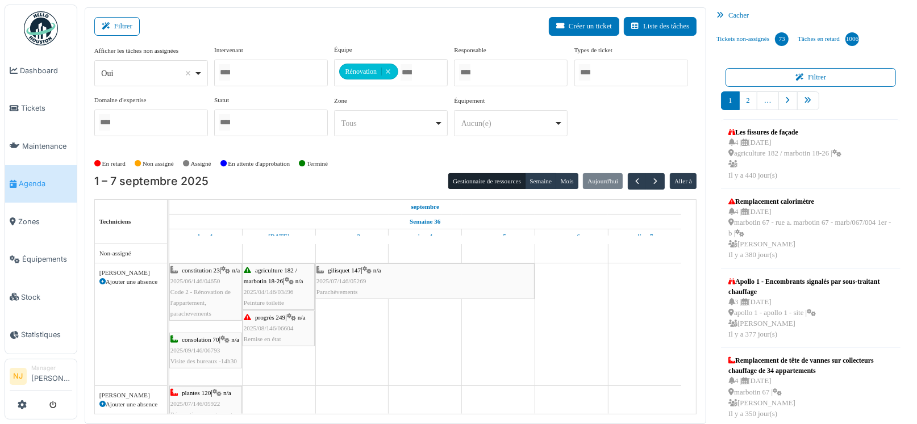
click at [302, 34] on div "Filtrer Créer un ticket Liste des tâches" at bounding box center [395, 31] width 602 height 28
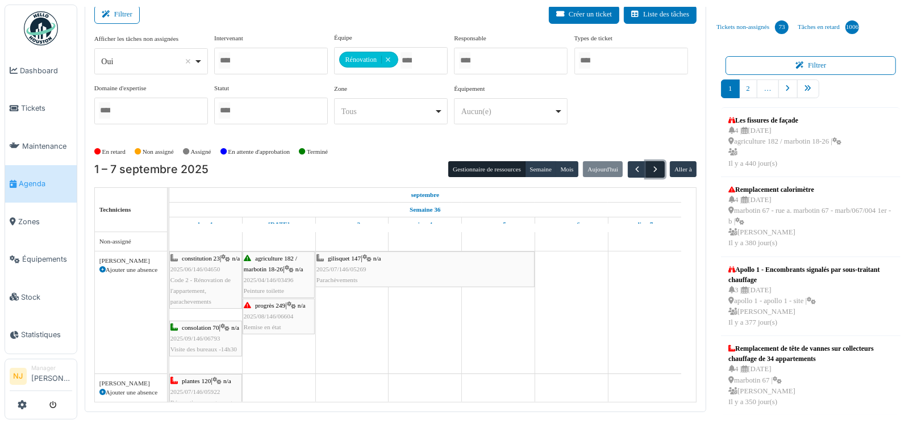
click span "button"
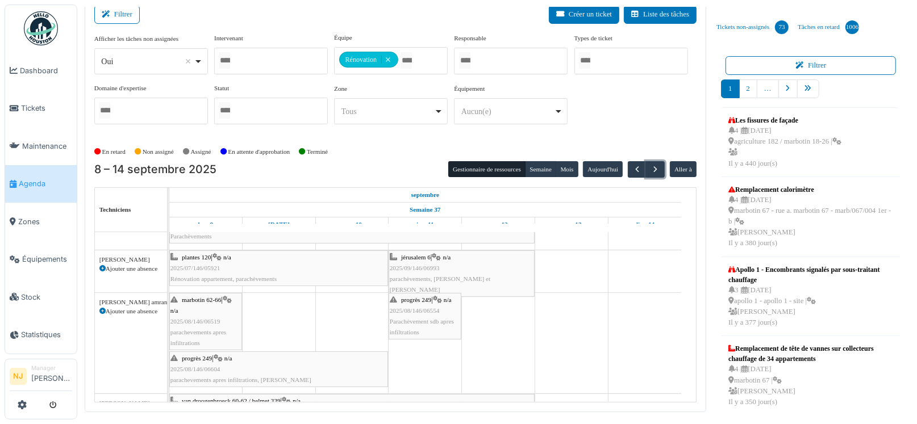
click div "progrès 249 | n/a 2025/08/146/06554 Parachèvement sdb apres infiltrations"
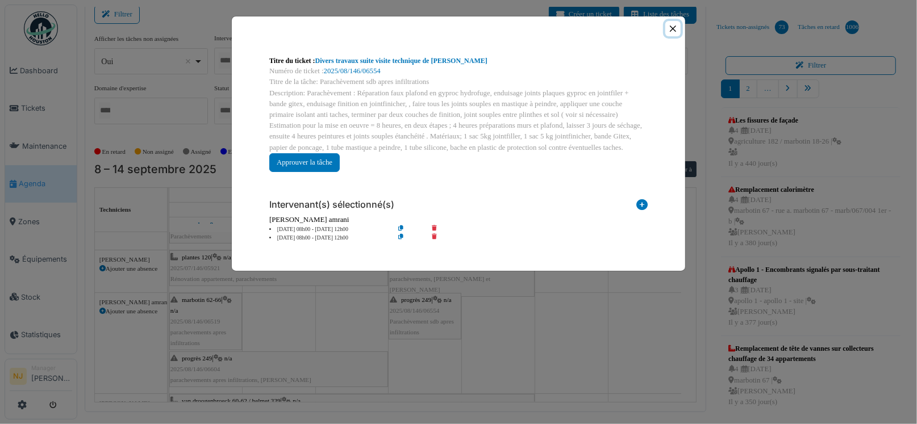
click button "Close"
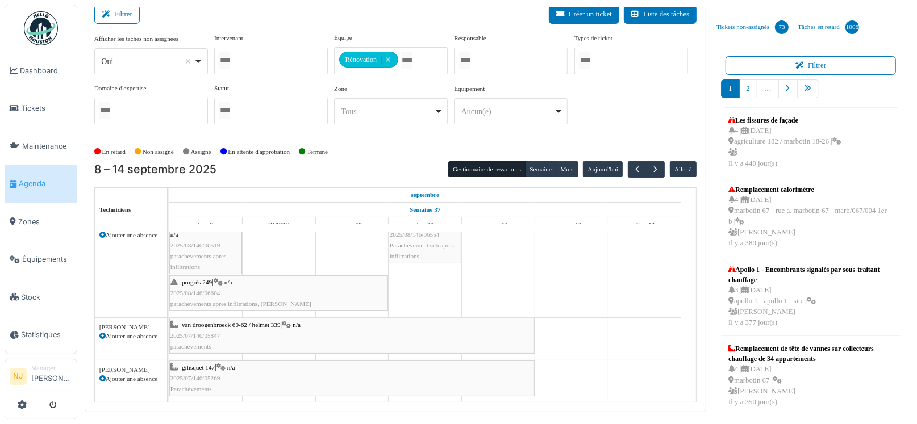
scroll to position [113, 0]
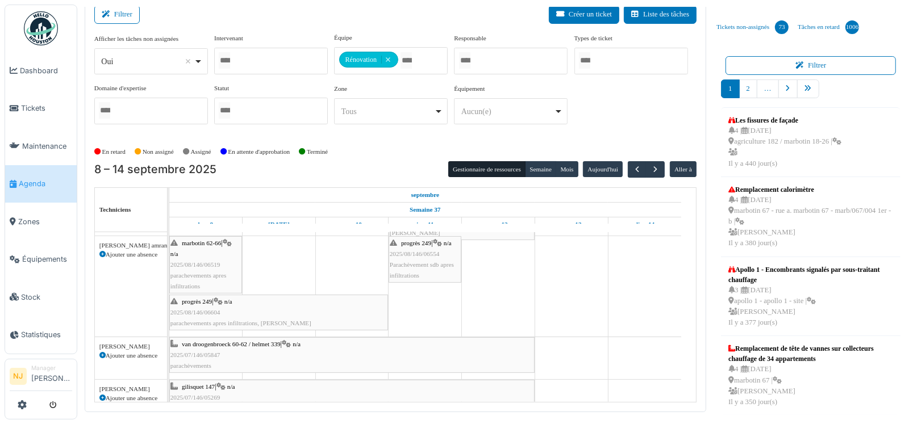
click span "Parachèvement sdb apres infiltrations"
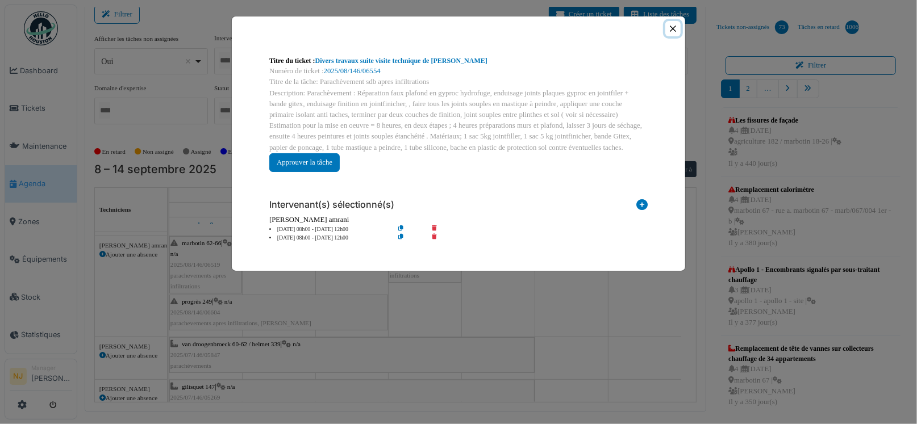
click button "Close"
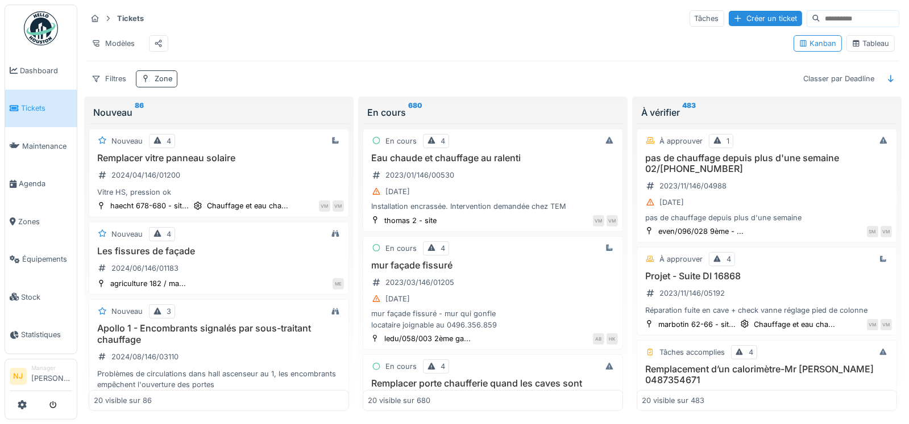
click at [156, 84] on div "Zone" at bounding box center [164, 78] width 18 height 11
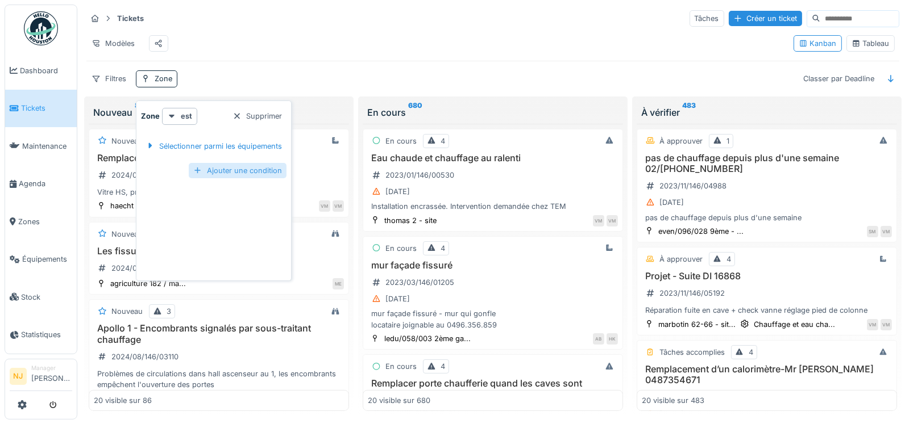
click at [235, 172] on div "Ajouter une condition" at bounding box center [238, 170] width 98 height 15
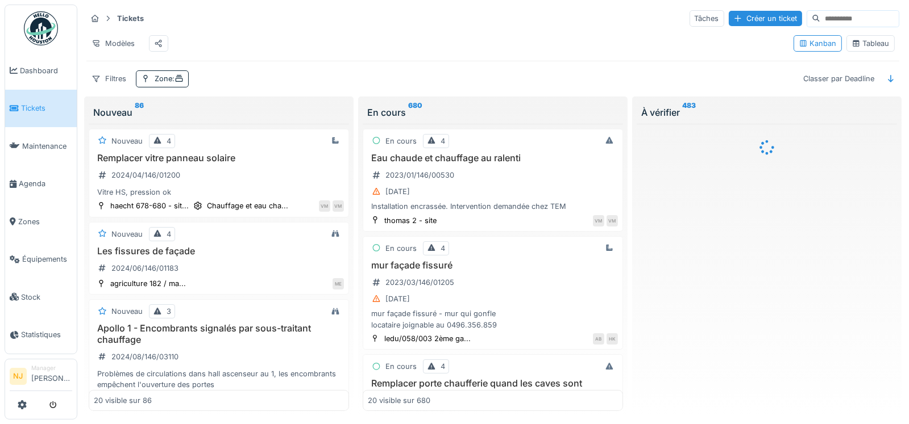
click at [540, 16] on div "Tickets Tâches Créer un ticket" at bounding box center [492, 18] width 813 height 19
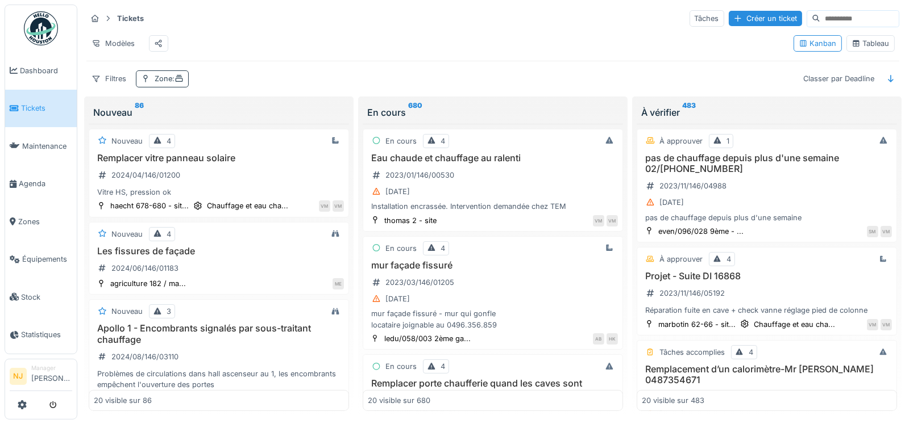
click at [184, 82] on icon at bounding box center [178, 78] width 9 height 7
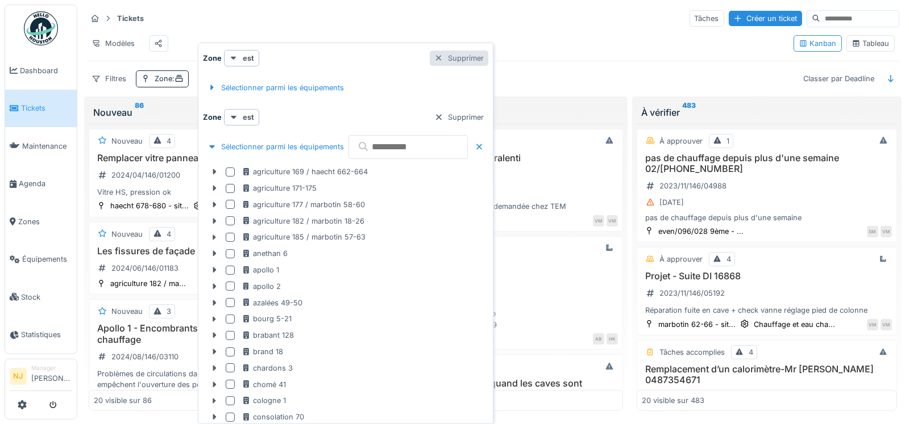
click at [443, 60] on div at bounding box center [438, 58] width 9 height 11
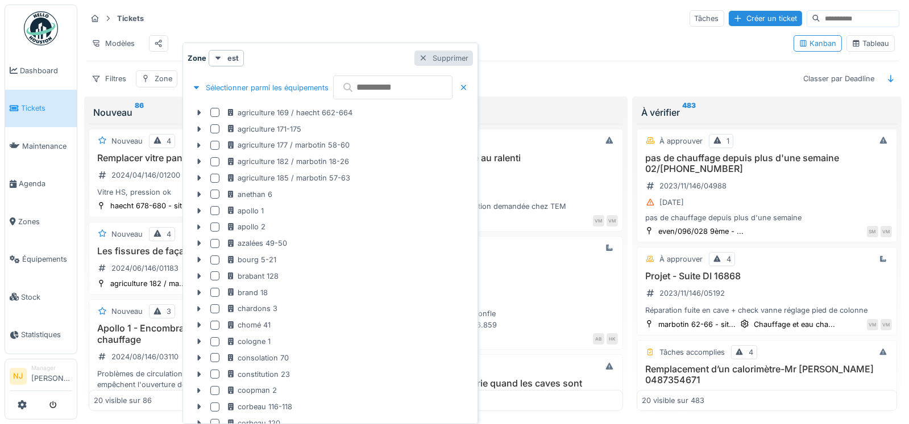
click at [428, 56] on div at bounding box center [423, 58] width 9 height 11
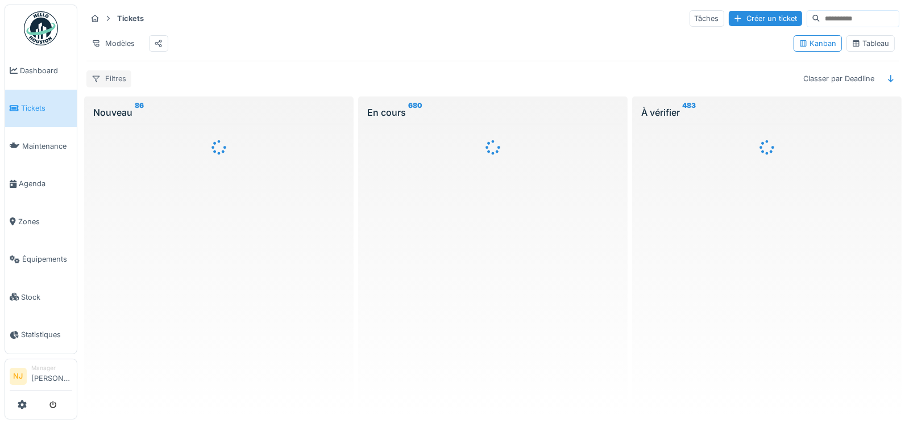
click at [114, 87] on div "Filtres" at bounding box center [108, 78] width 45 height 16
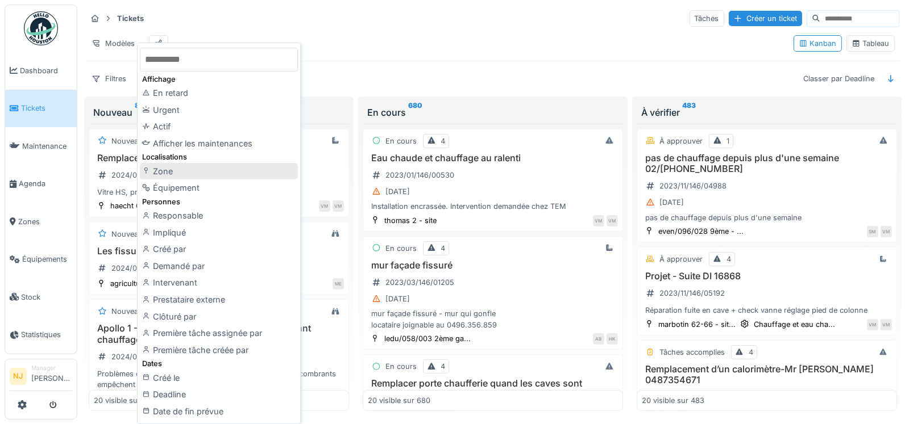
click at [164, 170] on div "Zone" at bounding box center [219, 171] width 158 height 17
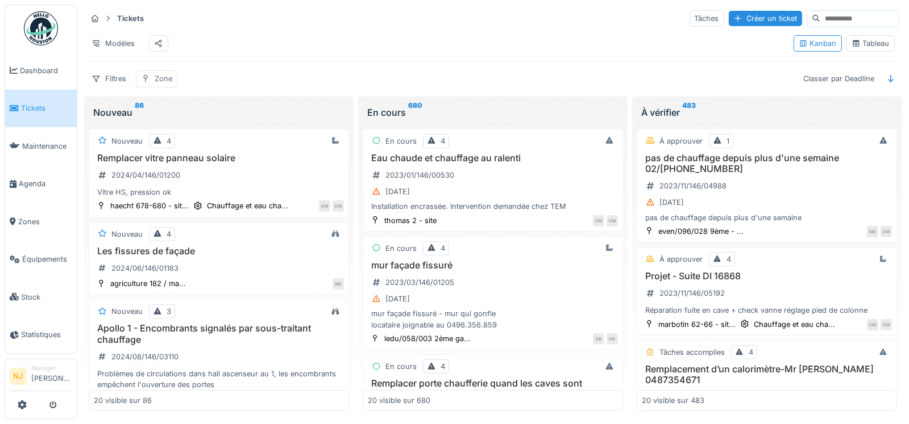
click at [161, 84] on div "Zone" at bounding box center [164, 78] width 18 height 11
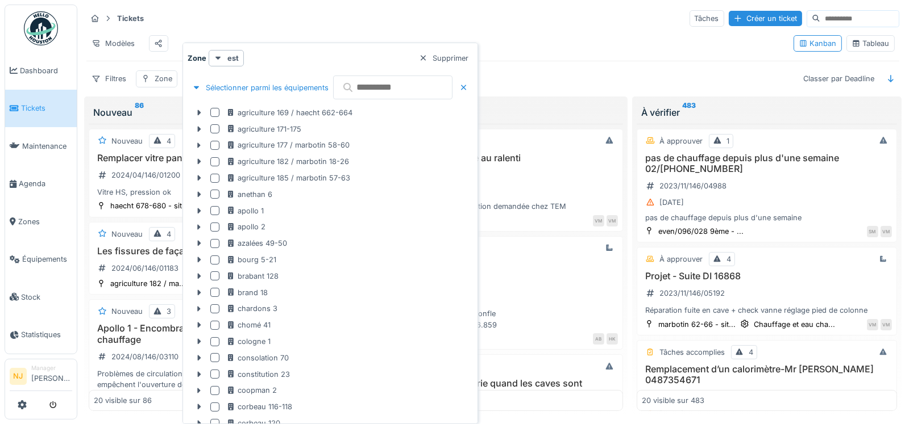
click at [395, 86] on input "text" at bounding box center [392, 88] width 119 height 24
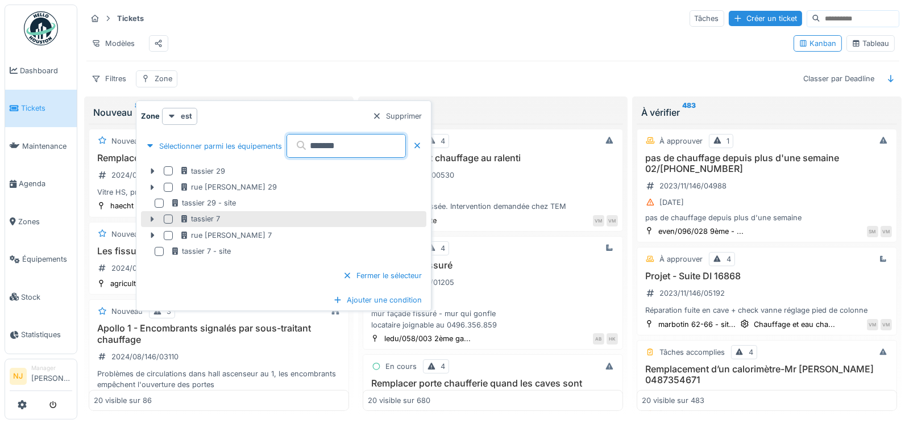
type input "*******"
click at [149, 218] on icon at bounding box center [152, 219] width 9 height 7
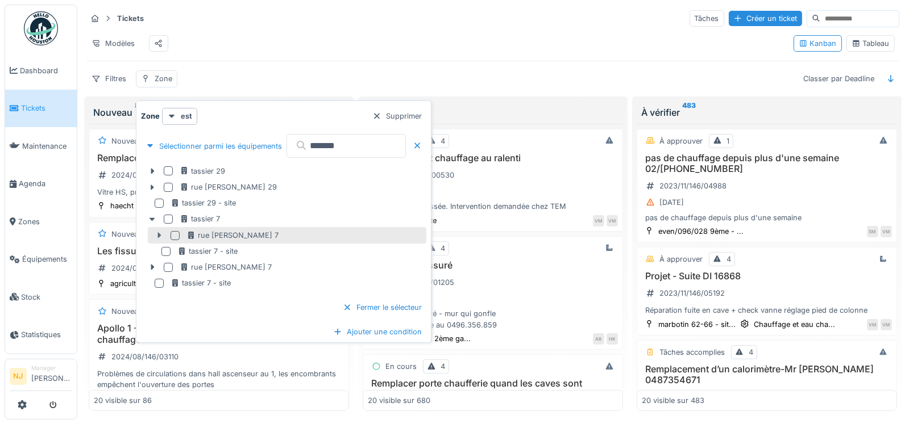
click at [159, 235] on icon at bounding box center [158, 236] width 3 height 6
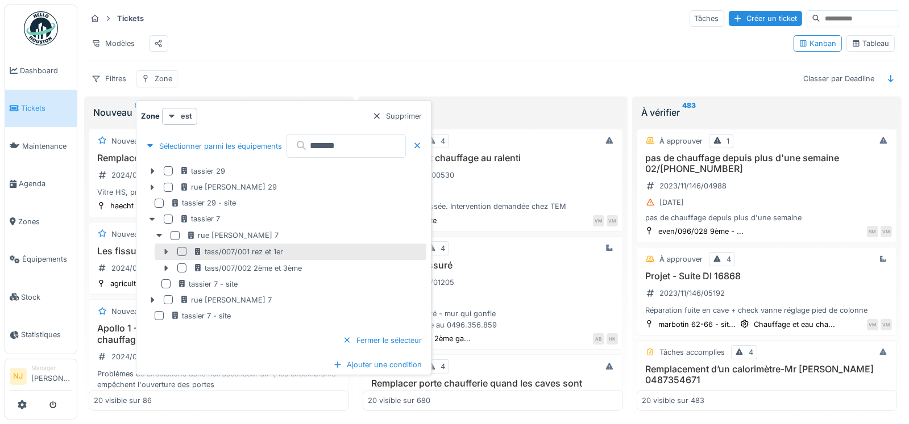
click at [163, 250] on icon at bounding box center [165, 251] width 9 height 7
click at [164, 266] on icon at bounding box center [165, 268] width 3 height 6
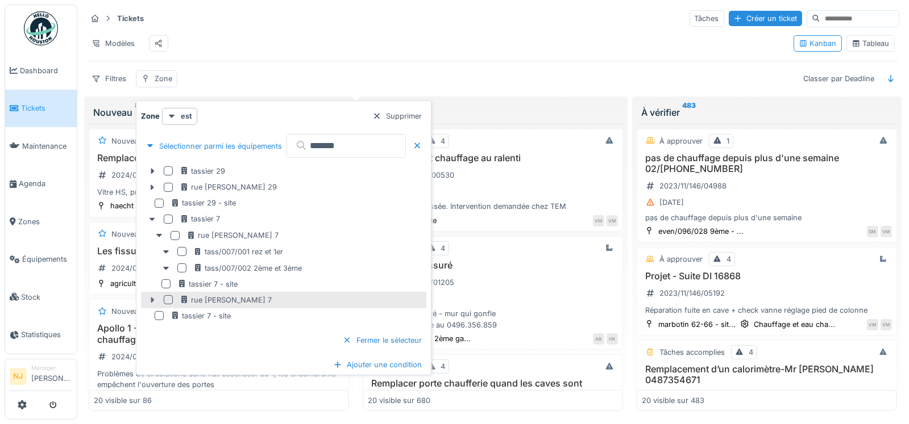
click at [151, 298] on icon at bounding box center [152, 300] width 3 height 6
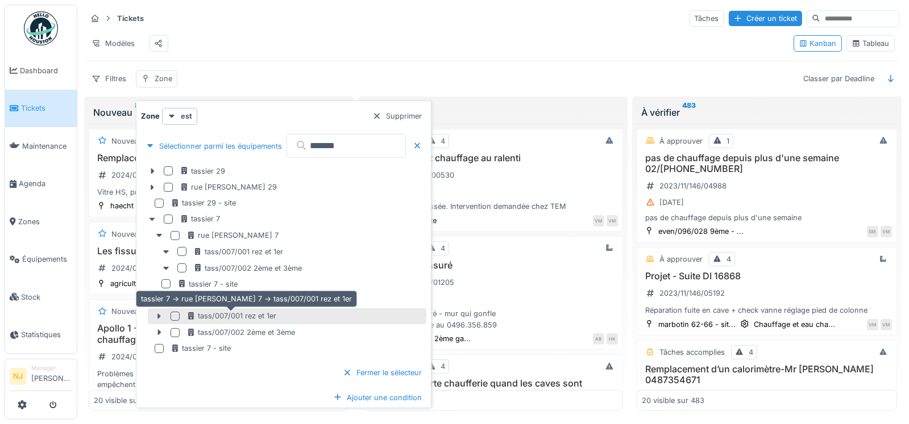
click at [206, 317] on div "tass/007/001 rez et 1er" at bounding box center [231, 316] width 90 height 11
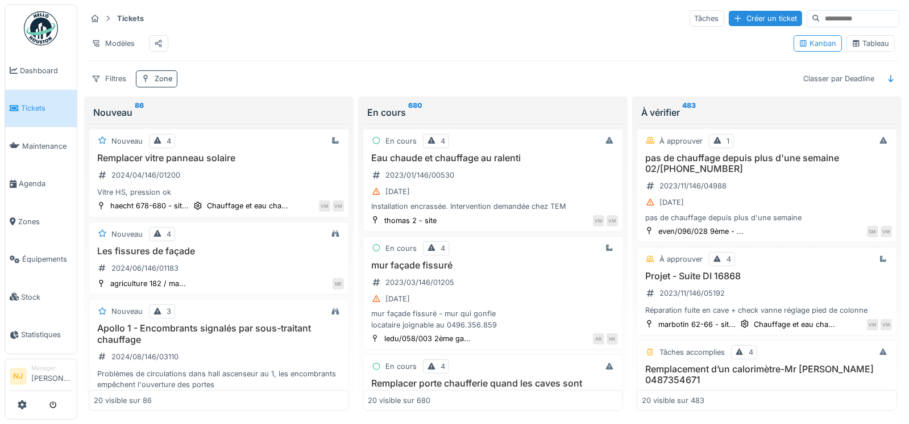
click at [149, 82] on div at bounding box center [145, 78] width 9 height 11
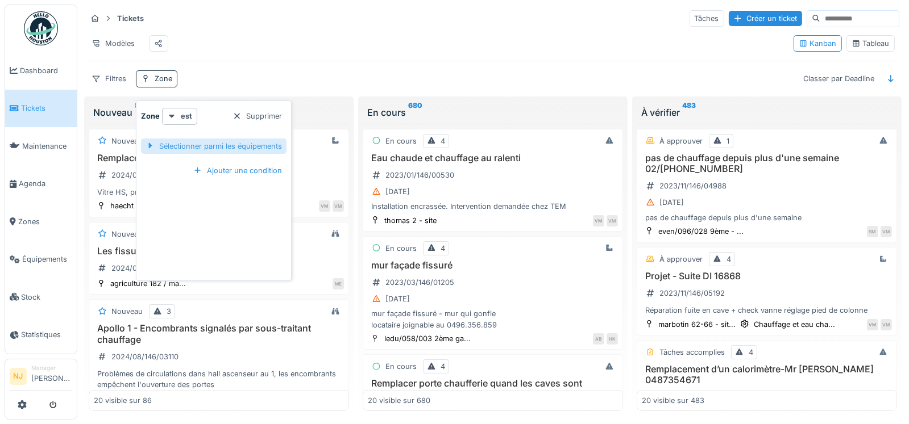
click at [227, 141] on div "Sélectionner parmi les équipements" at bounding box center [213, 146] width 145 height 15
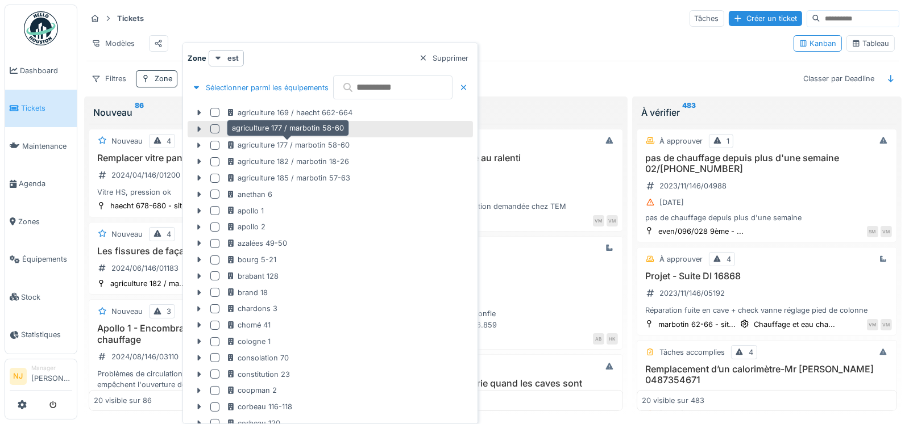
click at [347, 143] on div "agriculture 177 / marbotin 58-60" at bounding box center [287, 145] width 123 height 11
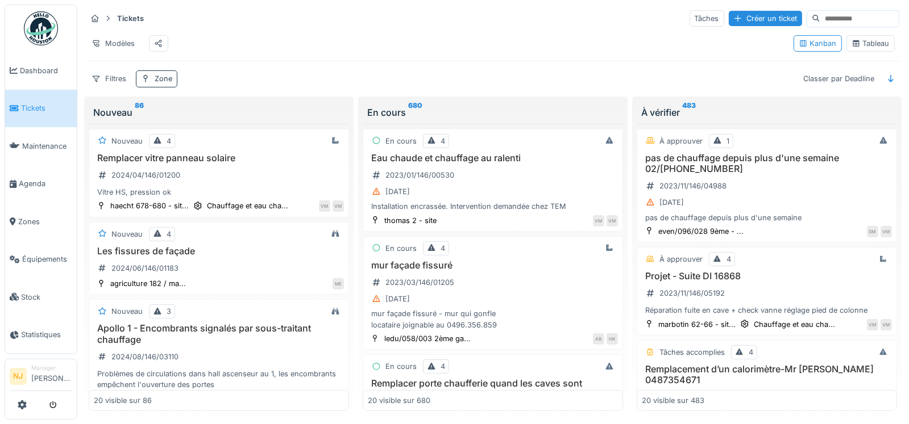
click at [156, 84] on div "Zone" at bounding box center [164, 78] width 18 height 11
click at [121, 87] on div "Filtres" at bounding box center [108, 78] width 45 height 16
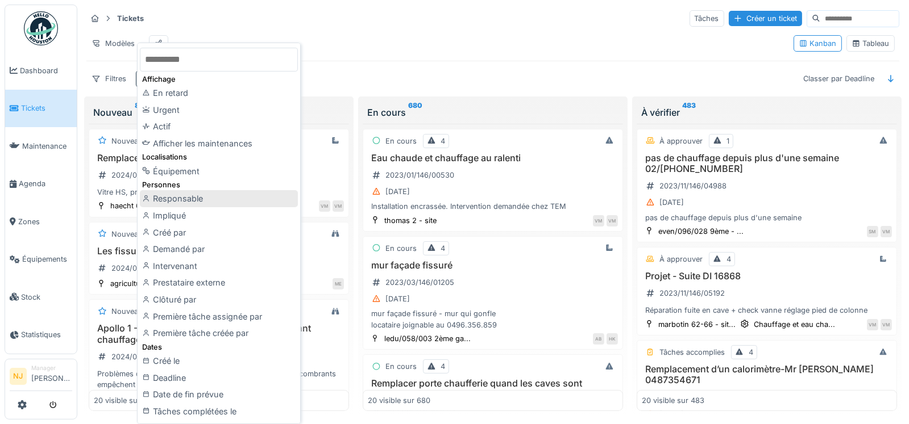
click at [180, 197] on div "Responsable" at bounding box center [219, 198] width 158 height 17
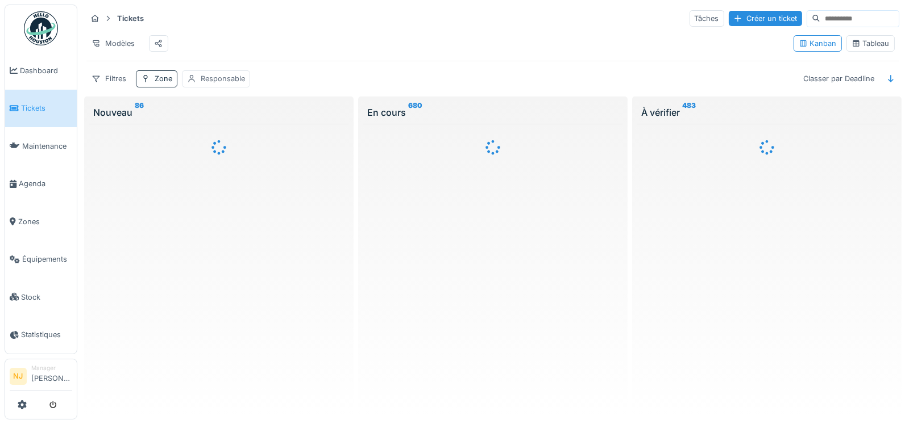
click at [209, 84] on div "Responsable" at bounding box center [223, 78] width 44 height 11
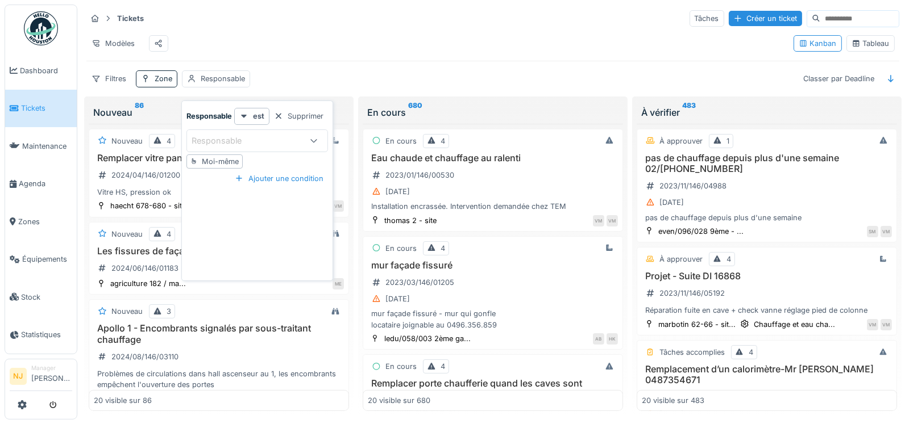
click at [218, 160] on div "Moi-même" at bounding box center [220, 161] width 37 height 11
type input "*****"
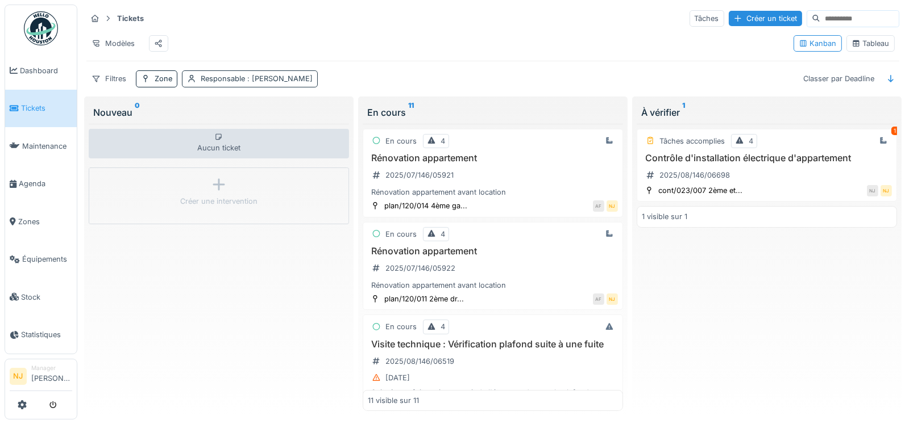
click at [228, 84] on div "Responsable : Nicolae Jitcu" at bounding box center [257, 78] width 112 height 11
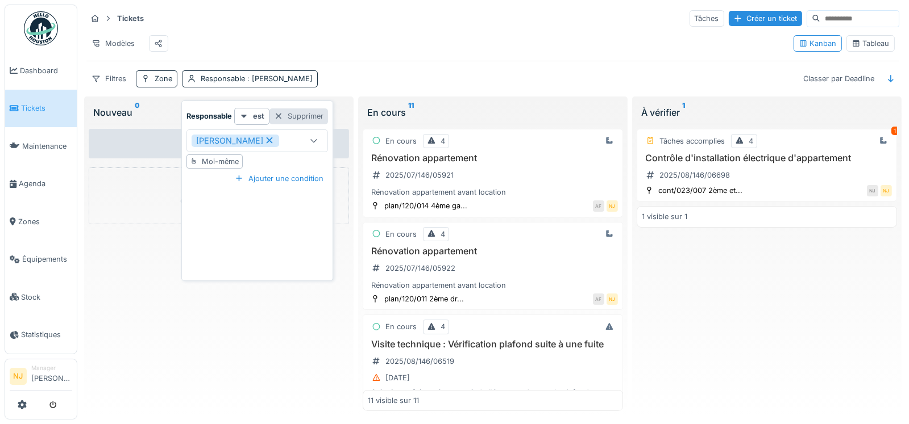
click at [277, 114] on div at bounding box center [278, 116] width 9 height 11
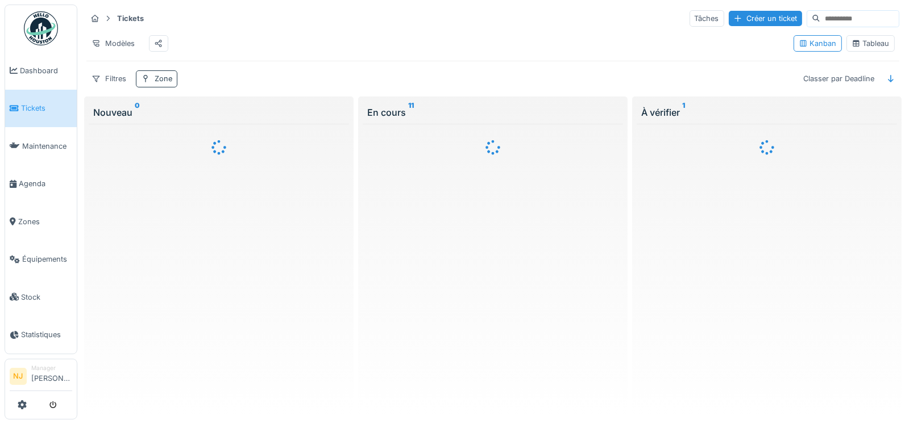
click at [153, 86] on div "Zone" at bounding box center [156, 78] width 41 height 16
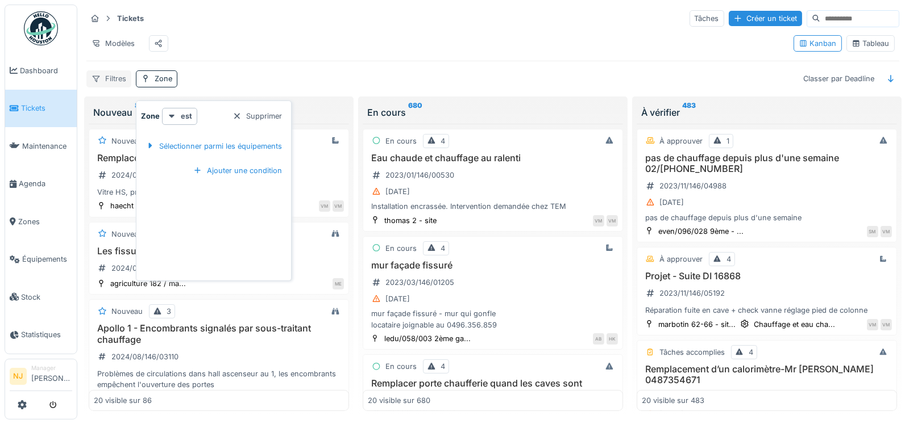
click at [115, 86] on div "Filtres" at bounding box center [108, 78] width 45 height 16
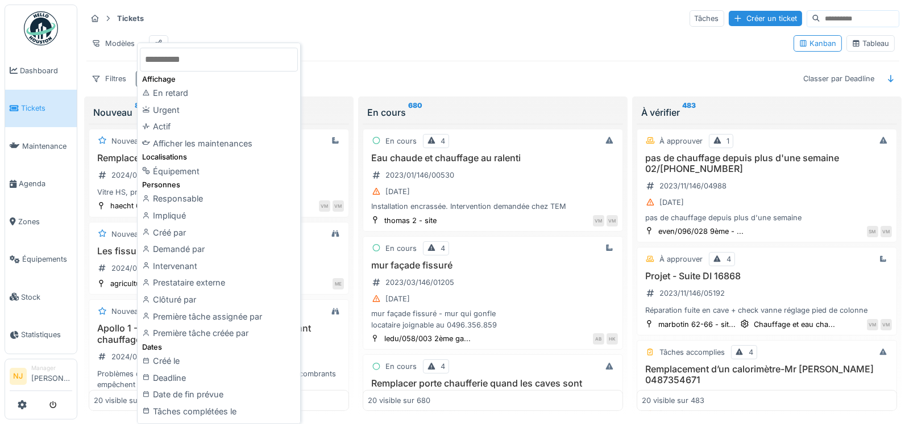
click at [190, 62] on input "text" at bounding box center [219, 60] width 158 height 24
type input "*******"
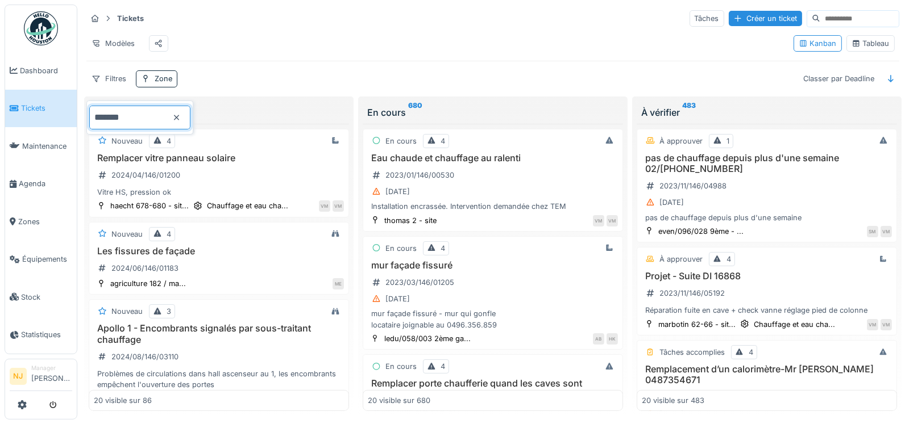
click at [310, 52] on div "Modèles" at bounding box center [435, 44] width 698 height 26
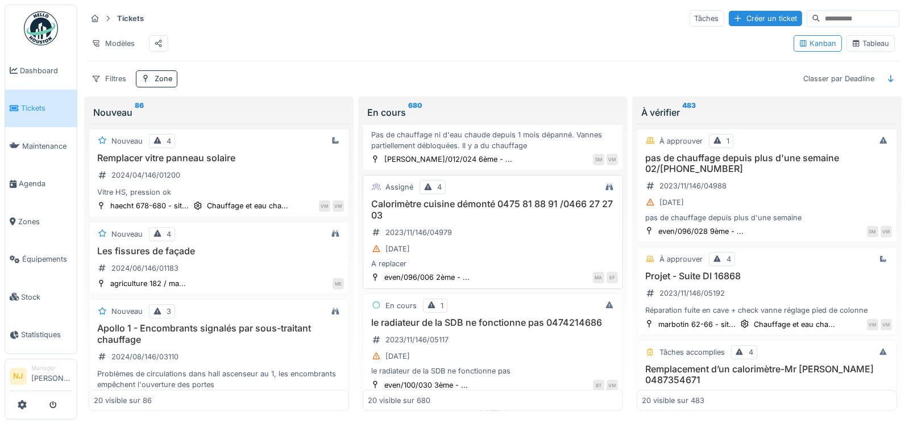
scroll to position [2029, 0]
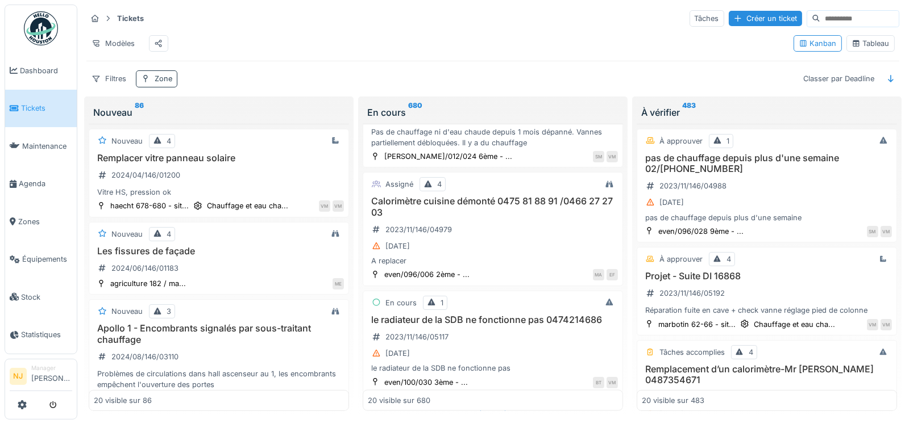
click at [151, 84] on div "Zone" at bounding box center [156, 78] width 41 height 16
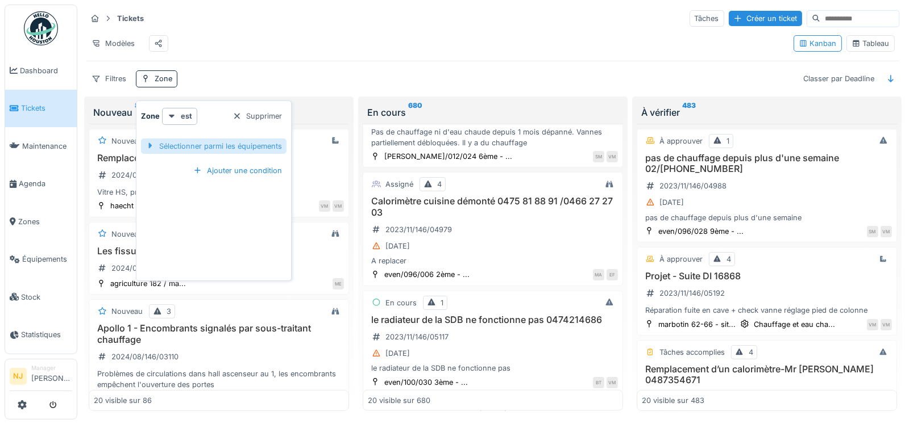
click at [252, 149] on div "Sélectionner parmi les équipements" at bounding box center [213, 146] width 145 height 15
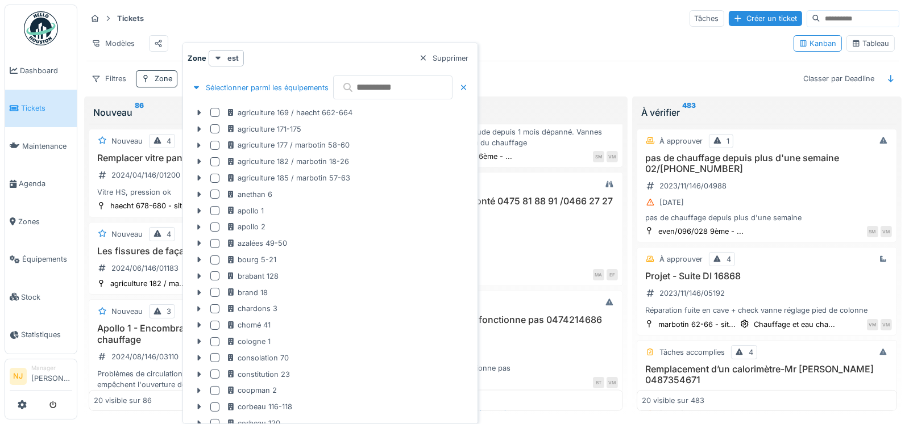
click at [384, 88] on input "text" at bounding box center [392, 88] width 119 height 24
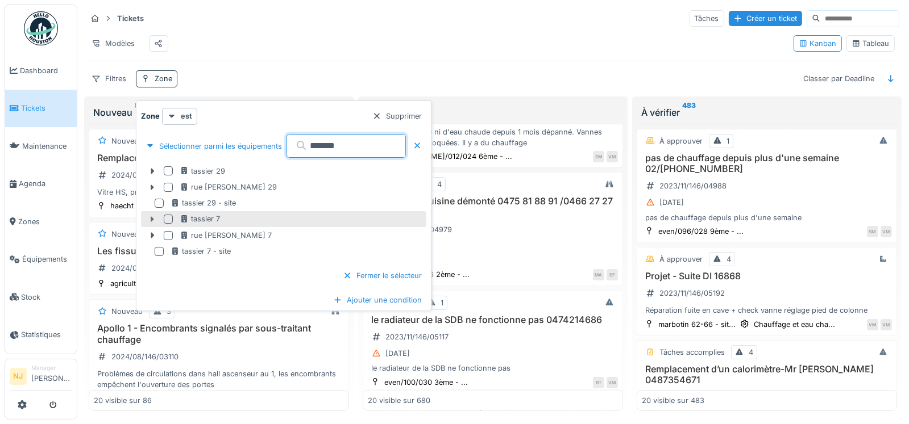
type input "*******"
click at [150, 218] on icon at bounding box center [152, 219] width 9 height 7
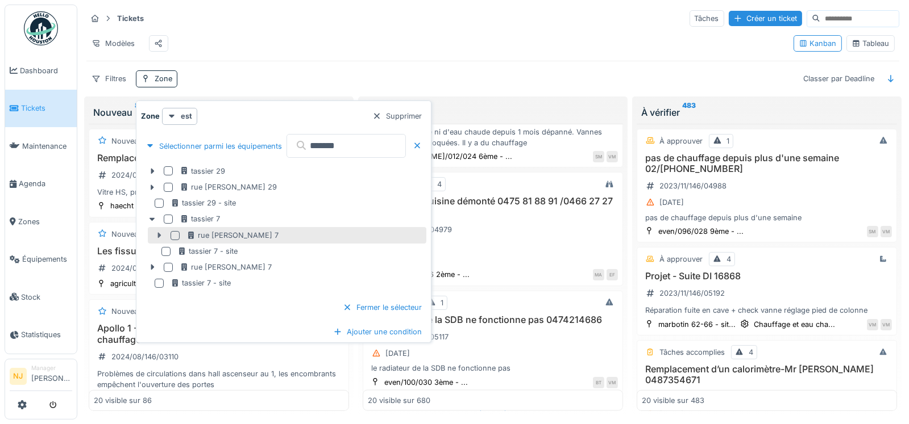
click at [155, 235] on icon at bounding box center [159, 235] width 9 height 7
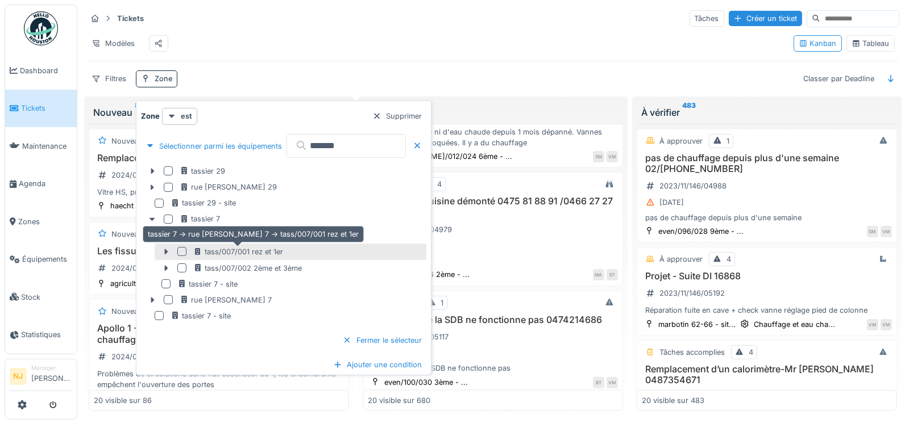
click at [238, 252] on div "tass/007/001 rez et 1er" at bounding box center [238, 252] width 90 height 11
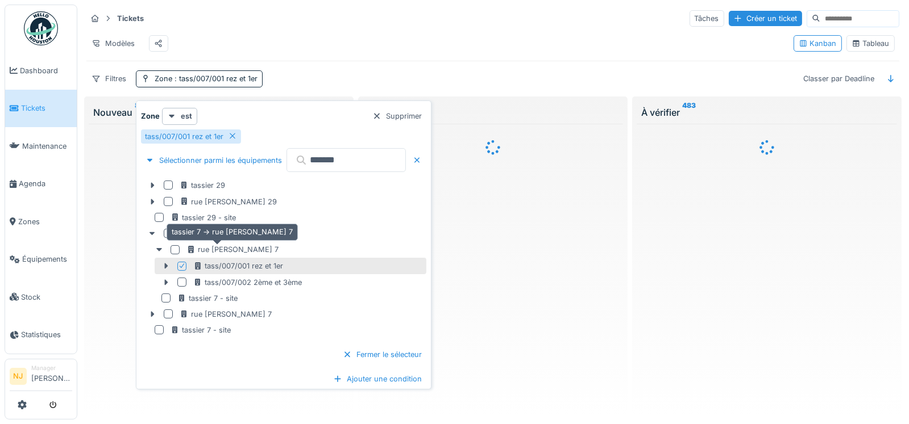
scroll to position [0, 0]
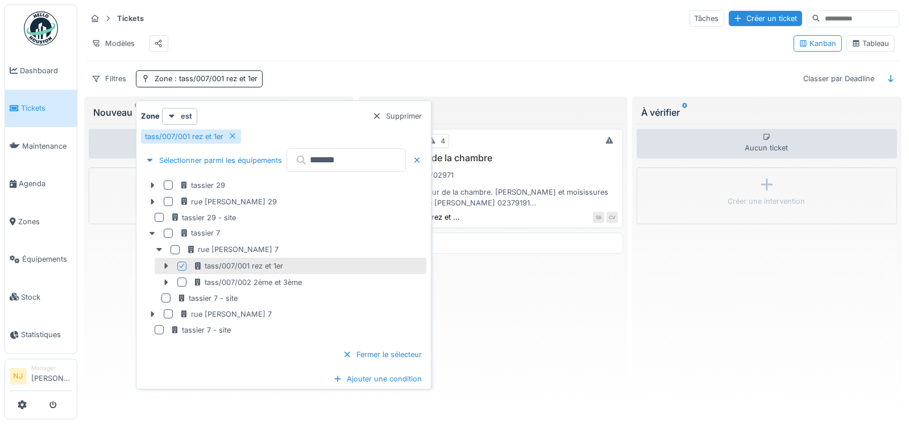
click at [527, 164] on h3 "Humidité mur de la chambre" at bounding box center [493, 158] width 250 height 11
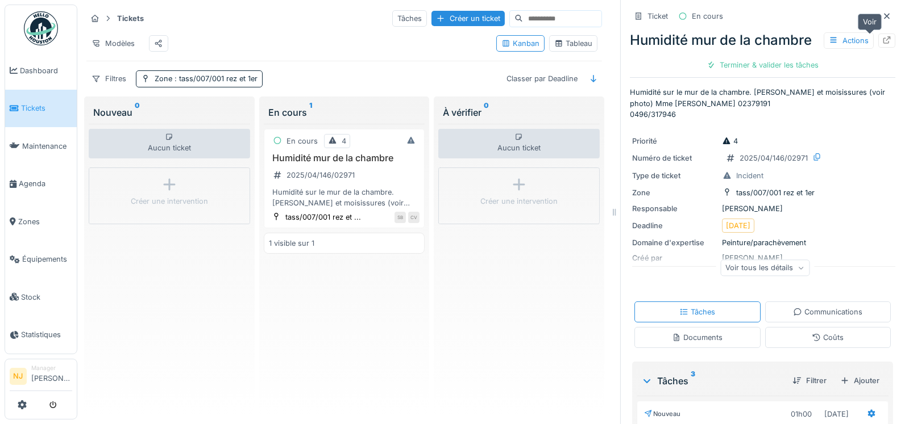
click at [878, 39] on div at bounding box center [886, 41] width 17 height 14
click at [21, 178] on span "Agenda" at bounding box center [45, 183] width 53 height 11
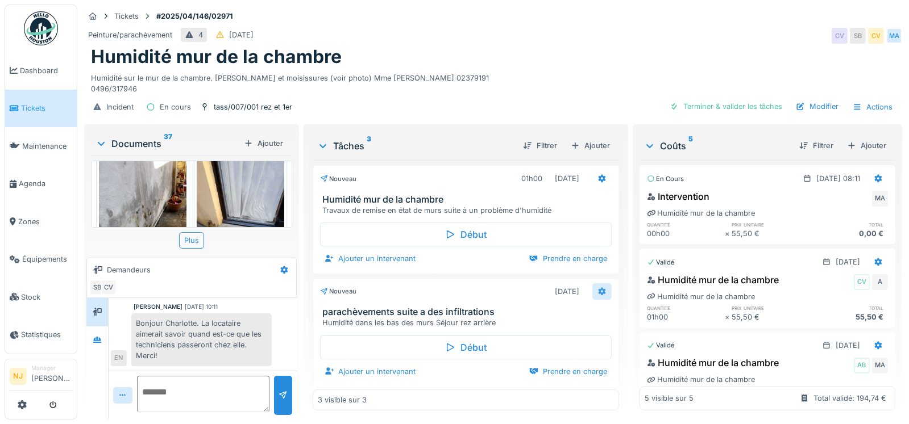
click at [598, 288] on icon at bounding box center [601, 292] width 7 height 8
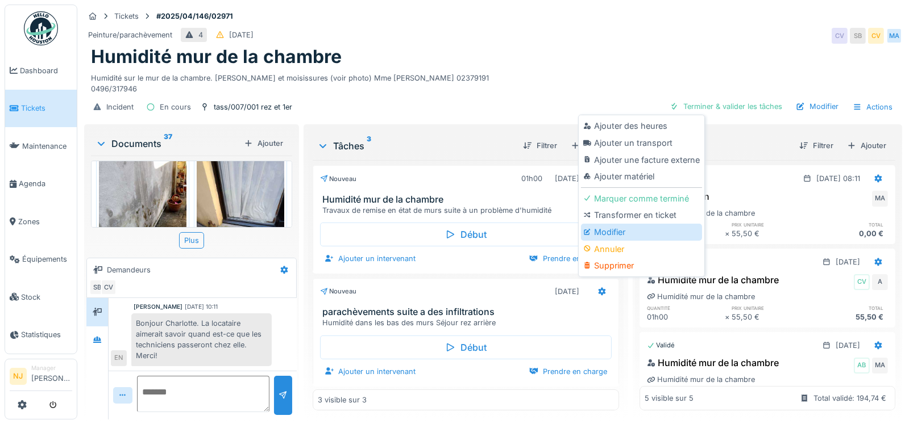
click at [606, 227] on div "Modifier" at bounding box center [641, 232] width 121 height 17
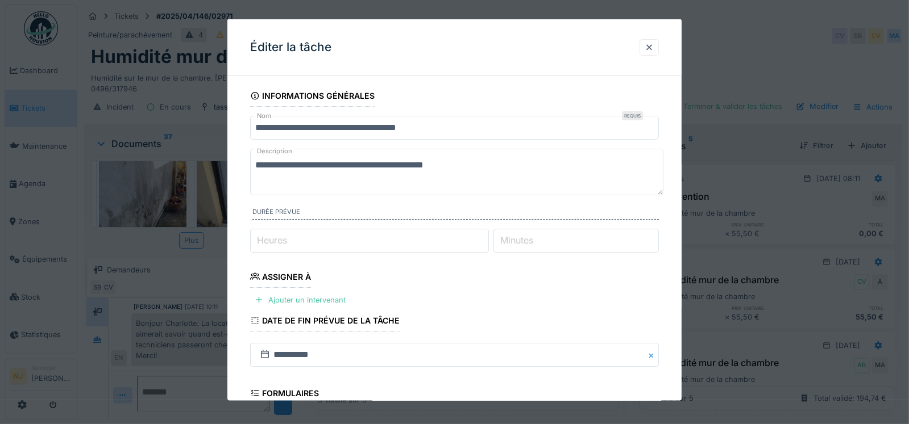
click at [293, 167] on textarea "**********" at bounding box center [456, 172] width 413 height 47
type textarea "**********"
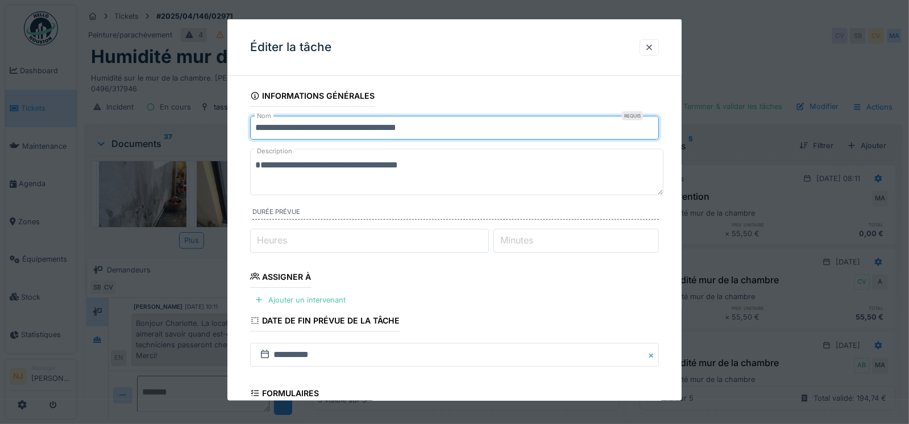
click at [434, 128] on input "**********" at bounding box center [454, 128] width 409 height 24
type input "**********"
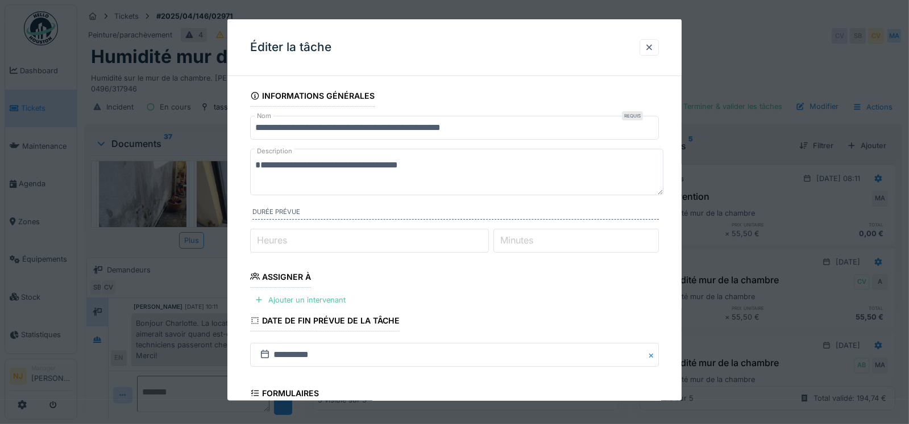
click at [430, 165] on textarea "**********" at bounding box center [456, 172] width 413 height 47
type textarea "*"
click at [335, 164] on textarea "**********" at bounding box center [456, 172] width 413 height 47
click at [282, 166] on textarea "**********" at bounding box center [456, 172] width 413 height 47
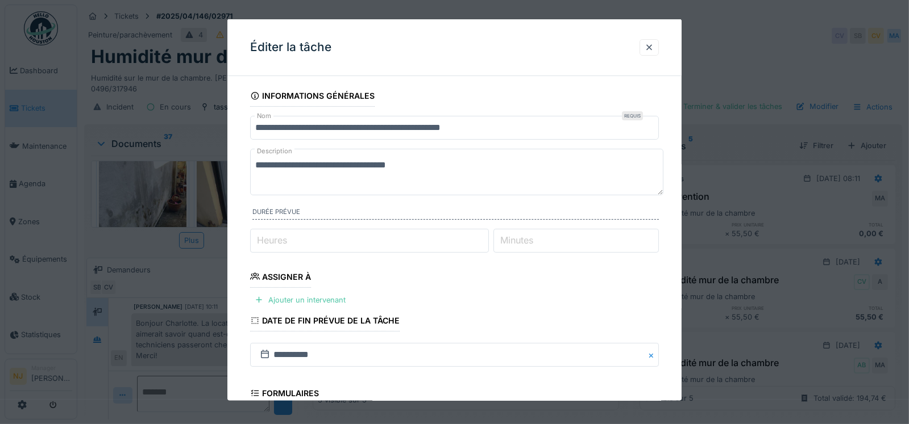
click at [291, 164] on textarea "**********" at bounding box center [456, 172] width 413 height 47
click at [347, 166] on textarea "**********" at bounding box center [456, 172] width 413 height 47
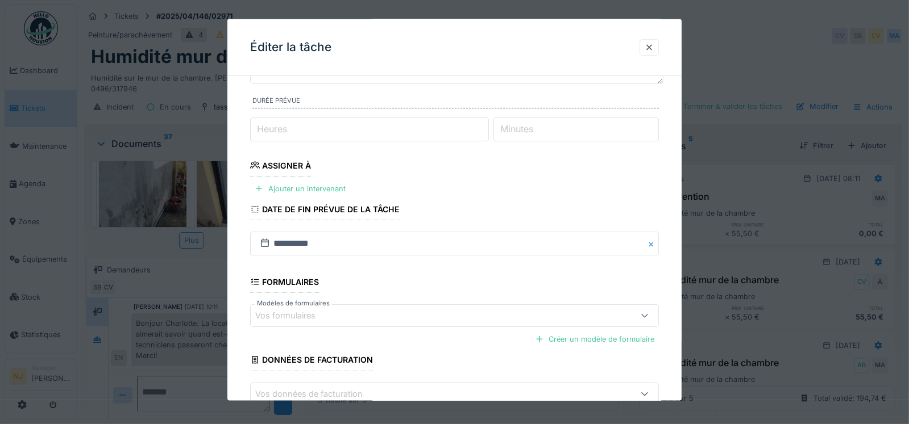
scroll to position [113, 0]
type textarea "**********"
click at [260, 184] on div at bounding box center [259, 186] width 9 height 11
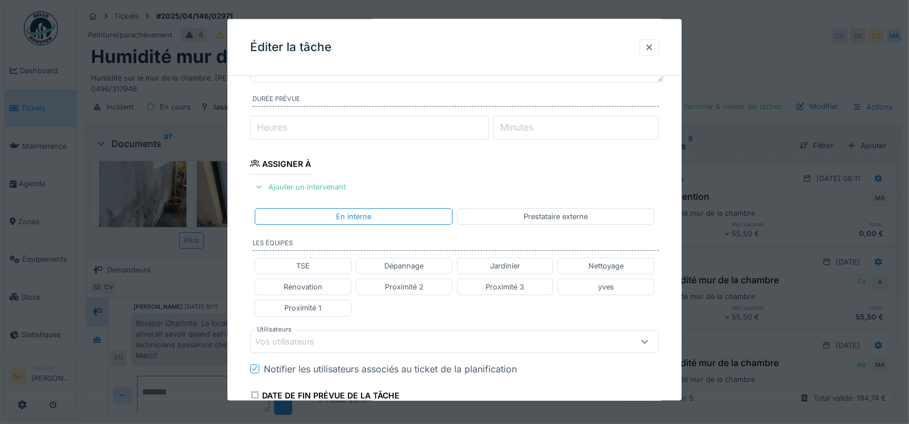
click at [281, 332] on div "Vos utilisateurs" at bounding box center [454, 341] width 409 height 23
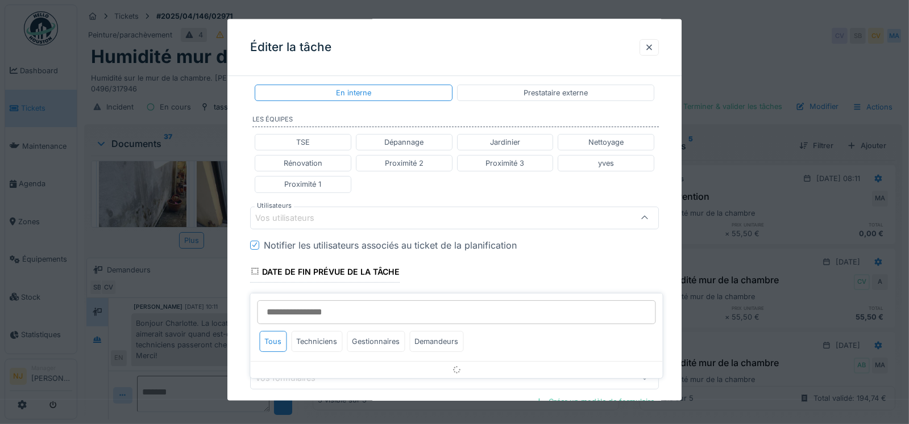
scroll to position [243, 0]
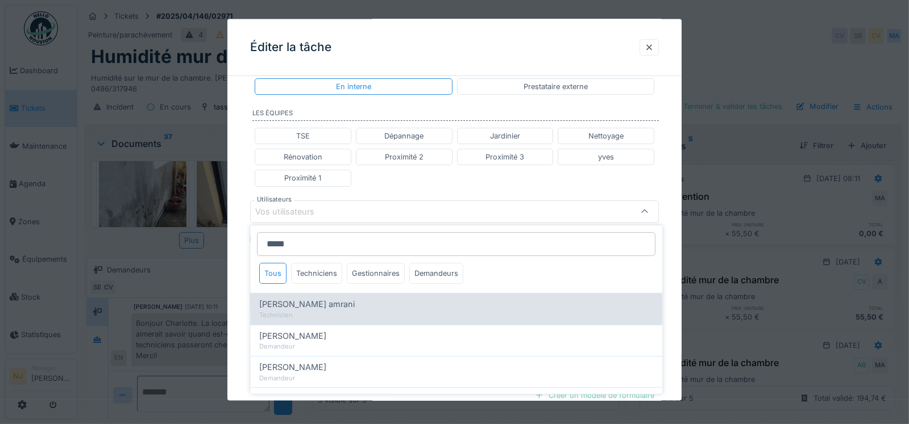
type input "*****"
click at [285, 302] on span "Karim El amrani" at bounding box center [306, 304] width 95 height 13
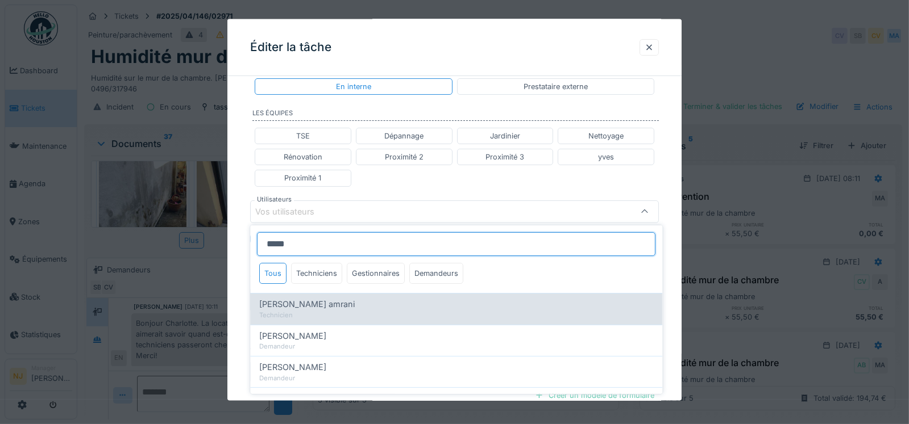
type input "****"
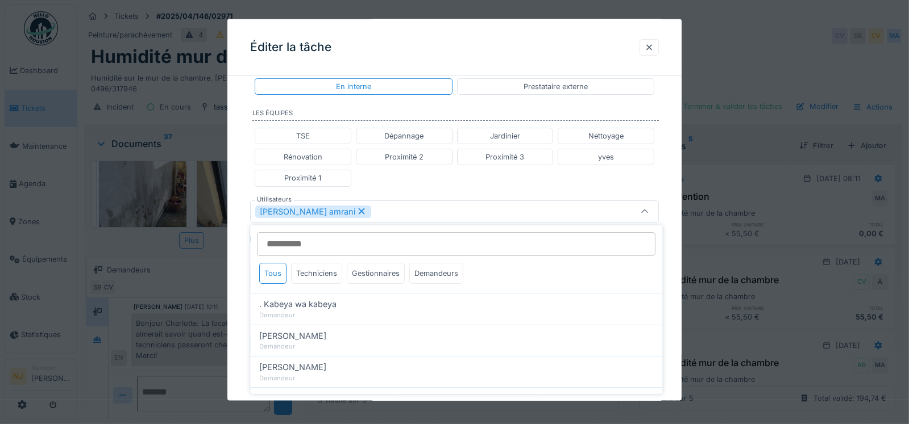
click at [239, 231] on div "**********" at bounding box center [454, 206] width 455 height 728
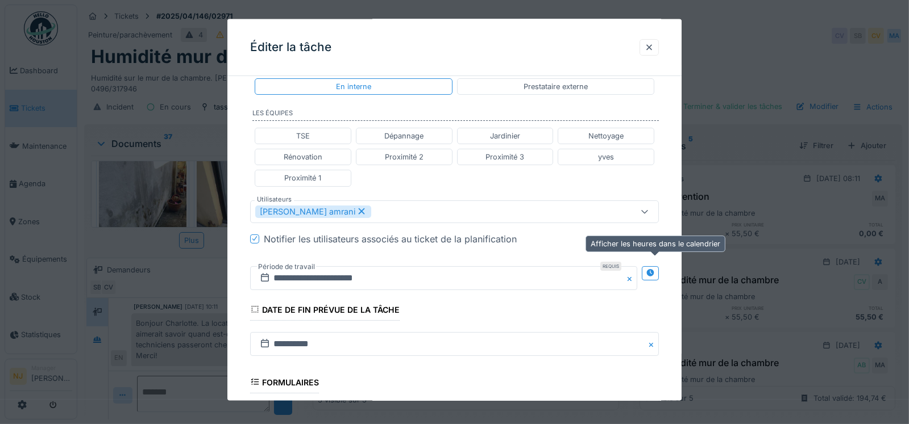
click at [654, 269] on icon at bounding box center [650, 272] width 7 height 7
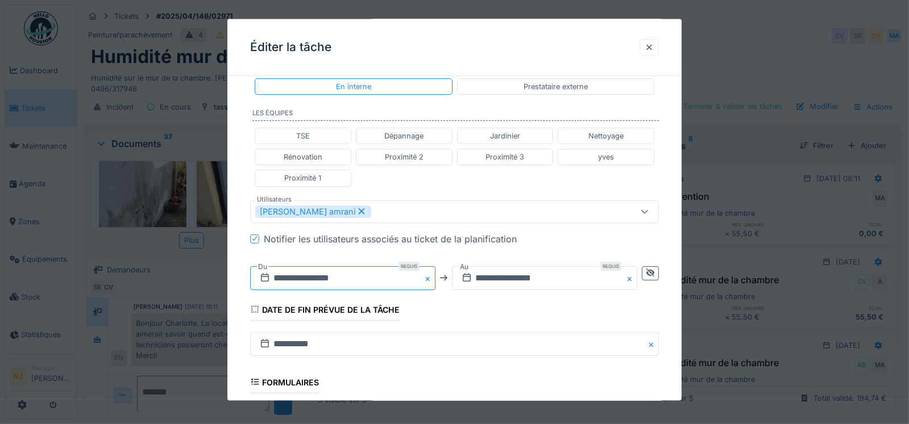
click at [290, 273] on input "**********" at bounding box center [342, 278] width 185 height 24
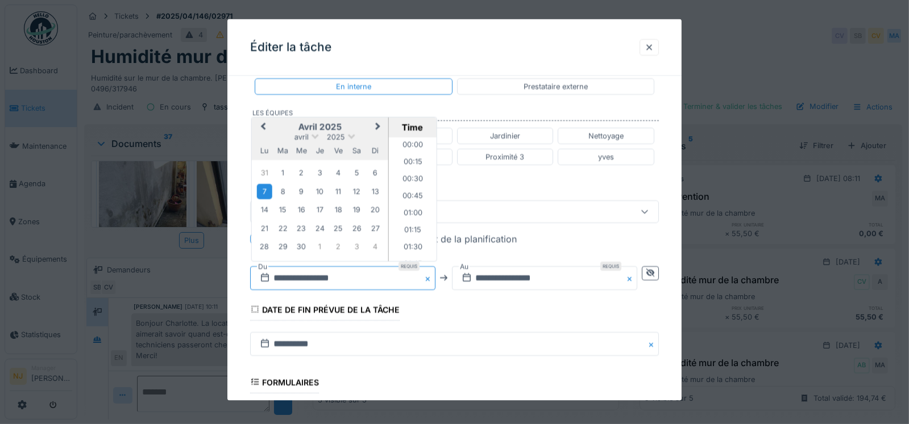
scroll to position [424, 0]
click at [320, 190] on div "10" at bounding box center [319, 191] width 15 height 15
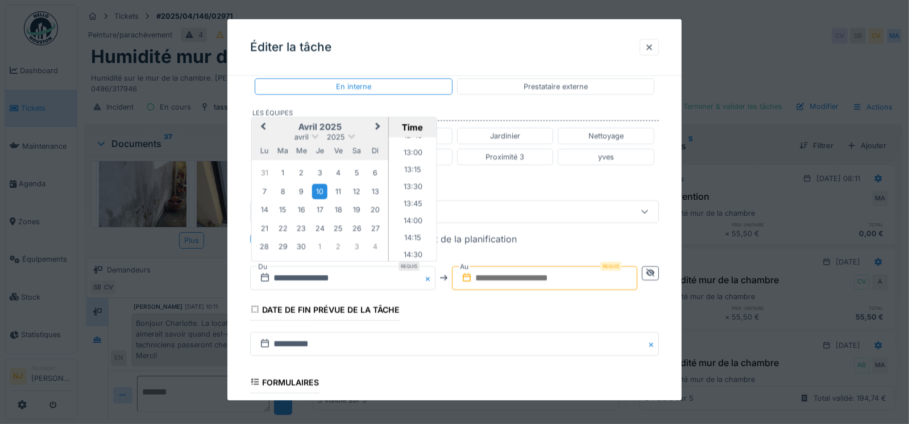
scroll to position [822, 0]
click at [403, 138] on li "12:00" at bounding box center [412, 142] width 48 height 17
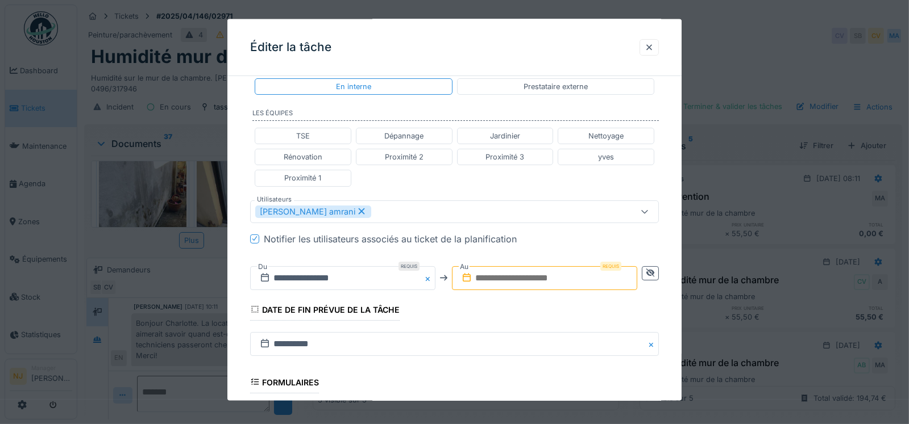
click at [510, 274] on input "text" at bounding box center [544, 278] width 185 height 24
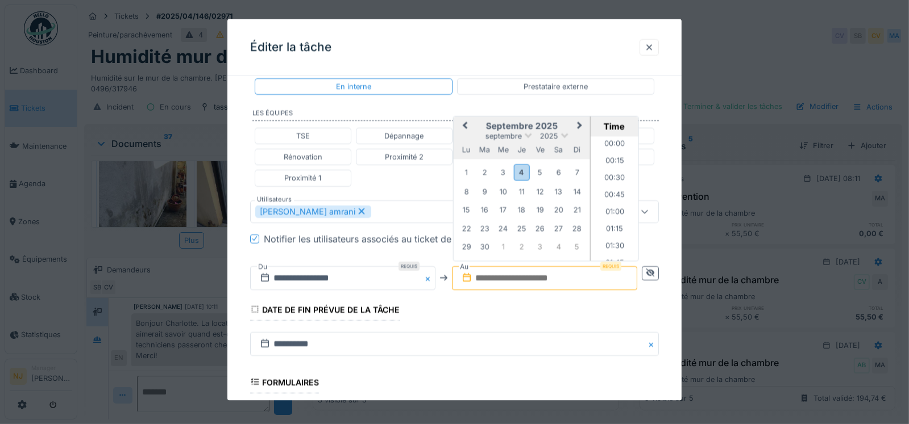
scroll to position [1088, 0]
click at [541, 170] on div "5" at bounding box center [539, 172] width 15 height 15
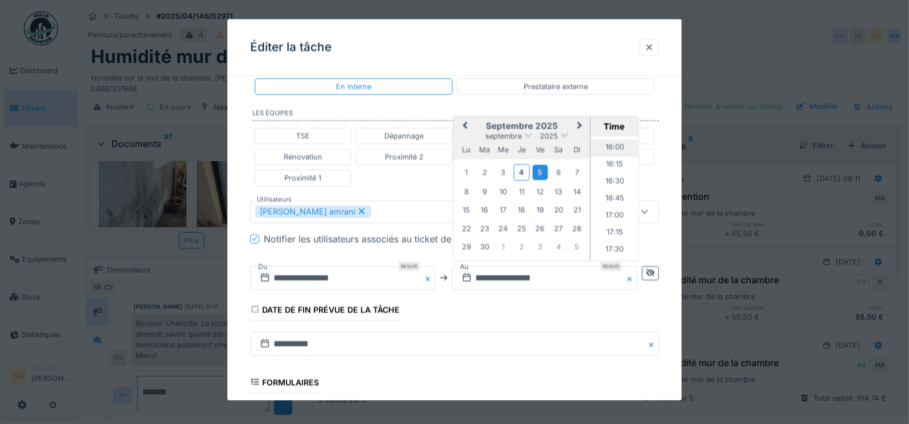
click at [613, 143] on li "16:00" at bounding box center [614, 147] width 48 height 17
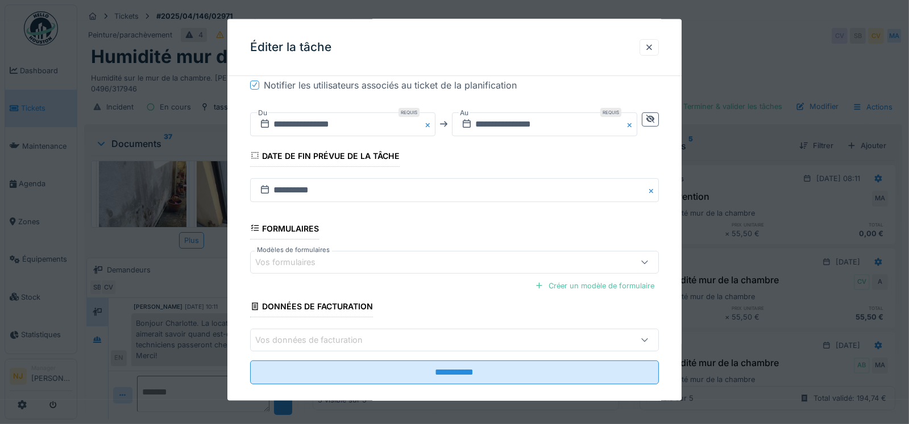
scroll to position [410, 0]
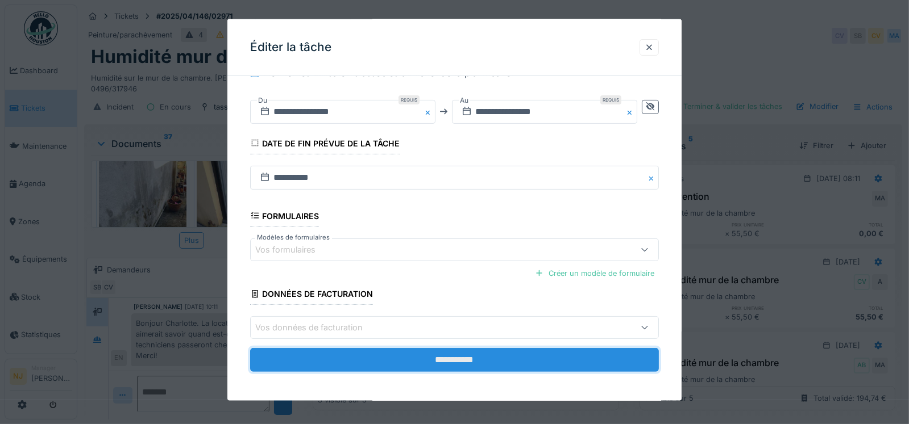
click at [463, 353] on input "**********" at bounding box center [454, 360] width 409 height 24
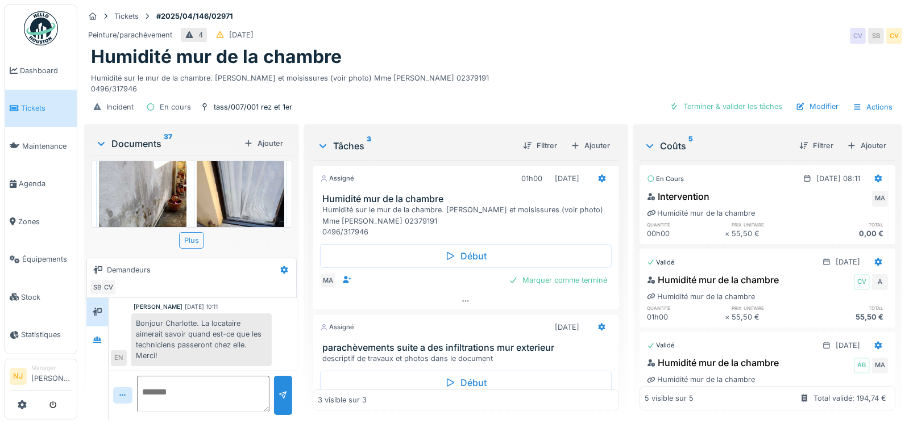
scroll to position [163, 0]
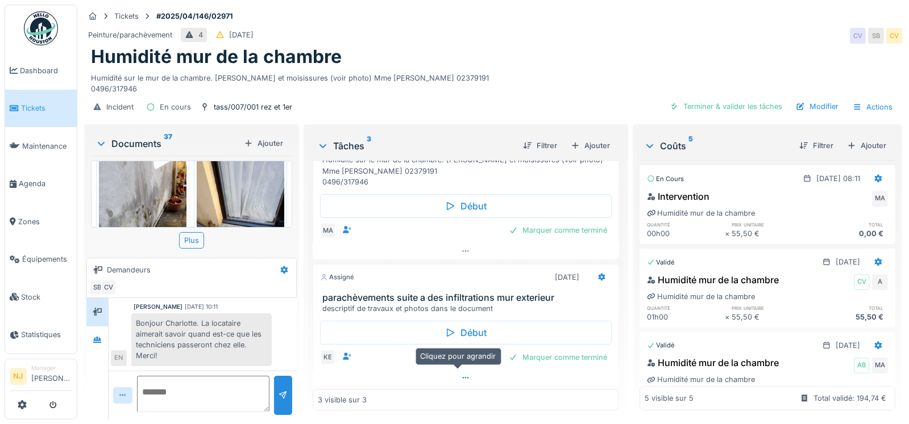
click at [461, 374] on icon at bounding box center [465, 377] width 9 height 7
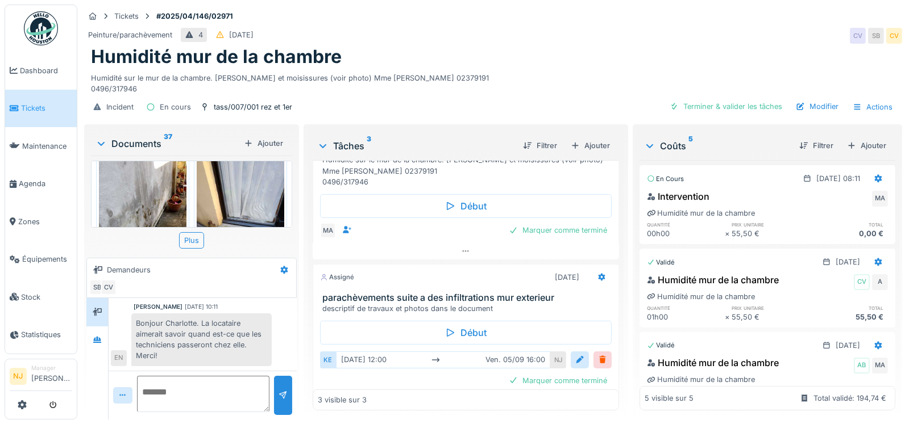
scroll to position [9, 0]
click at [571, 352] on div at bounding box center [580, 360] width 18 height 16
click at [575, 355] on div at bounding box center [579, 360] width 9 height 11
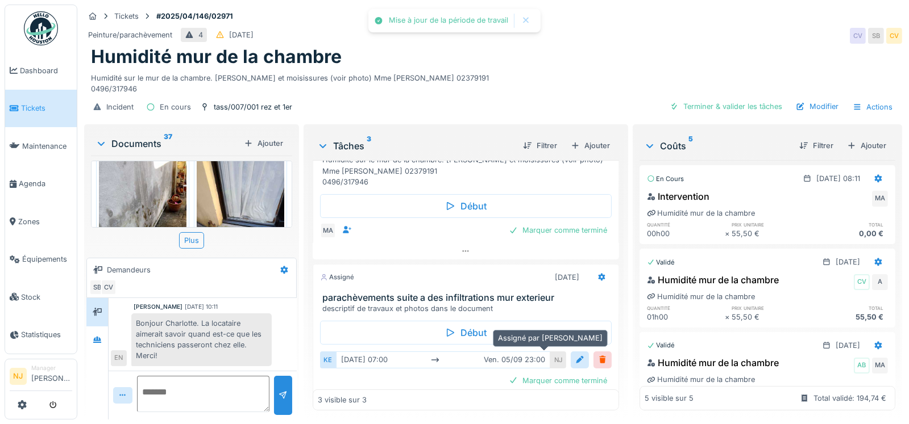
click at [550, 352] on div "NJ" at bounding box center [558, 360] width 16 height 16
click at [507, 352] on div "jeu. 10/04 07:00 ven. 05/09 23:00" at bounding box center [443, 360] width 214 height 16
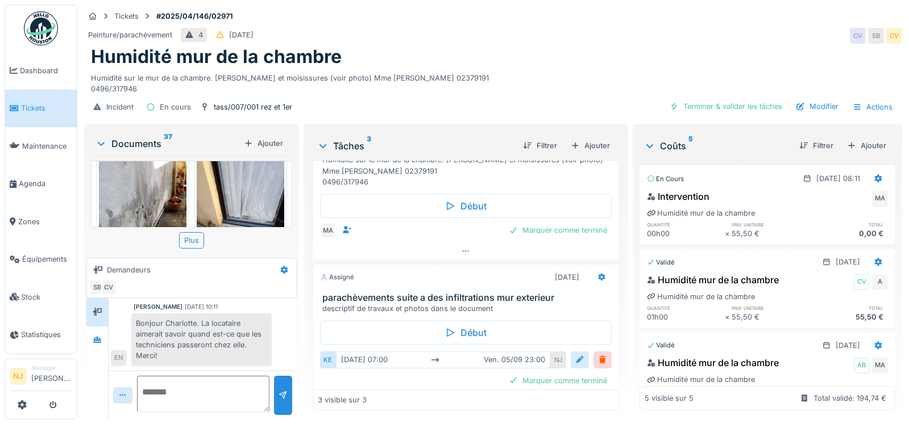
click at [575, 355] on div at bounding box center [579, 360] width 9 height 11
click at [384, 352] on div "jeu. 10/04 07:00 ven. 05/09 23:00" at bounding box center [443, 360] width 214 height 16
click at [598, 273] on icon at bounding box center [601, 277] width 7 height 8
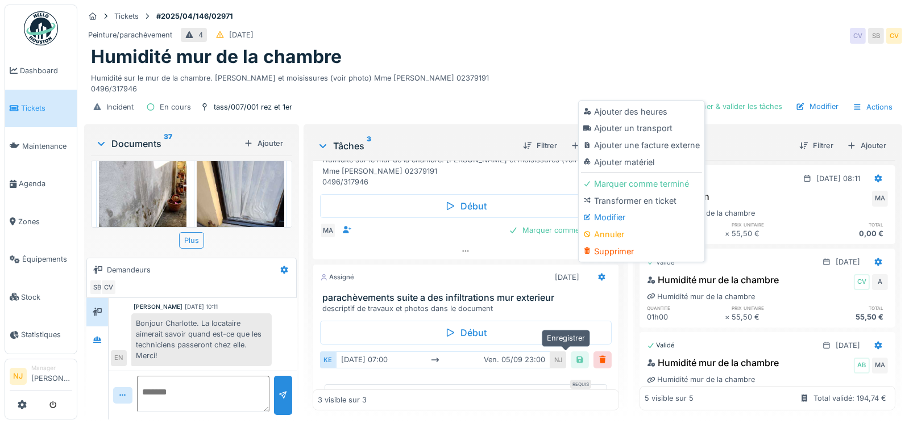
click at [575, 355] on div at bounding box center [579, 360] width 9 height 11
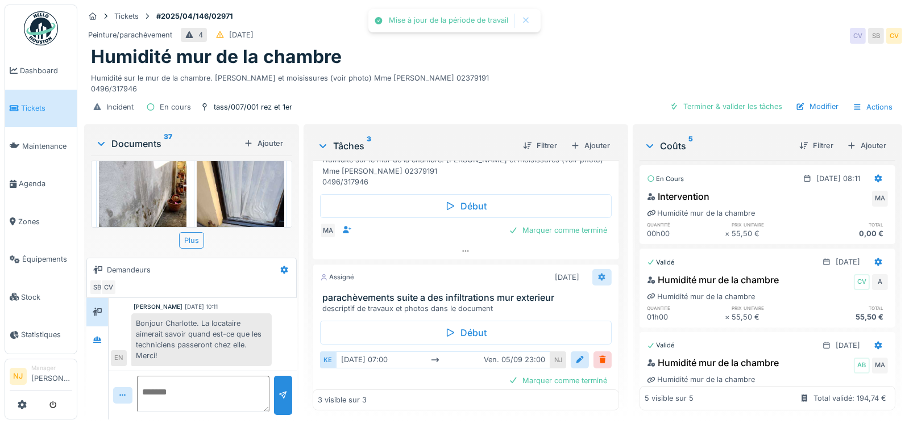
click at [598, 273] on icon at bounding box center [601, 277] width 7 height 8
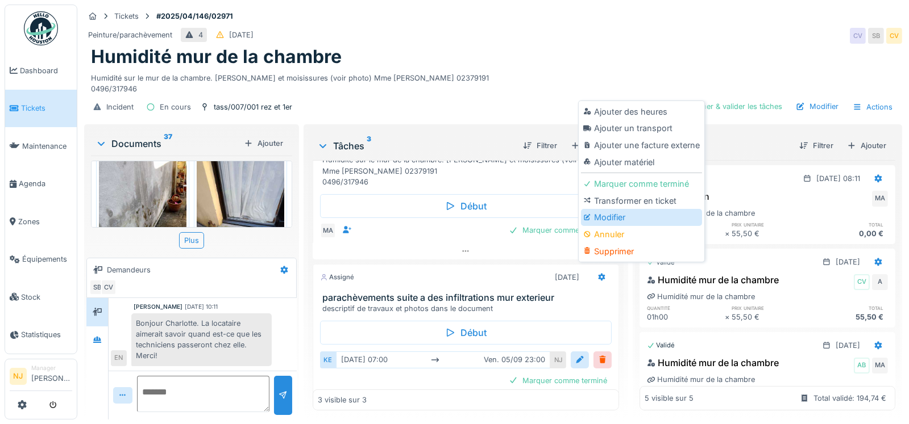
click at [603, 209] on div "Modifier" at bounding box center [641, 217] width 121 height 17
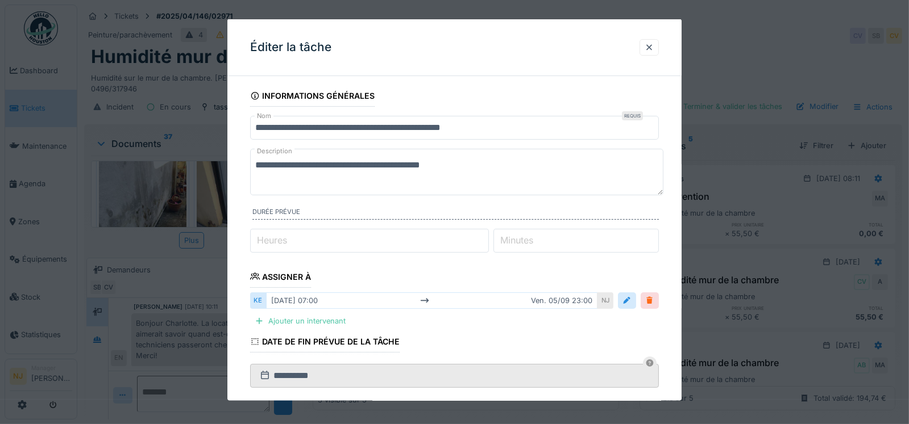
click at [652, 301] on div at bounding box center [649, 300] width 9 height 11
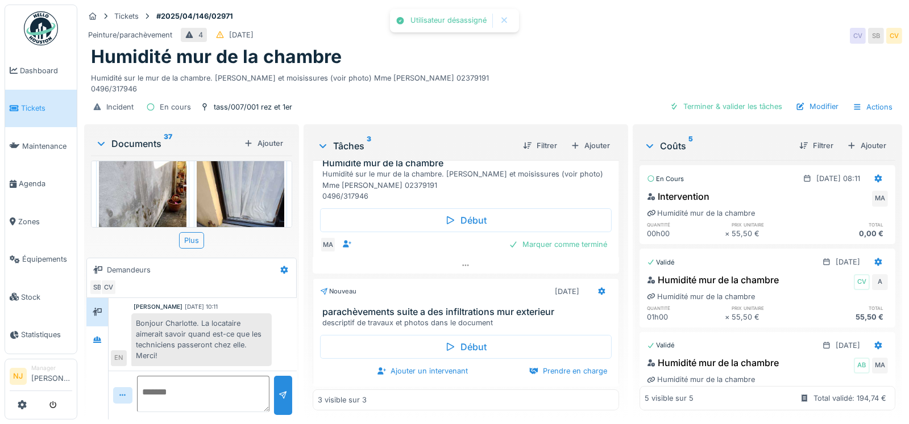
scroll to position [0, 0]
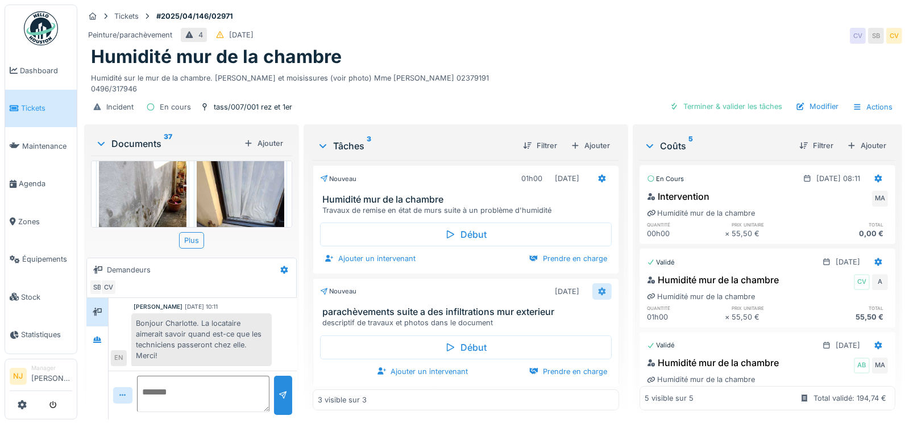
click at [597, 288] on icon at bounding box center [601, 291] width 9 height 7
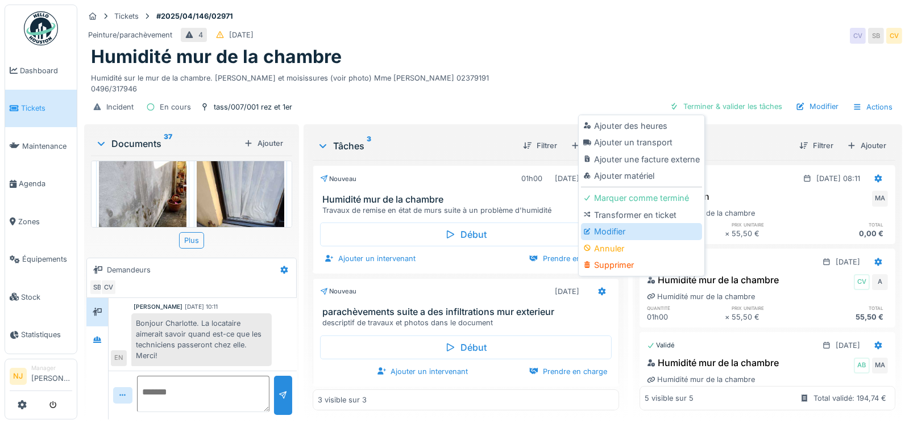
click at [602, 223] on div "Modifier" at bounding box center [641, 231] width 121 height 17
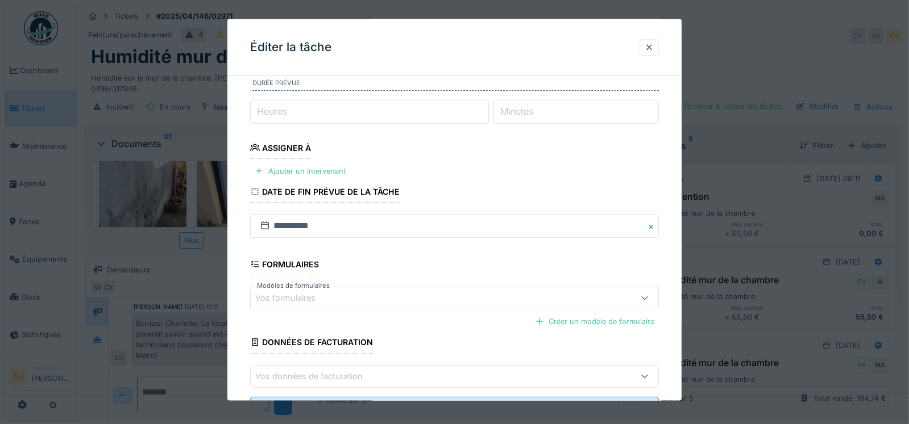
scroll to position [170, 0]
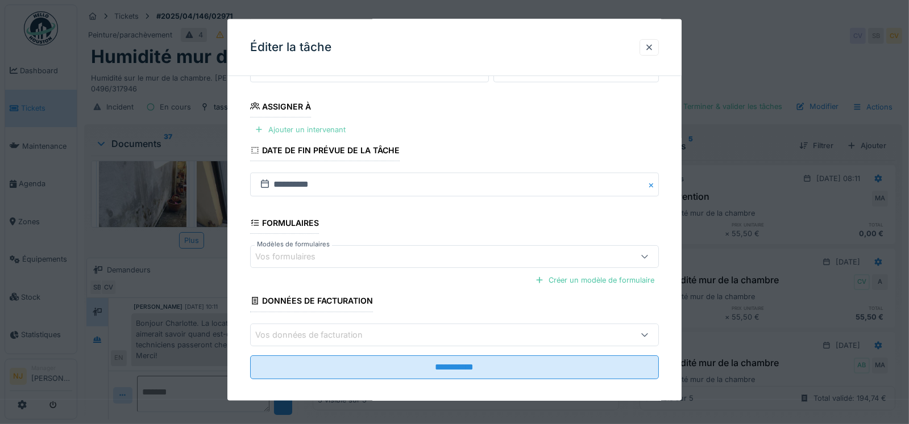
click at [284, 128] on div "Ajouter un intervenant" at bounding box center [300, 129] width 100 height 15
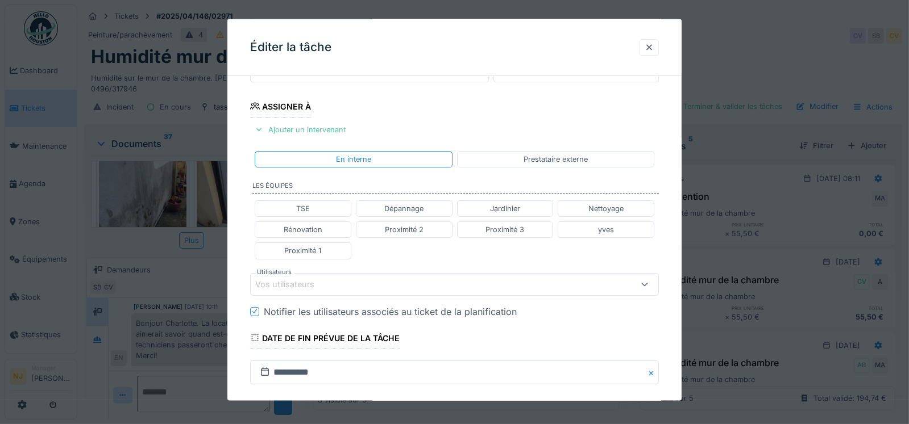
click at [289, 281] on div "Vos utilisateurs" at bounding box center [292, 284] width 75 height 13
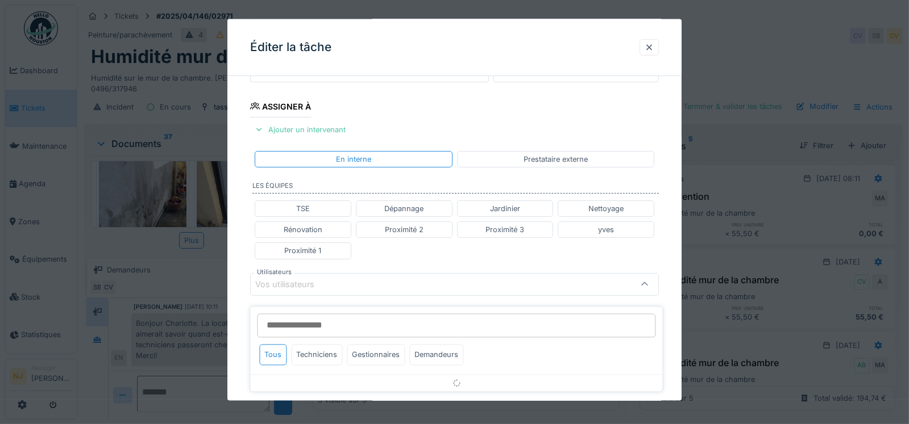
scroll to position [243, 0]
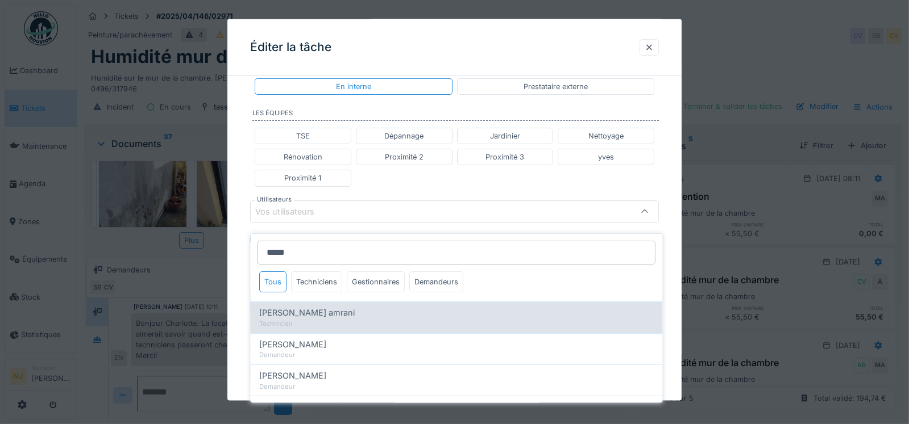
type input "*****"
click at [290, 307] on span "Karim El amrani" at bounding box center [306, 313] width 95 height 13
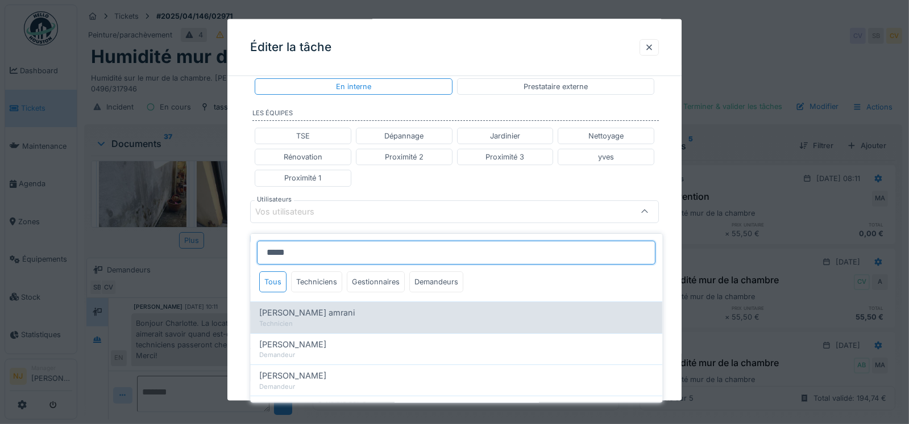
type input "****"
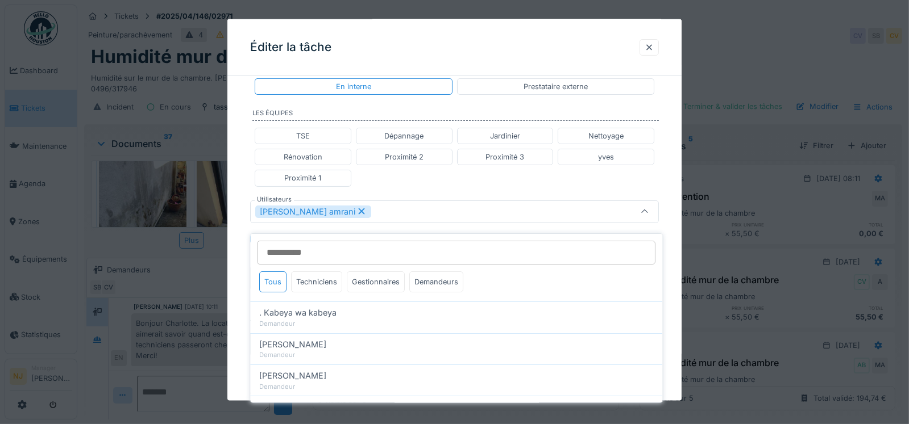
click at [239, 275] on div "**********" at bounding box center [454, 206] width 455 height 728
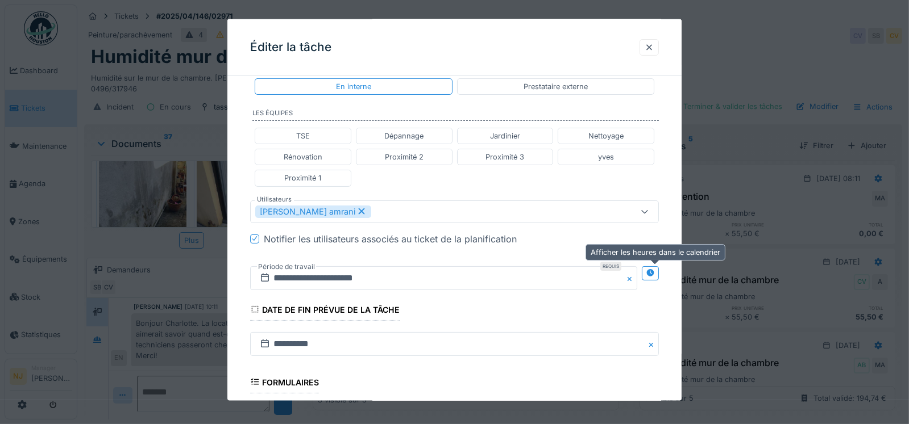
click at [652, 272] on icon at bounding box center [650, 272] width 7 height 7
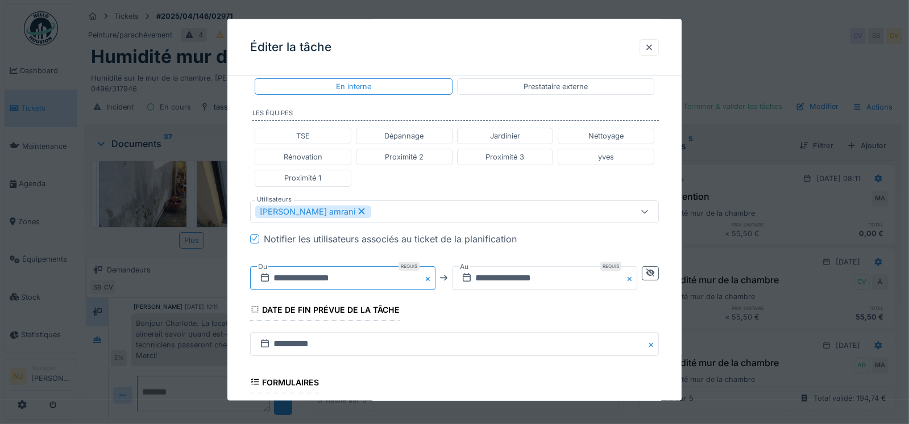
click at [318, 272] on input "**********" at bounding box center [342, 278] width 185 height 24
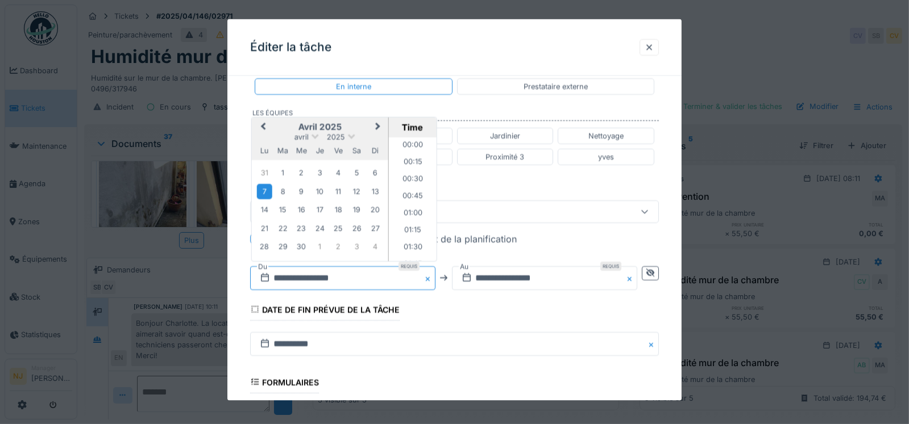
scroll to position [424, 0]
click at [377, 125] on span "Next Month" at bounding box center [377, 127] width 0 height 14
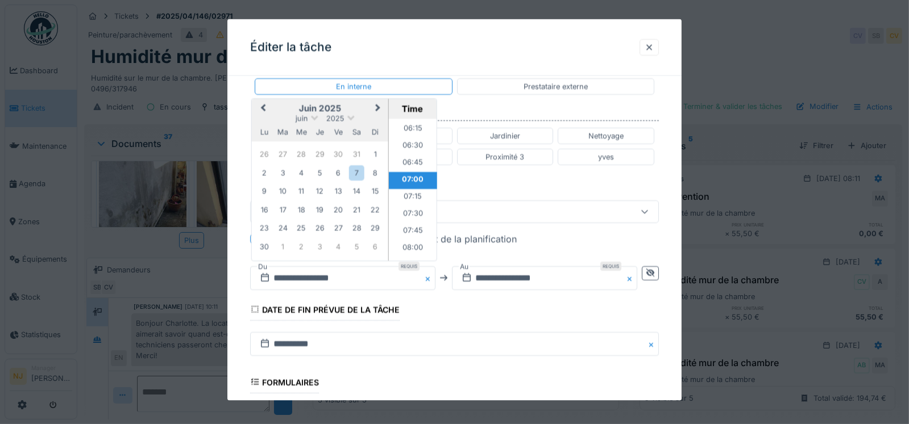
click at [377, 105] on span "Next Month" at bounding box center [377, 108] width 0 height 14
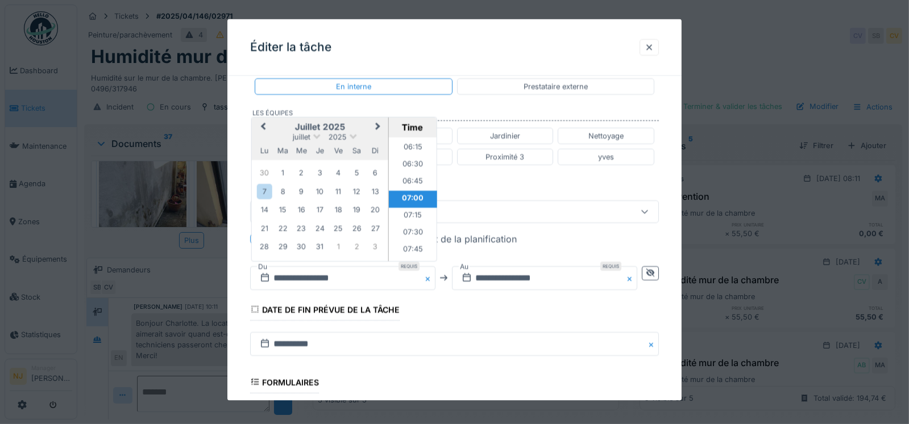
click at [377, 105] on fieldset "**********" at bounding box center [454, 195] width 409 height 706
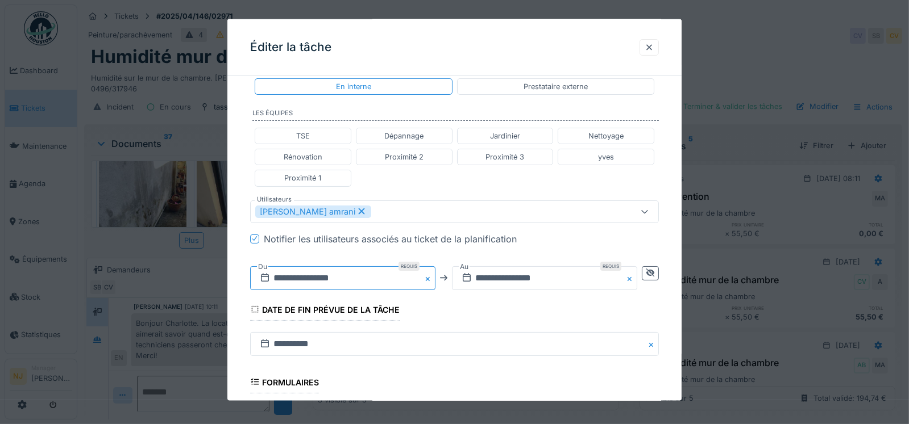
click at [329, 275] on input "**********" at bounding box center [342, 278] width 185 height 24
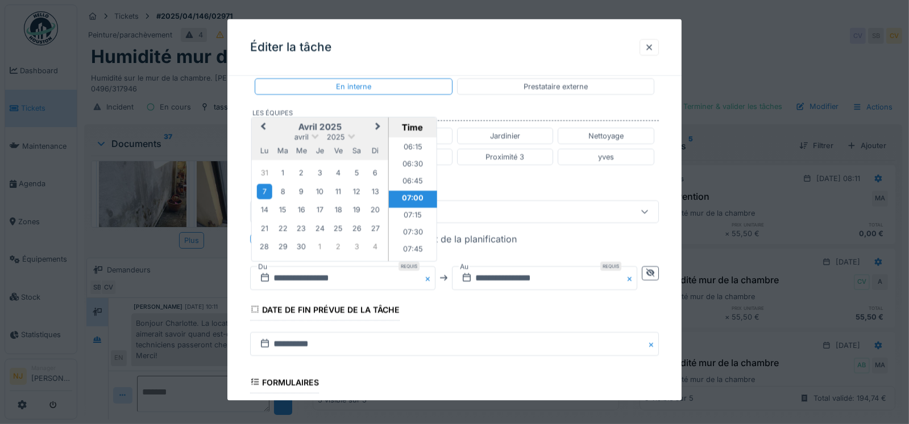
click at [377, 126] on span "Next Month" at bounding box center [377, 127] width 0 height 14
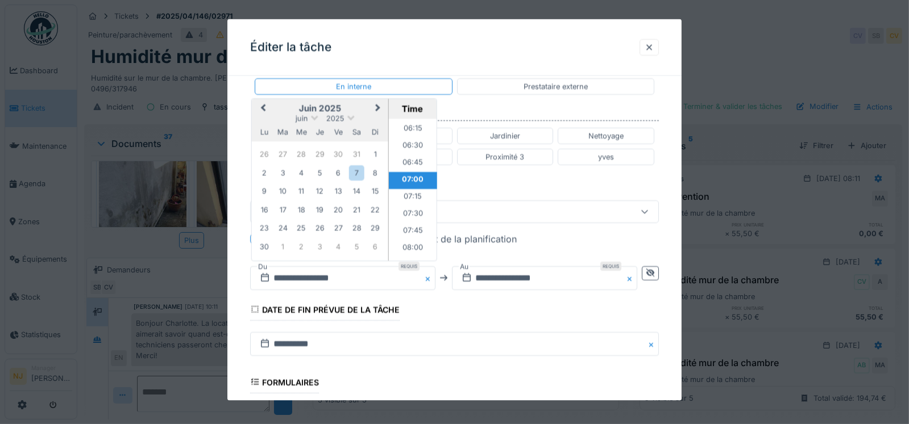
click at [377, 105] on span "Next Month" at bounding box center [377, 108] width 0 height 14
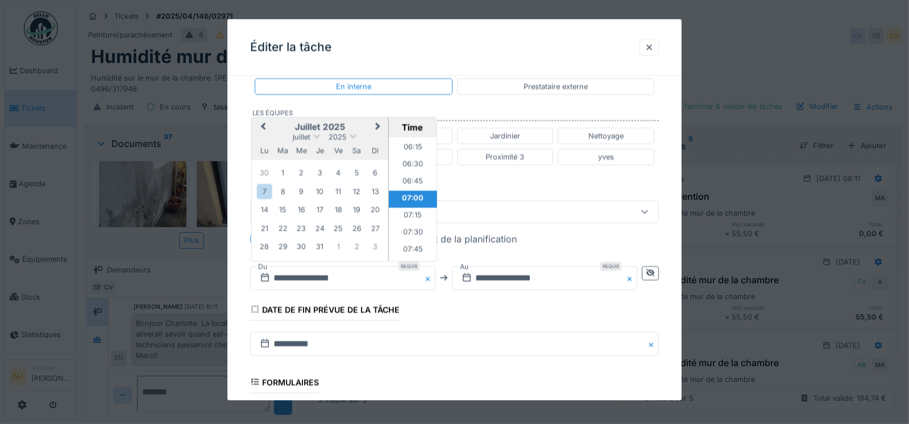
click at [377, 124] on span "Next Month" at bounding box center [377, 127] width 0 height 14
click at [380, 122] on button "Next Month" at bounding box center [378, 127] width 18 height 18
click at [322, 190] on div "11" at bounding box center [319, 191] width 15 height 15
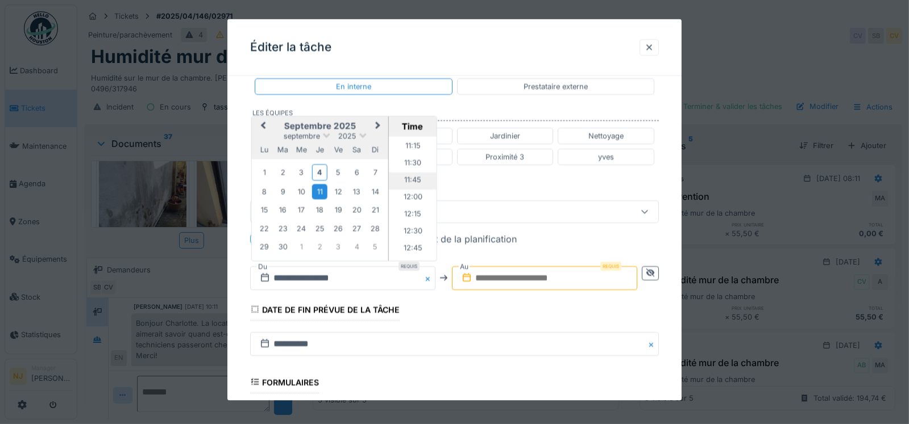
scroll to position [822, 0]
click at [407, 135] on li "12:00" at bounding box center [412, 140] width 48 height 17
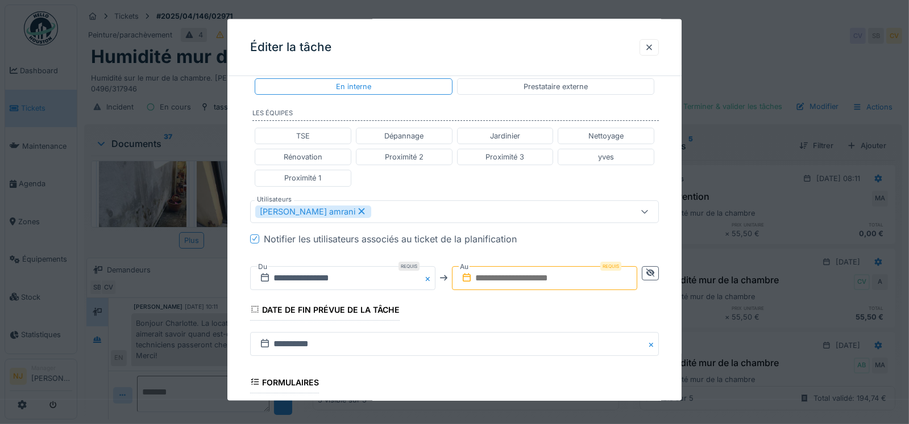
click at [507, 270] on input "text" at bounding box center [544, 278] width 185 height 24
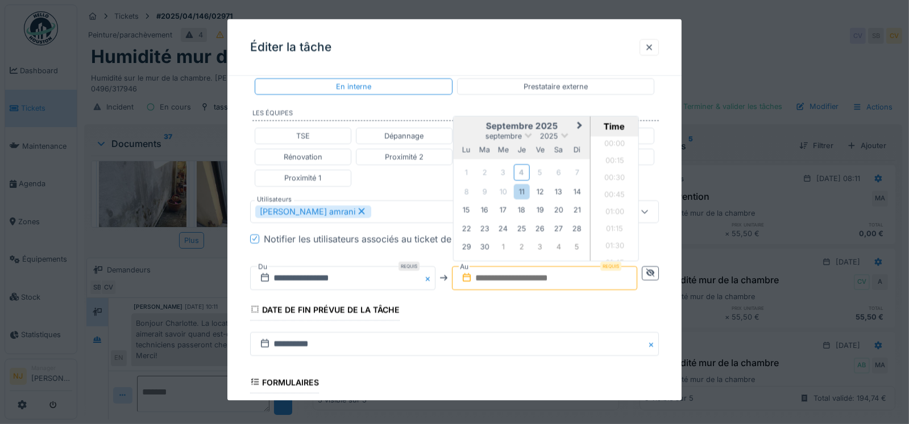
scroll to position [1105, 0]
click at [542, 188] on div "12" at bounding box center [539, 191] width 15 height 15
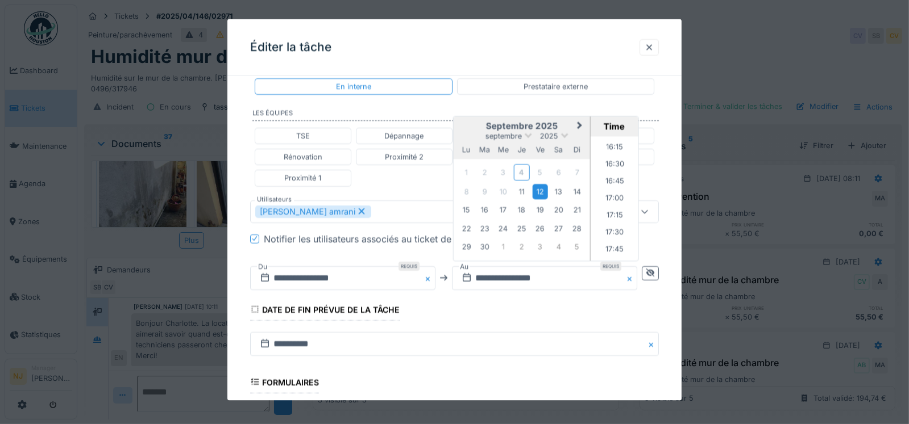
click at [539, 188] on div "12" at bounding box center [539, 191] width 15 height 15
click at [543, 188] on div "12" at bounding box center [539, 191] width 15 height 15
click at [617, 186] on li "16:00" at bounding box center [614, 187] width 48 height 17
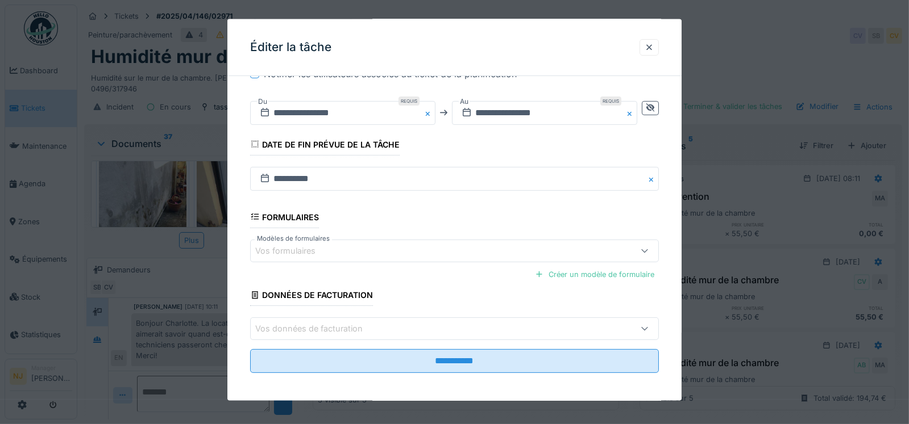
scroll to position [410, 0]
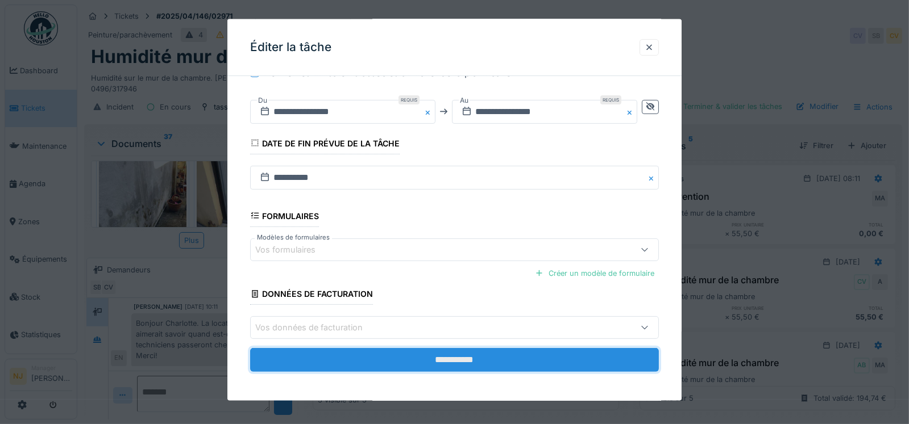
click at [457, 356] on input "**********" at bounding box center [454, 360] width 409 height 24
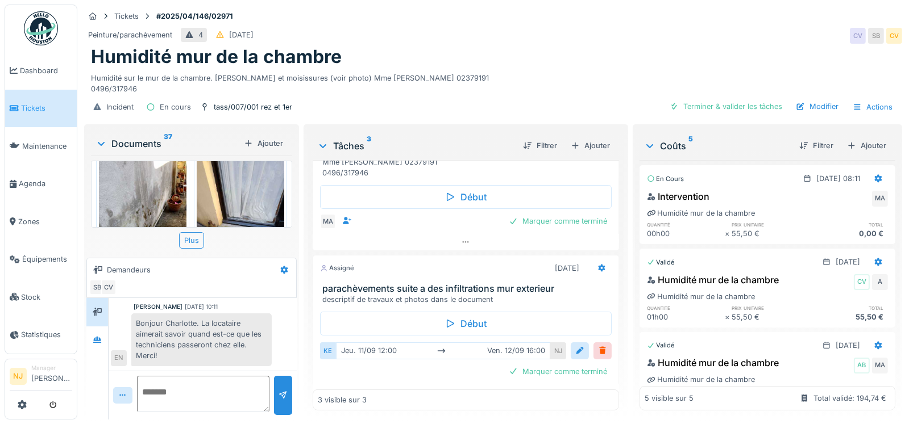
scroll to position [186, 0]
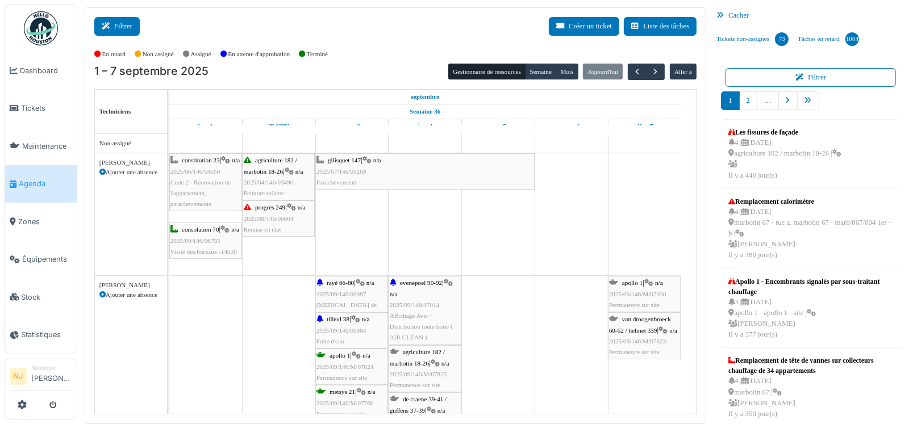
click at [119, 26] on button "Filtrer" at bounding box center [116, 26] width 45 height 19
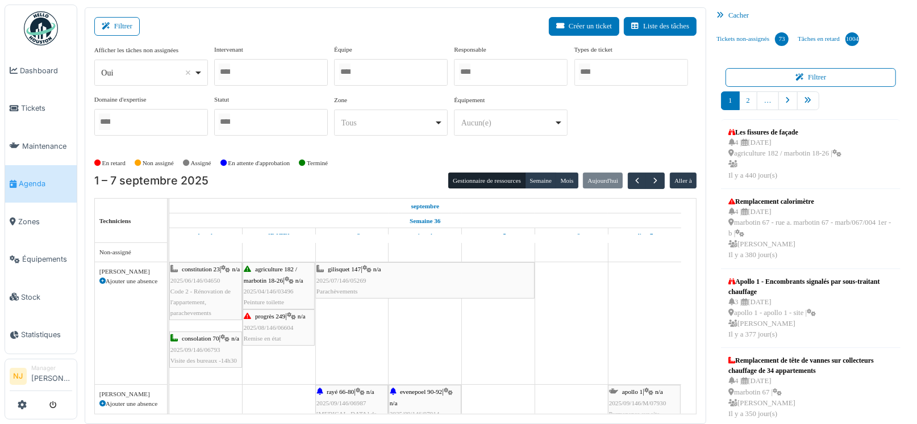
click at [376, 73] on div at bounding box center [391, 72] width 114 height 27
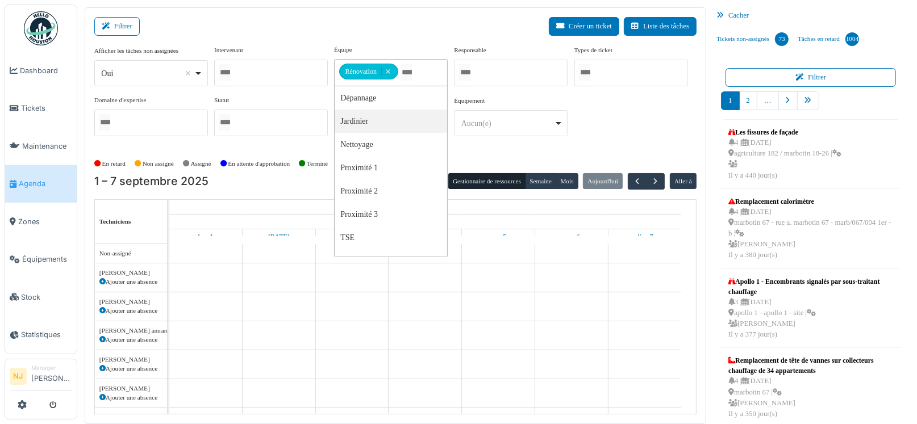
click at [332, 27] on div "Filtrer Créer un ticket Liste des tâches" at bounding box center [395, 31] width 602 height 28
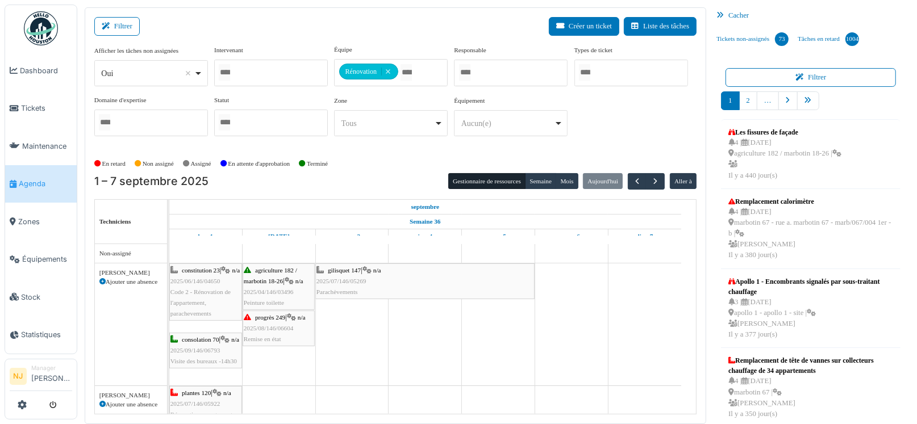
click at [416, 36] on div "Filtrer Créer un ticket Liste des tâches" at bounding box center [395, 31] width 602 height 28
click at [651, 180] on span "button" at bounding box center [656, 182] width 10 height 10
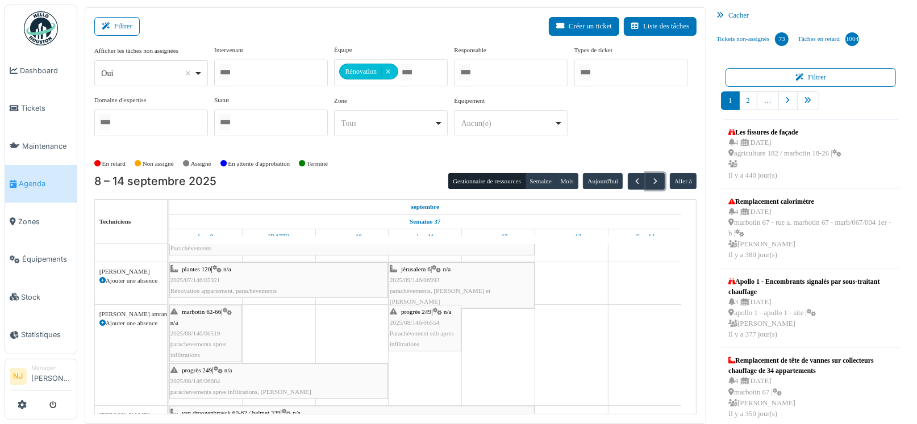
scroll to position [113, 0]
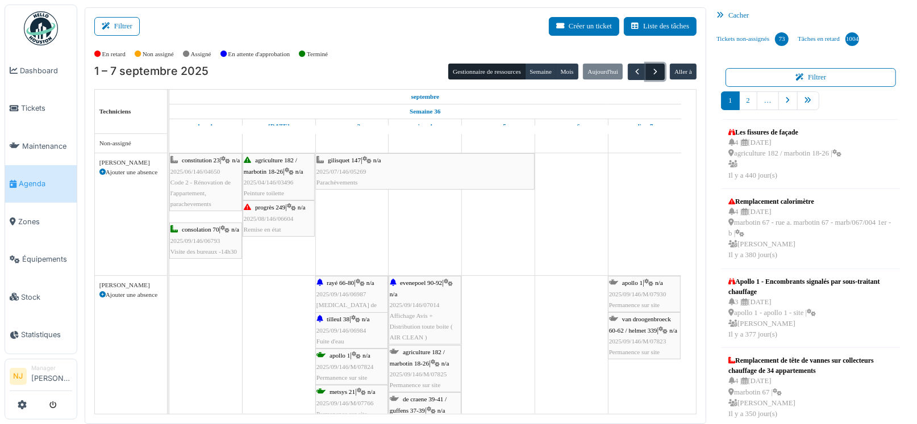
click at [651, 68] on span "button" at bounding box center [656, 72] width 10 height 10
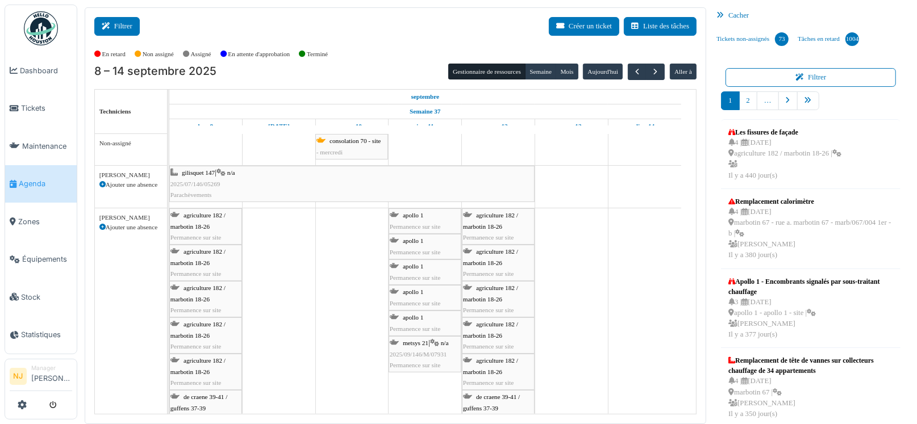
click at [110, 27] on icon at bounding box center [108, 26] width 13 height 7
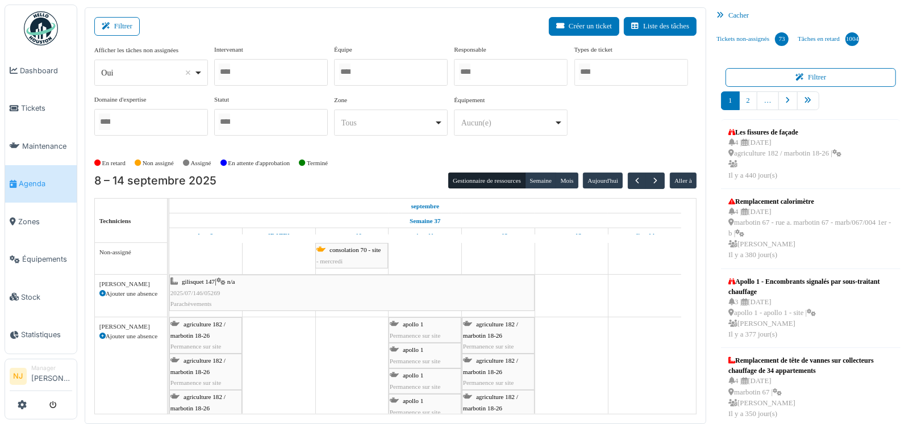
click at [372, 69] on div at bounding box center [391, 72] width 114 height 27
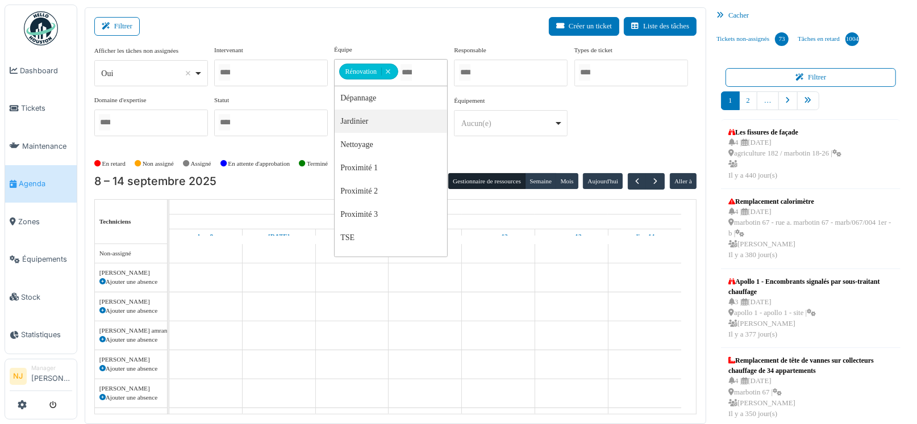
click at [252, 27] on div "Filtrer Créer un ticket Liste des tâches" at bounding box center [395, 31] width 602 height 28
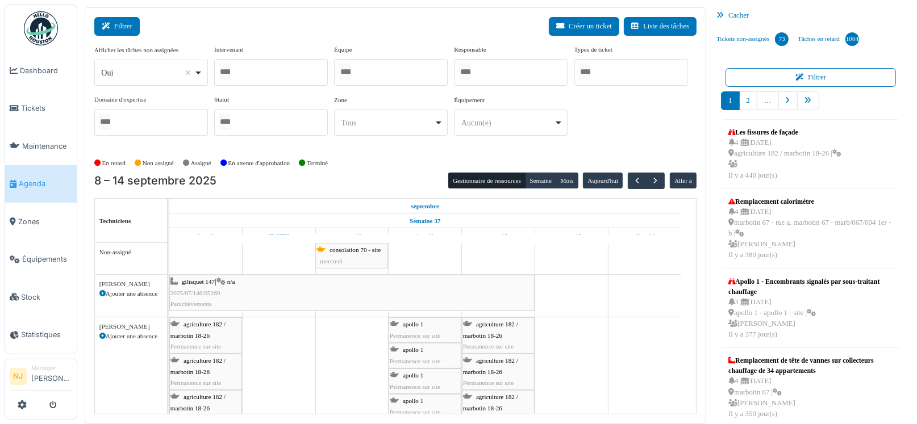
click button "Filtrer"
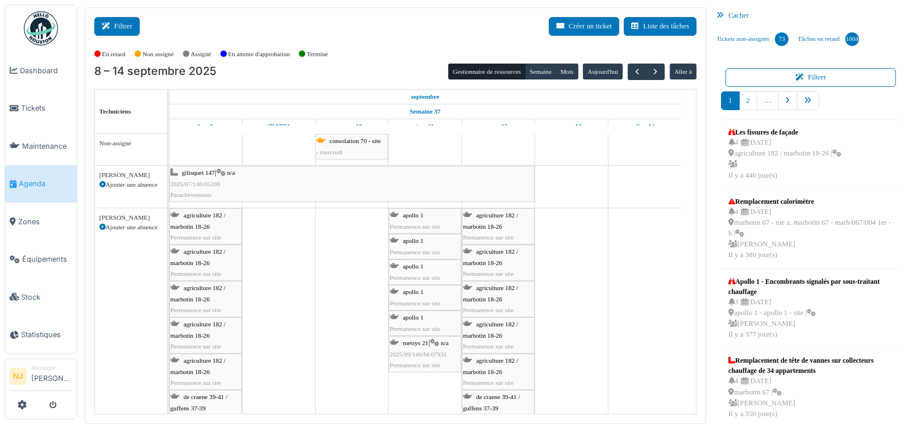
click button "Filtrer"
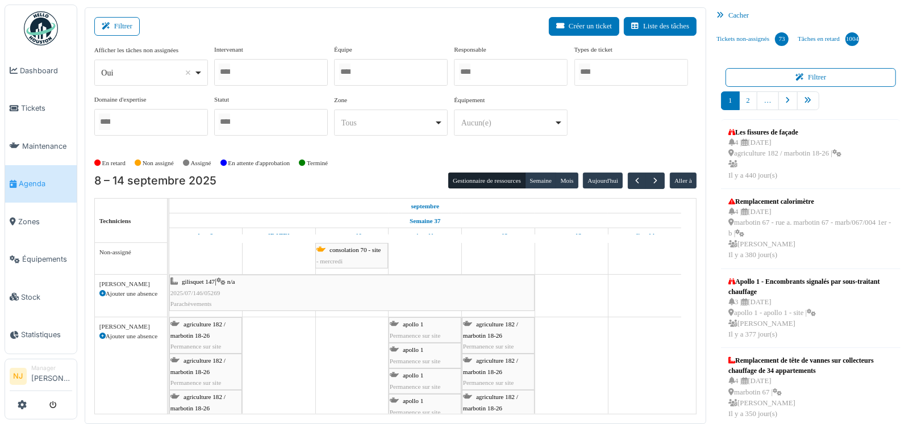
click div
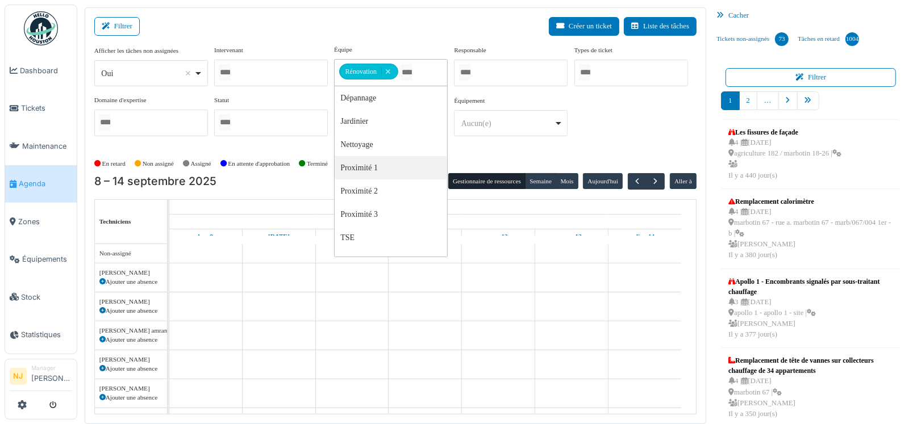
click div "Filtrer Créer un ticket Liste des tâches Afficher les tâches non assignées *** …"
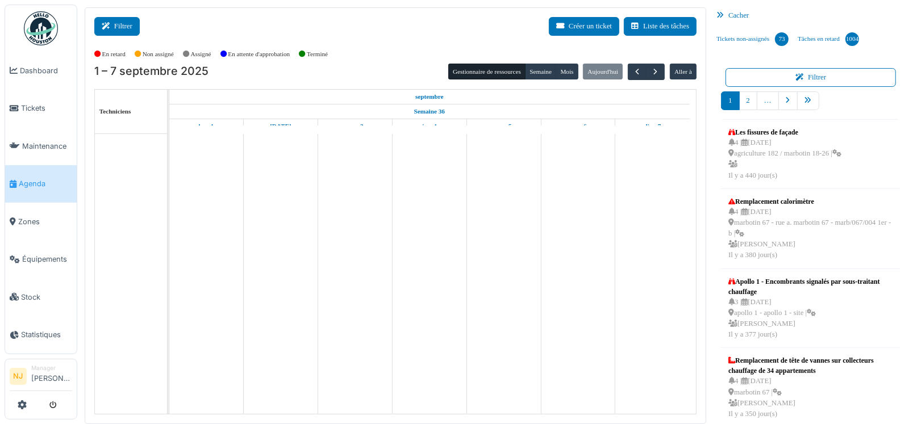
click at [124, 30] on button "Filtrer" at bounding box center [116, 26] width 45 height 19
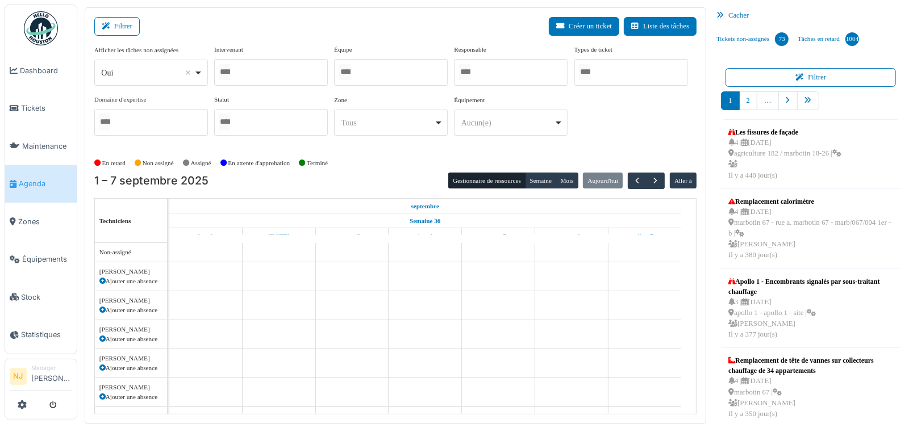
click at [369, 70] on div at bounding box center [391, 72] width 114 height 27
click at [280, 33] on div "Filtrer Créer un ticket Liste des tâches" at bounding box center [395, 31] width 602 height 28
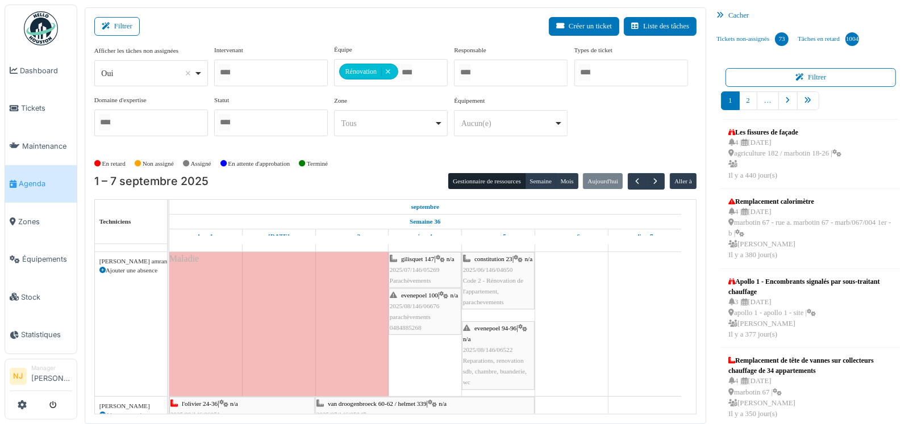
scroll to position [284, 0]
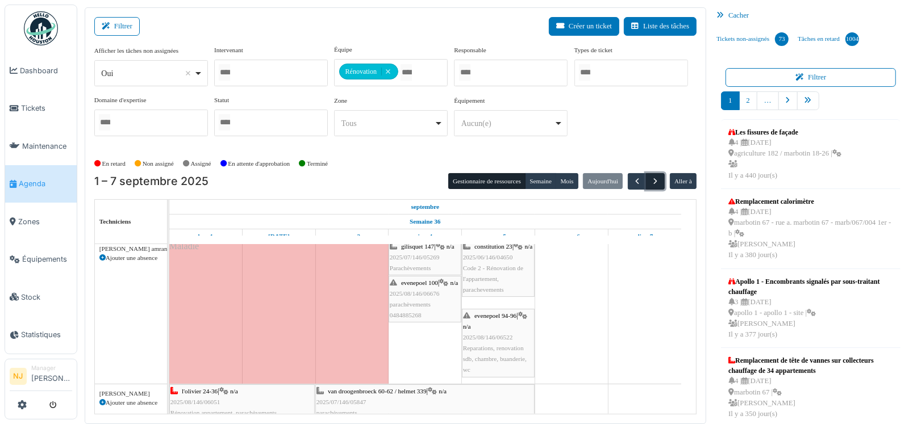
click at [651, 178] on span "button" at bounding box center [656, 182] width 10 height 10
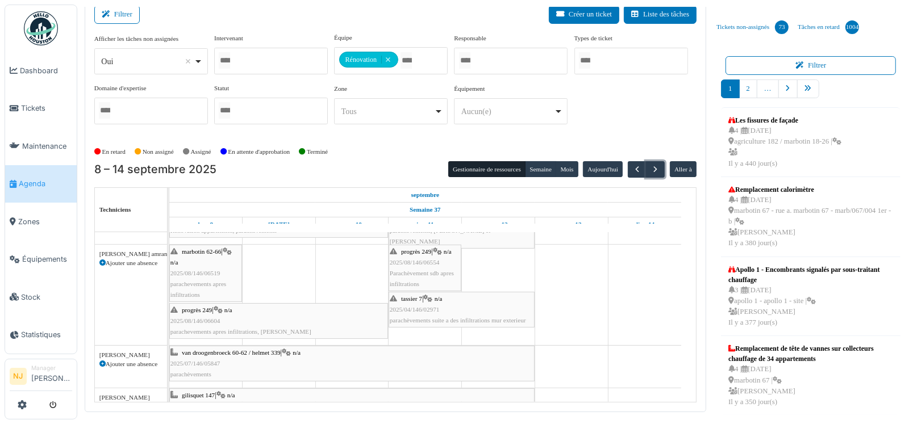
scroll to position [102, 0]
click at [414, 309] on span "2025/04/146/02971" at bounding box center [415, 312] width 50 height 7
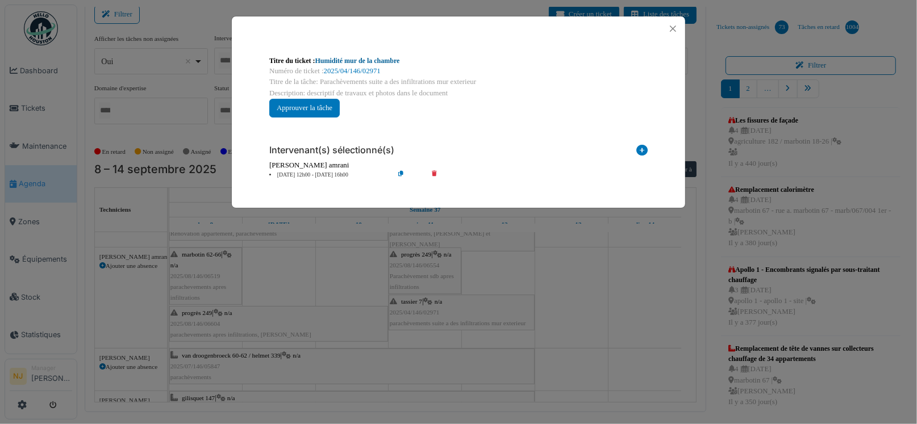
click at [350, 59] on link "Humidité mur de la chambre" at bounding box center [357, 61] width 85 height 8
click at [674, 31] on button "Close" at bounding box center [672, 28] width 15 height 15
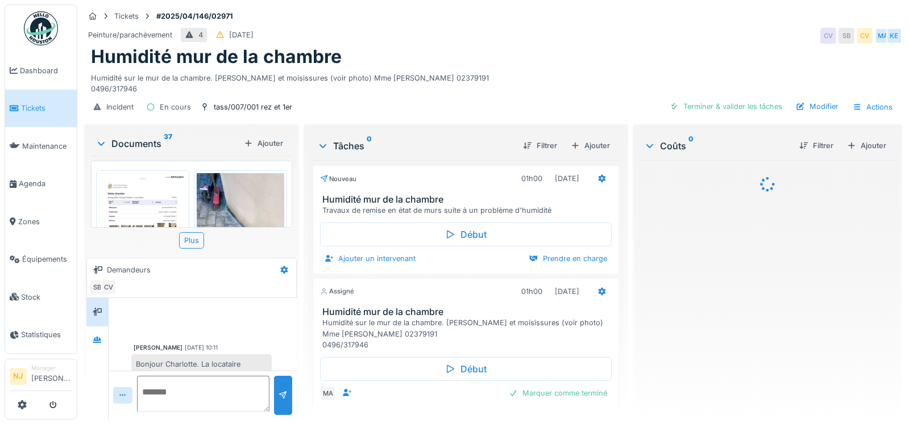
scroll to position [41, 0]
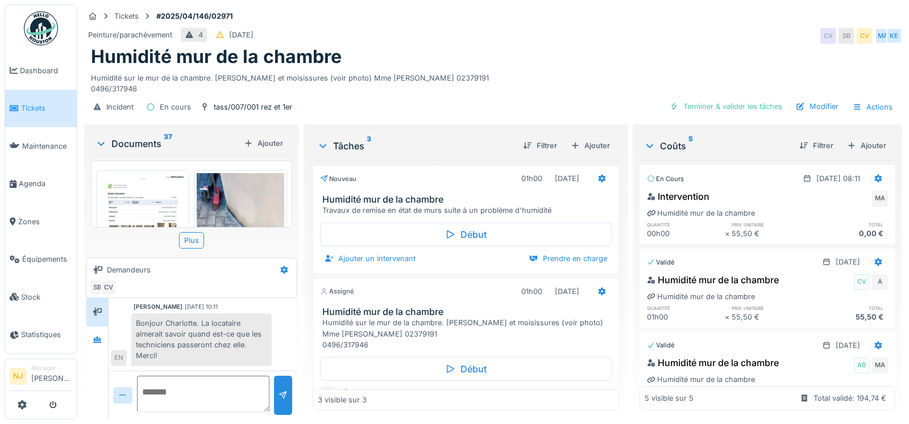
click at [145, 202] on img at bounding box center [143, 234] width 88 height 123
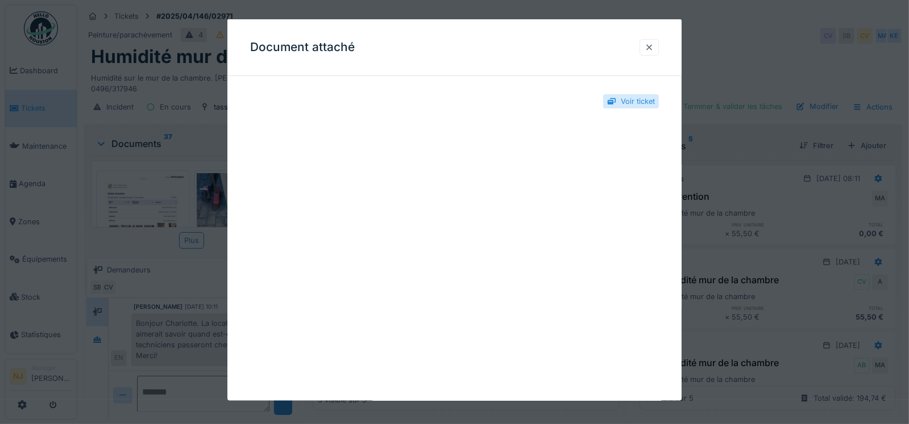
click at [653, 46] on div at bounding box center [648, 47] width 9 height 11
